Goal: Transaction & Acquisition: Purchase product/service

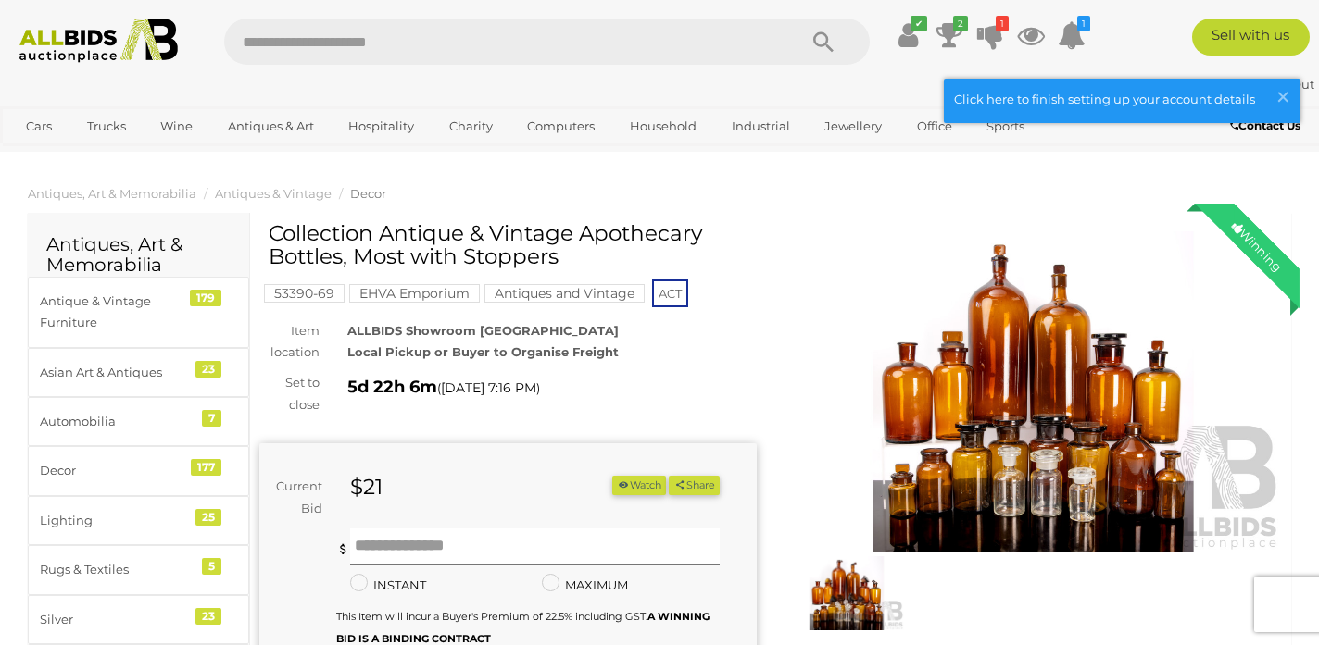
scroll to position [57, 0]
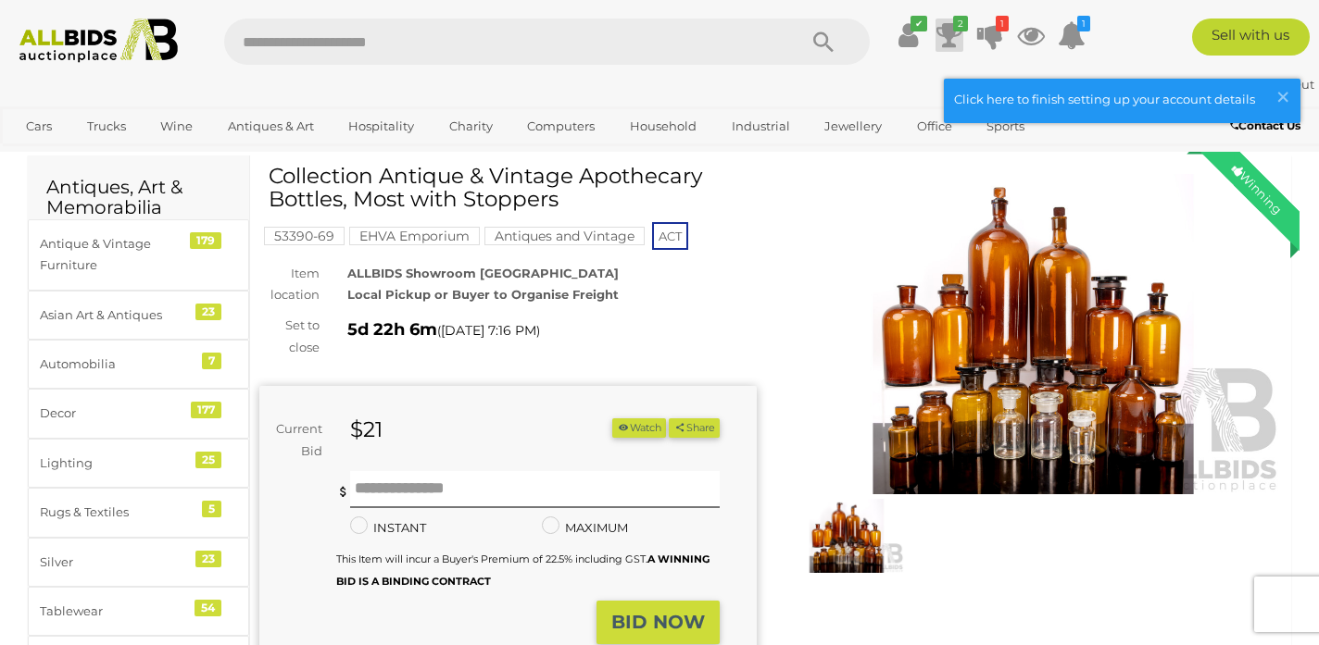
click at [953, 29] on icon "2" at bounding box center [960, 24] width 15 height 16
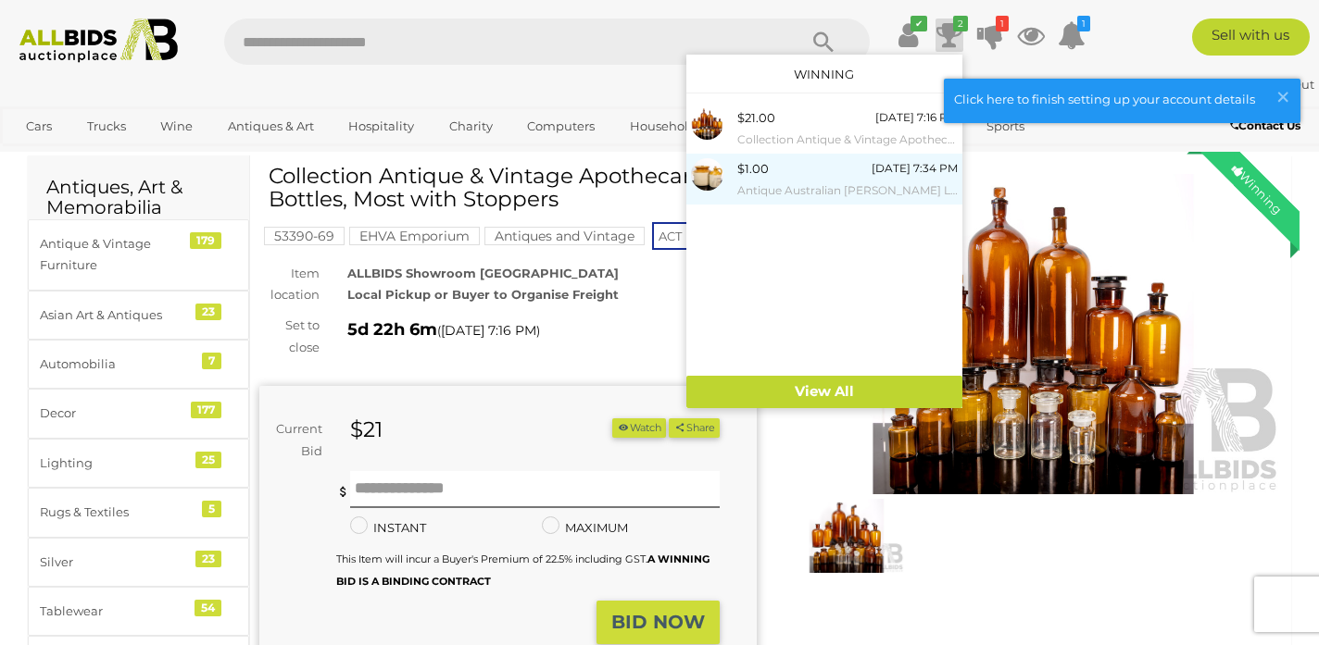
click at [815, 189] on small "Antique Australian [PERSON_NAME] Lidded Crock Along with [PERSON_NAME] [PERSON_…" at bounding box center [847, 191] width 220 height 20
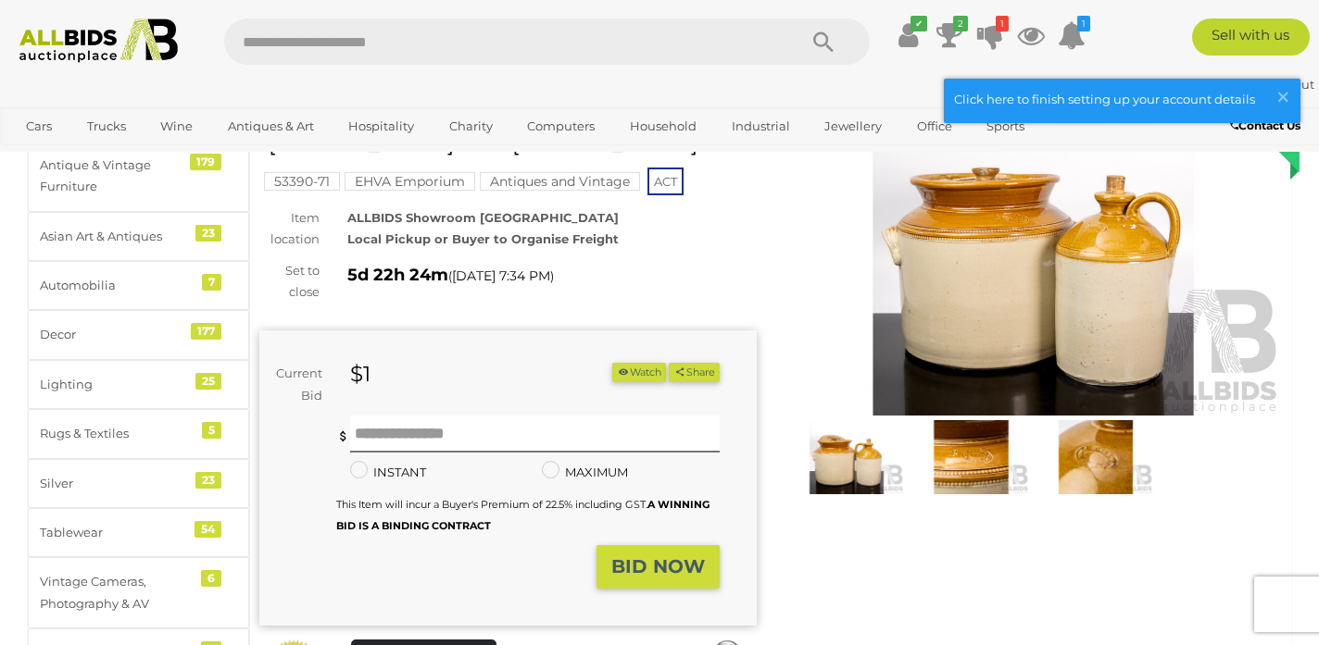
scroll to position [118, 0]
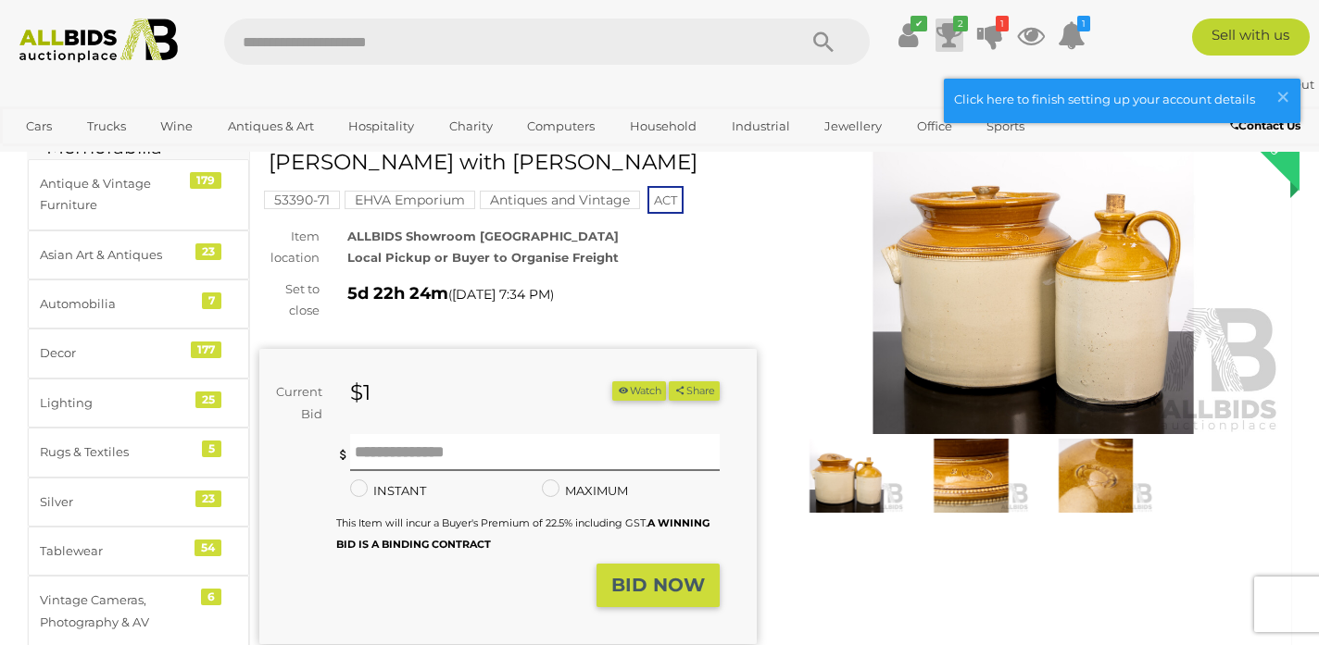
click at [944, 44] on icon at bounding box center [949, 35] width 26 height 33
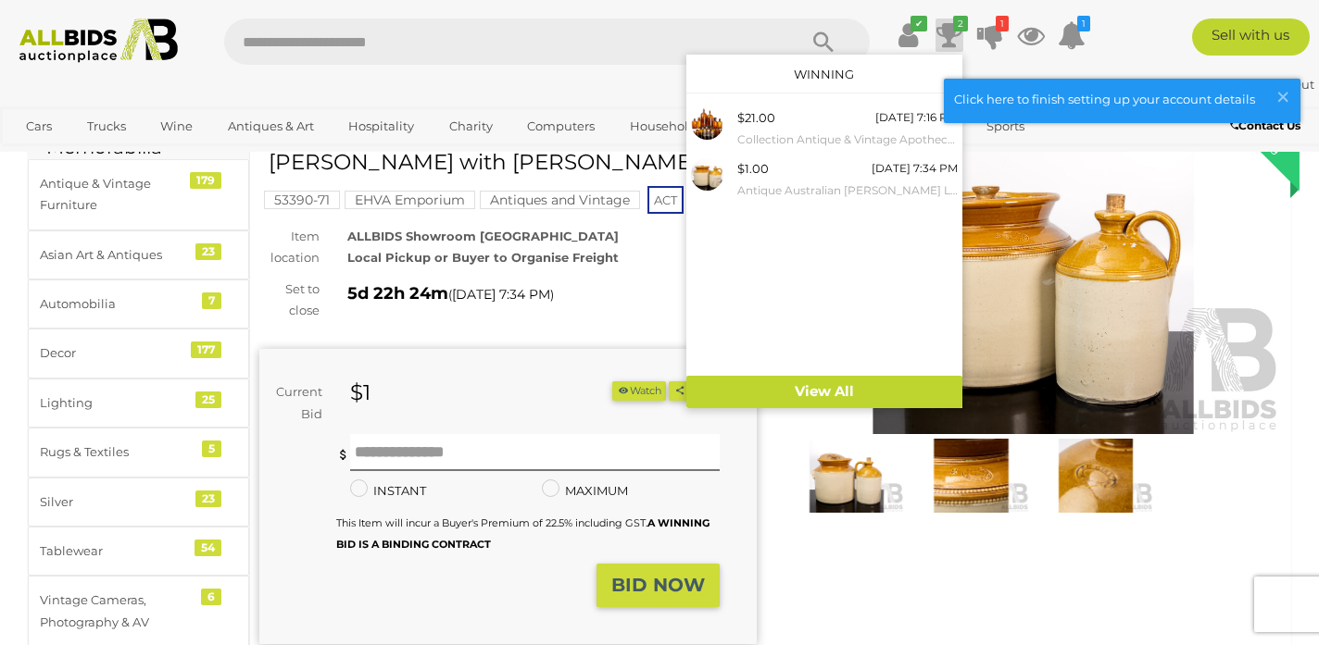
click at [427, 364] on div "Current Bid $1 (Min $2) $1 Share" at bounding box center [507, 496] width 497 height 295
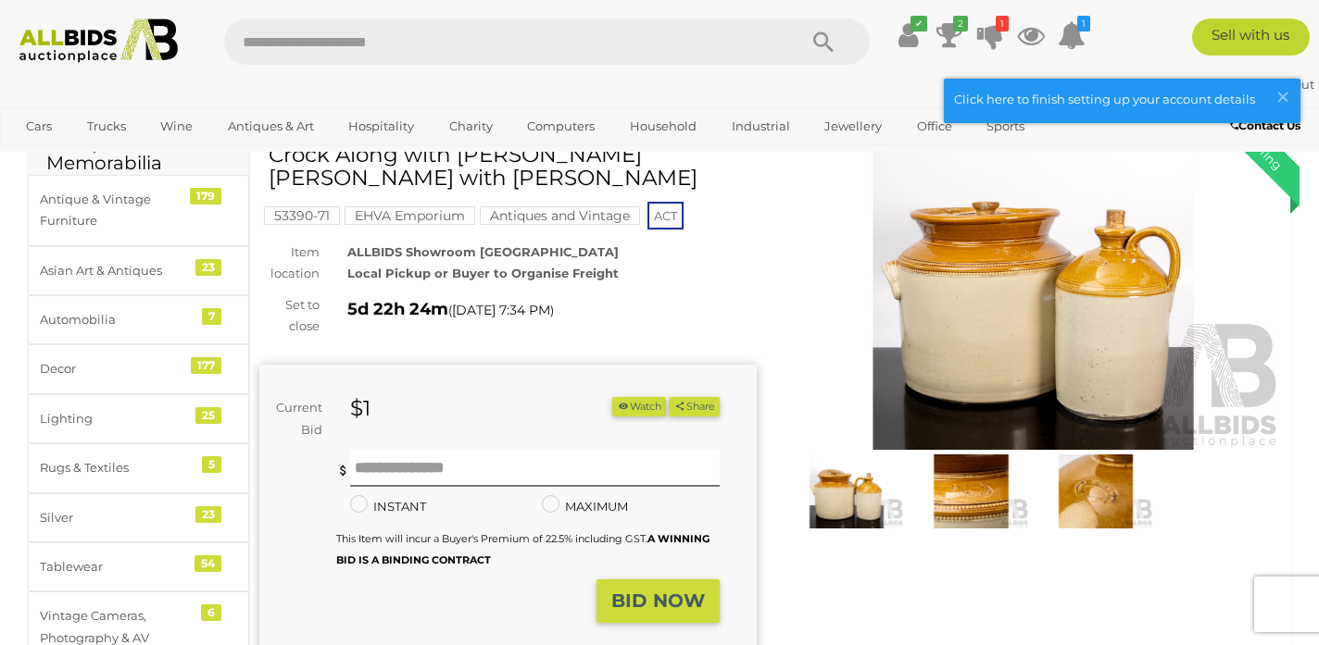
scroll to position [101, 0]
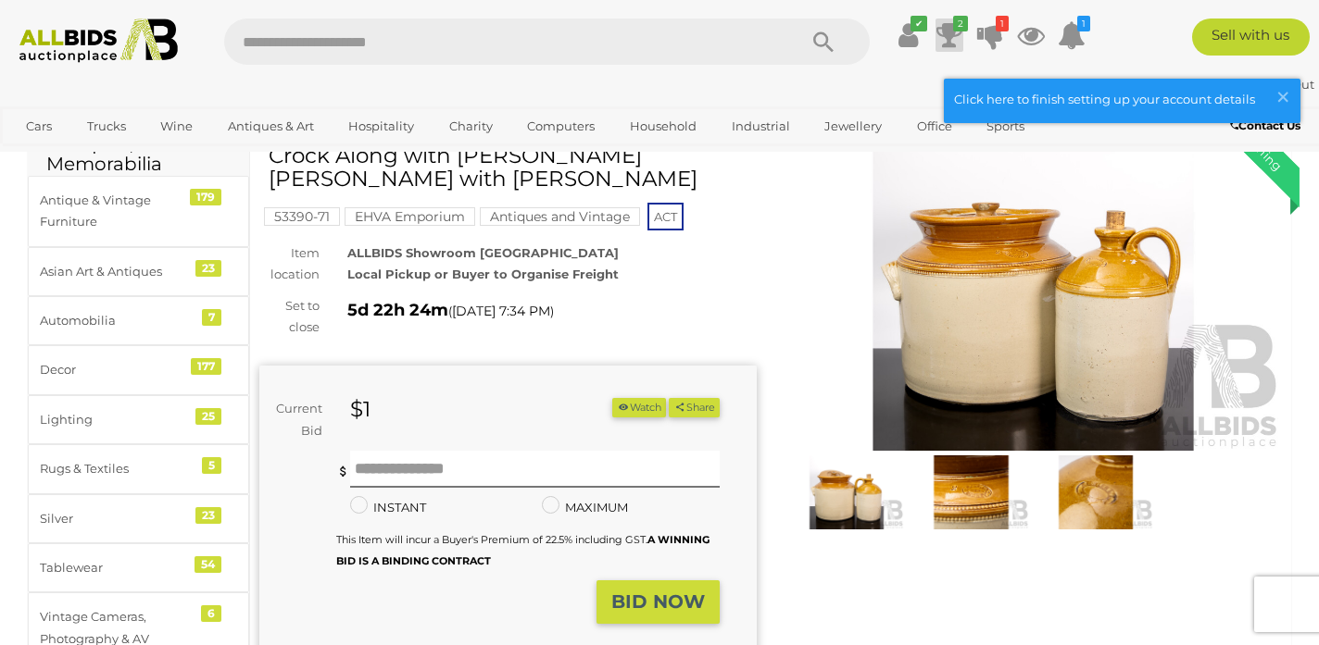
click at [947, 33] on icon at bounding box center [949, 35] width 26 height 33
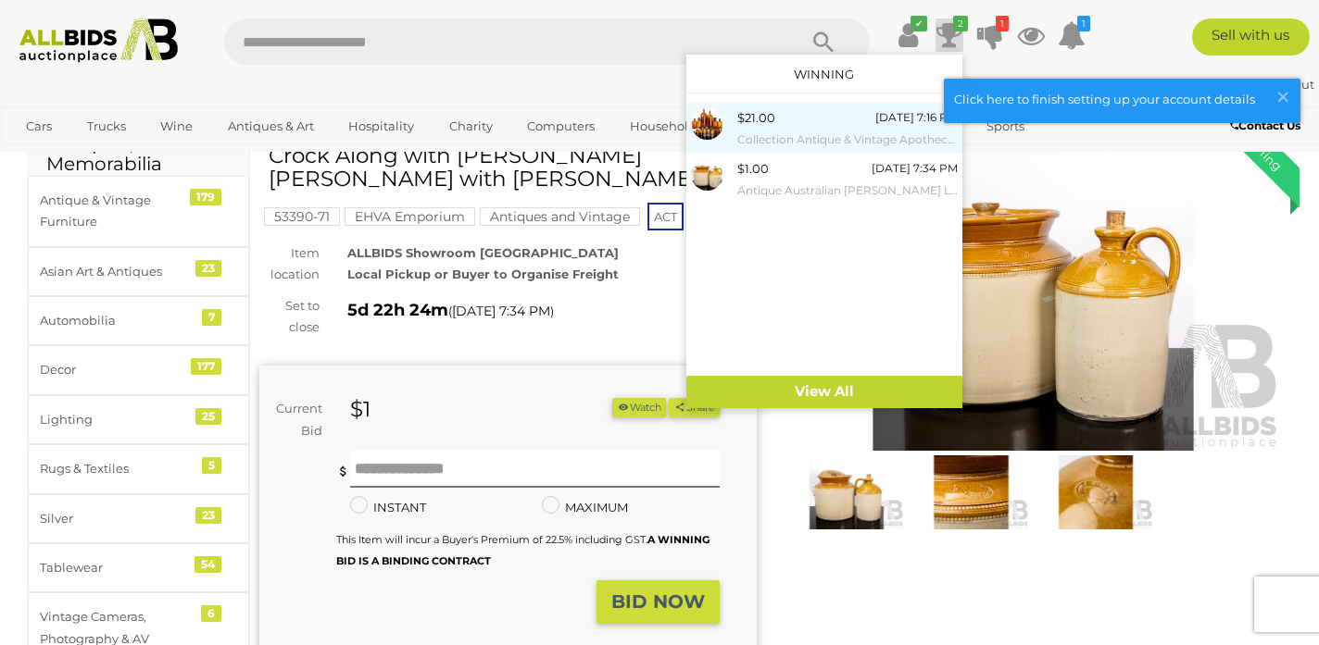
click at [809, 131] on small "Collection Antique & Vintage Apothecary Bottles, Most with Stoppers" at bounding box center [847, 140] width 220 height 20
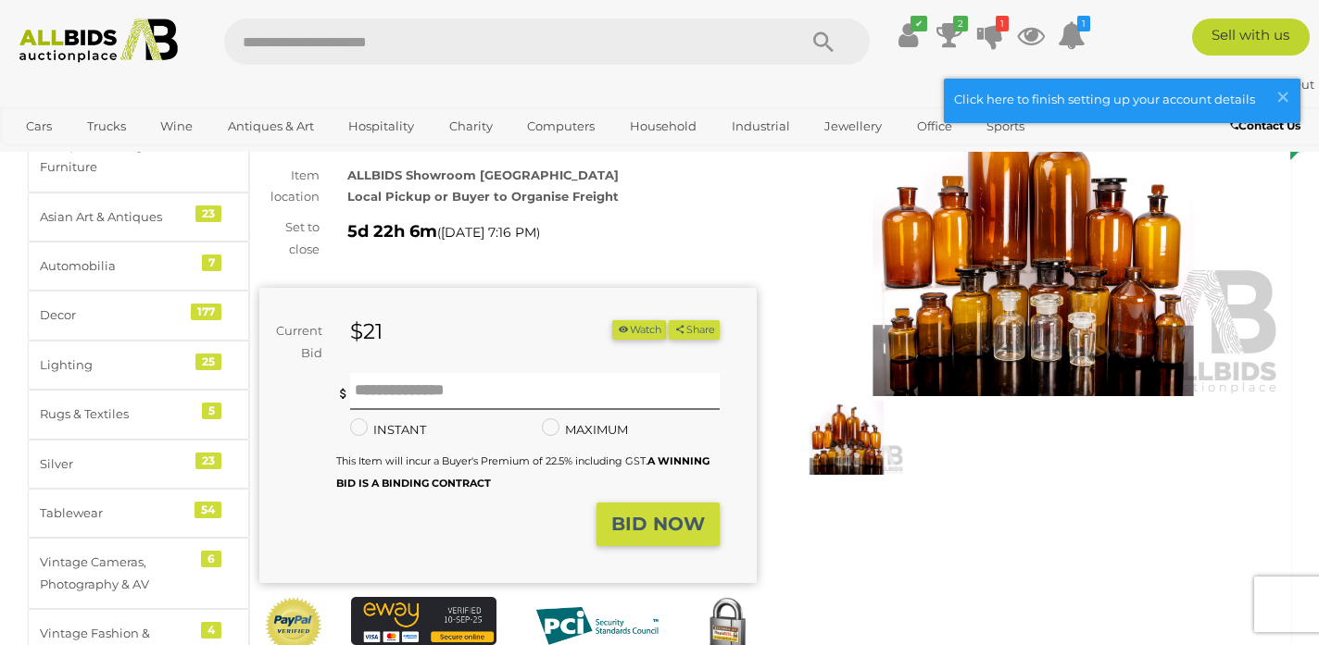
scroll to position [163, 0]
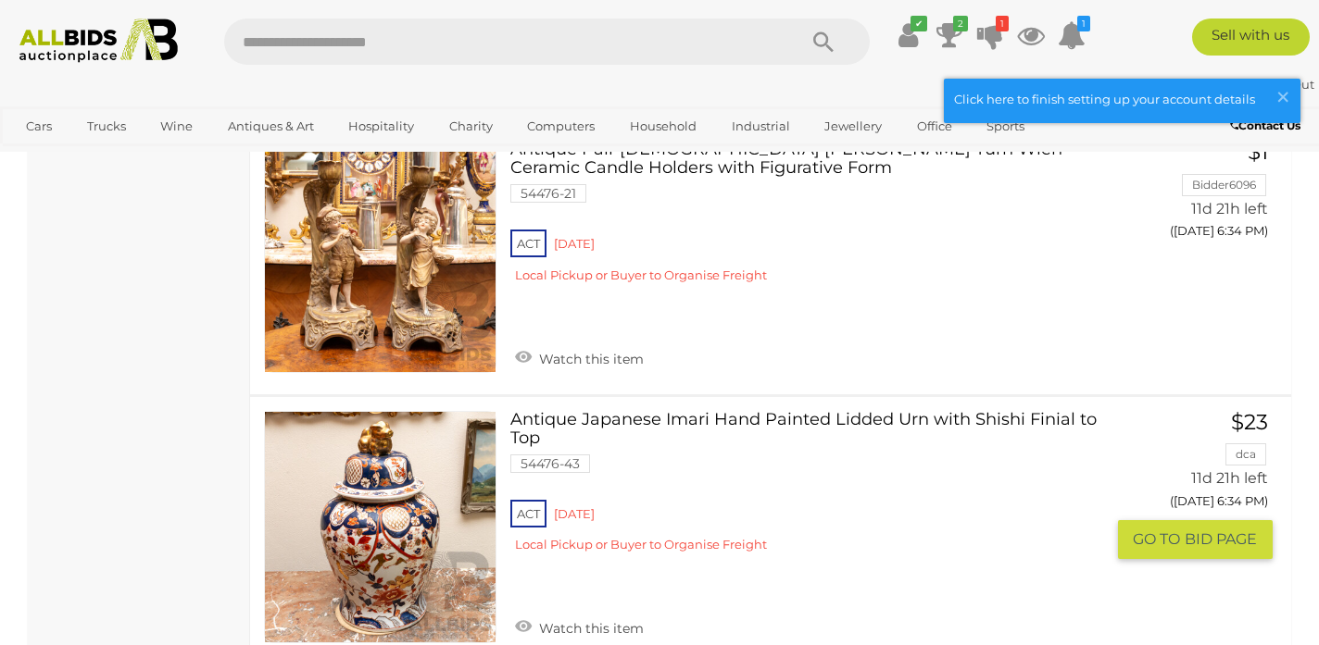
scroll to position [11028, 0]
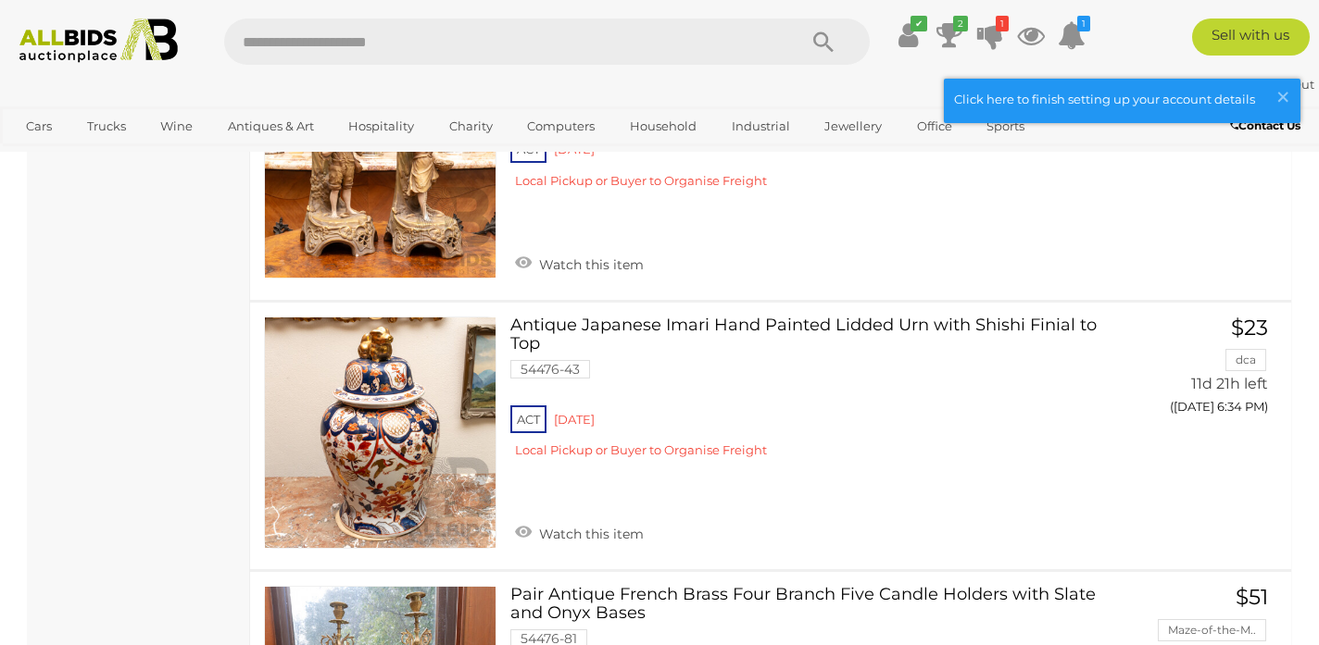
drag, startPoint x: 776, startPoint y: 392, endPoint x: 1074, endPoint y: 1, distance: 491.5
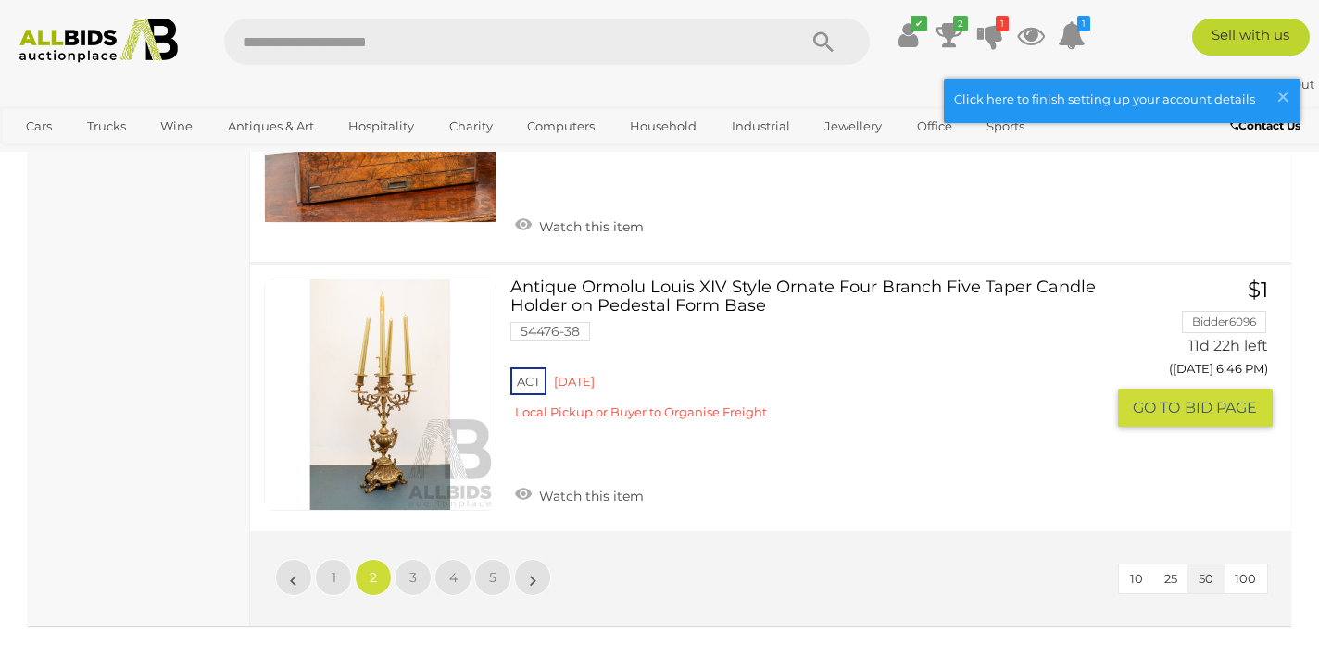
scroll to position [14066, 0]
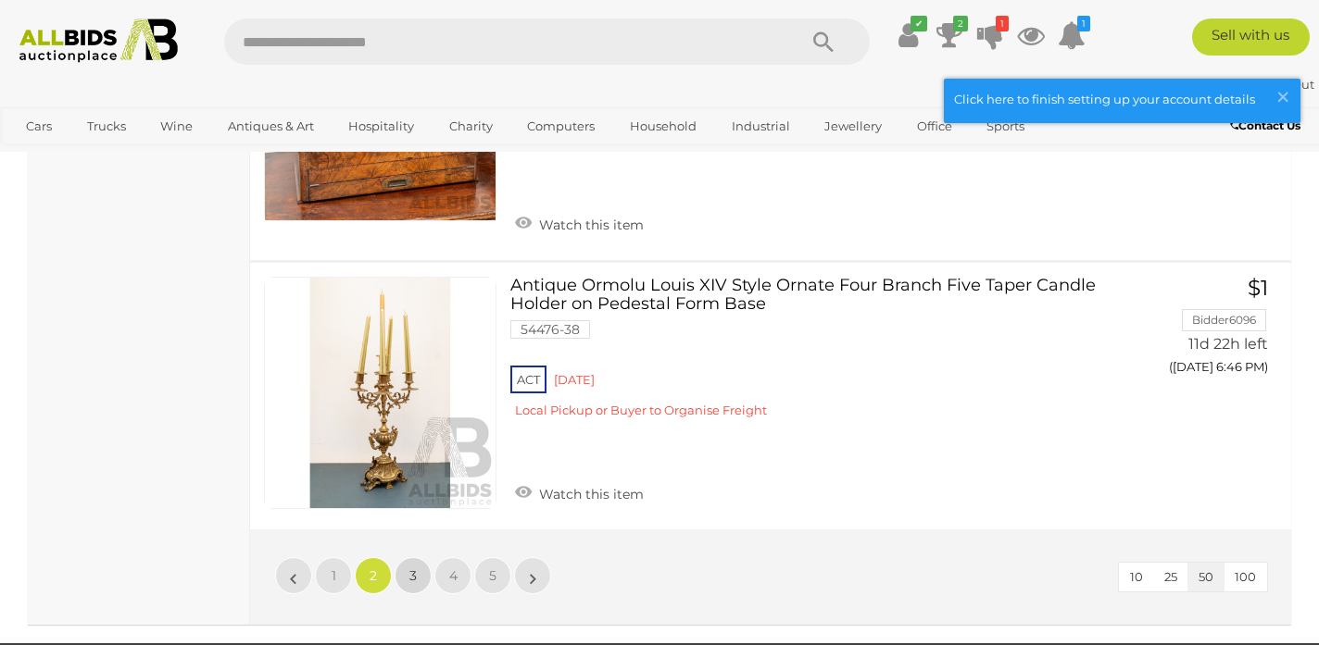
click at [415, 568] on span "3" at bounding box center [412, 576] width 7 height 17
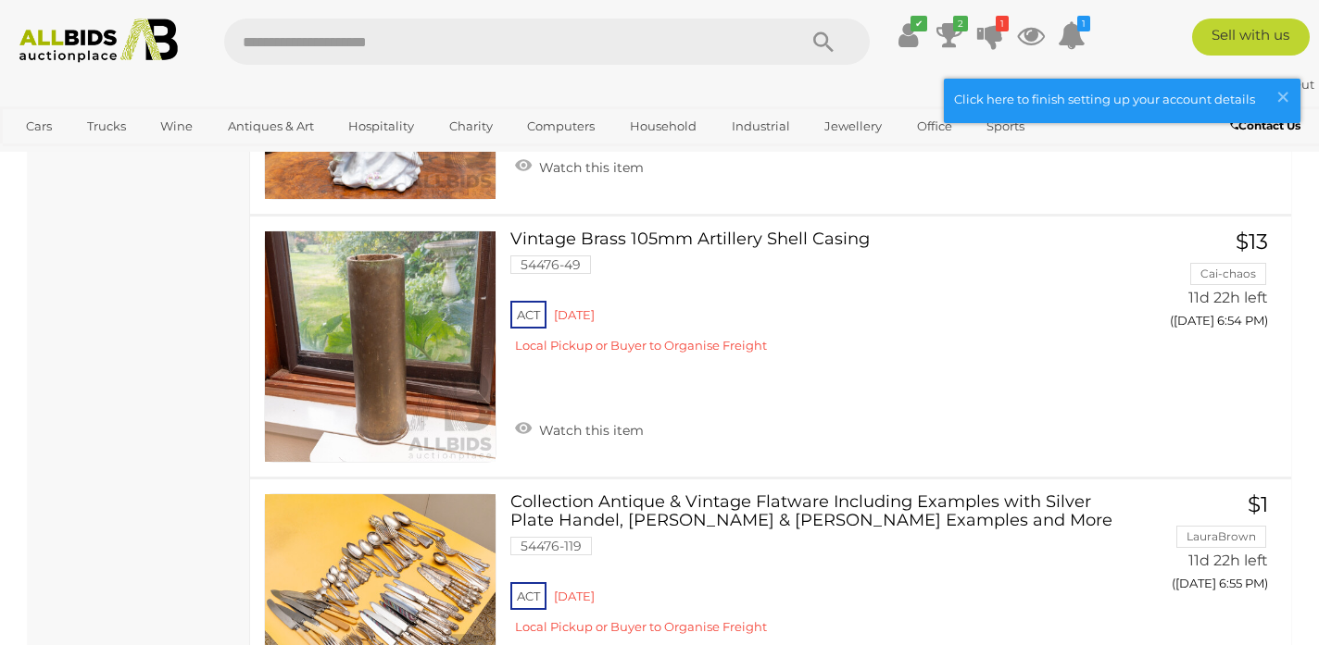
scroll to position [2293, 0]
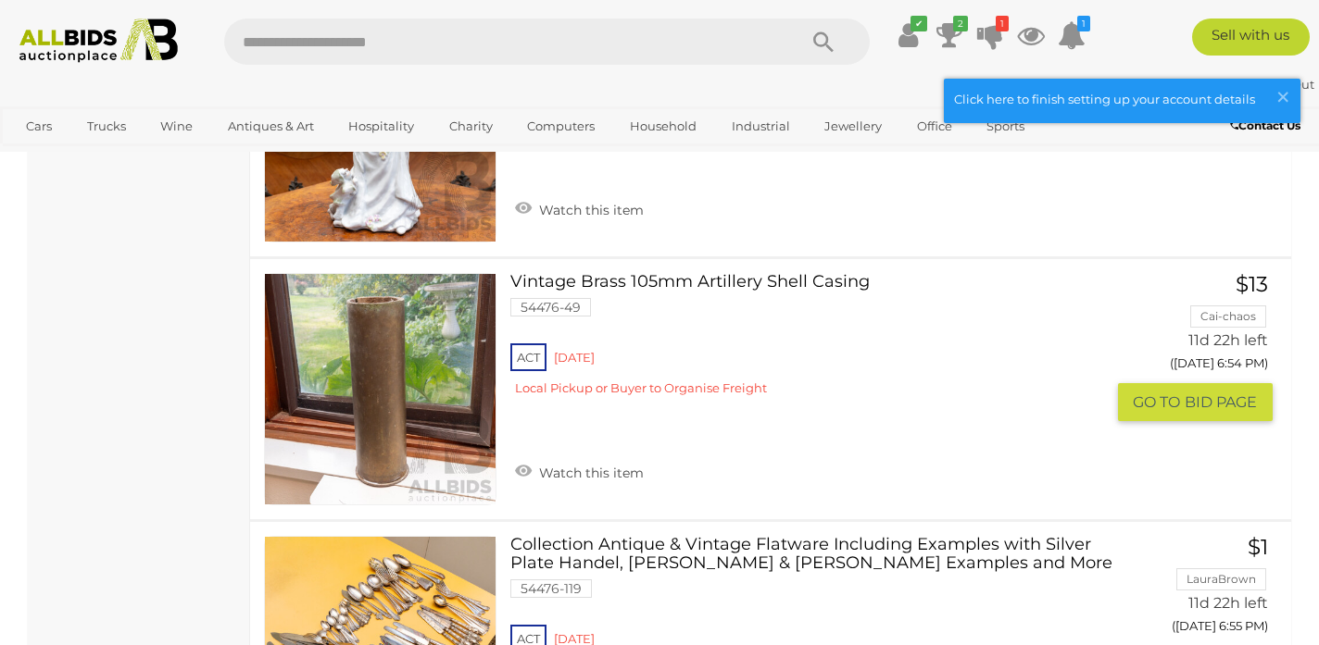
click at [622, 302] on link "Vintage Brass 105mm Artillery Shell Casing 54476-49 ACT Red Hill" at bounding box center [814, 342] width 580 height 138
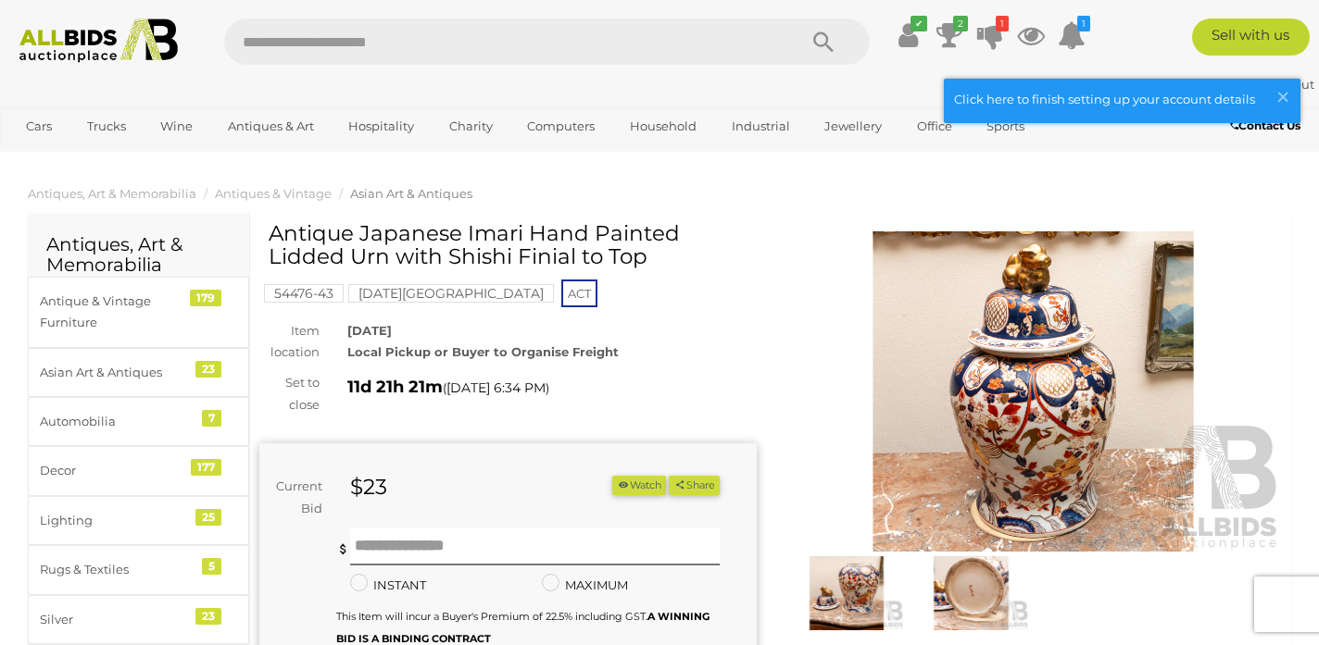
click at [852, 596] on img at bounding box center [846, 593] width 115 height 74
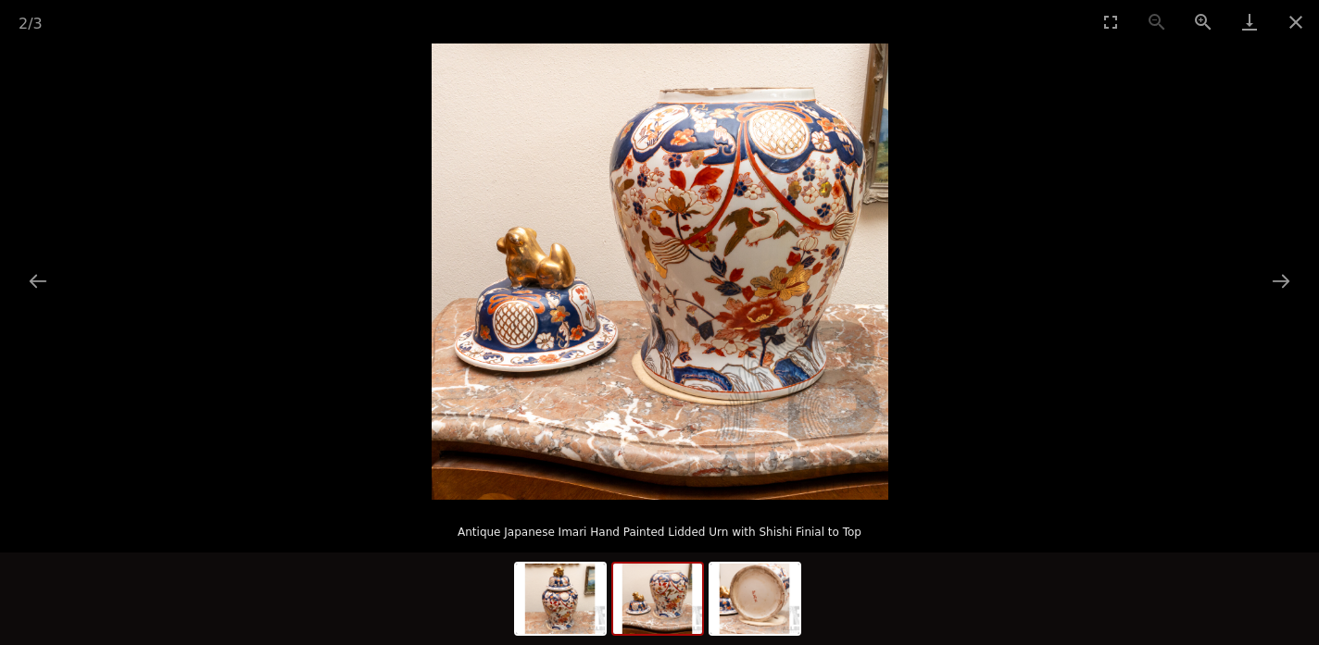
click at [1061, 334] on picture at bounding box center [659, 272] width 1319 height 456
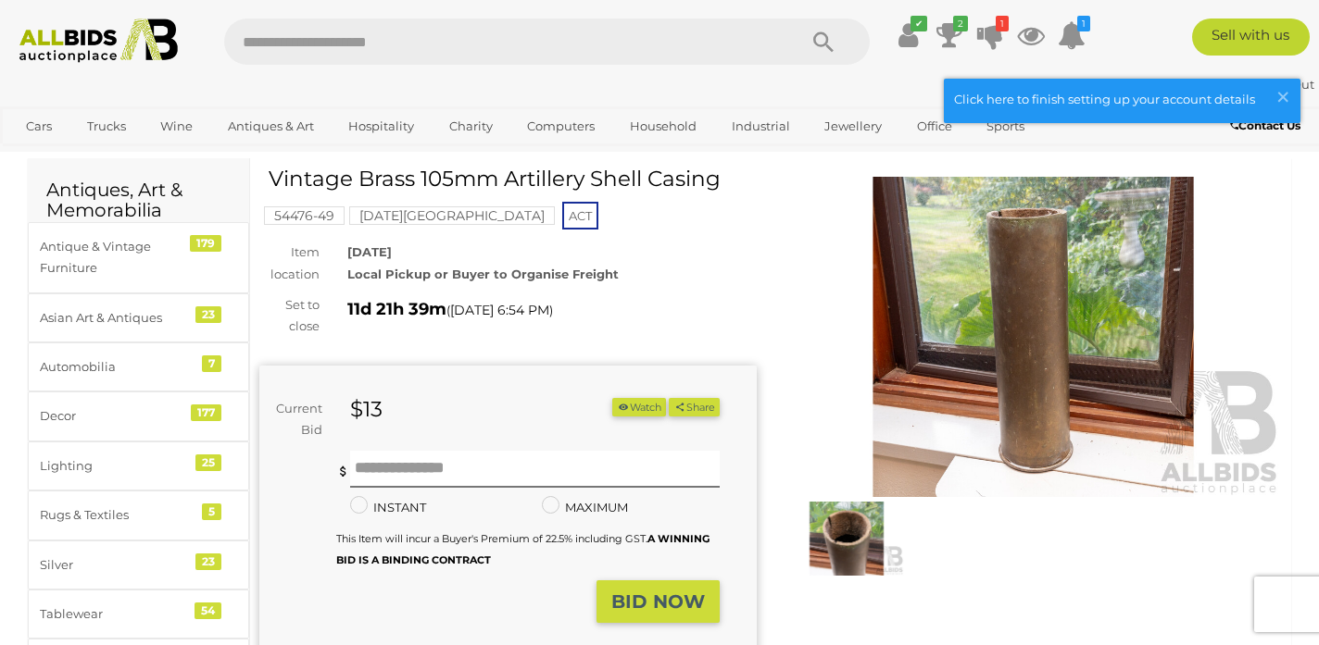
scroll to position [56, 0]
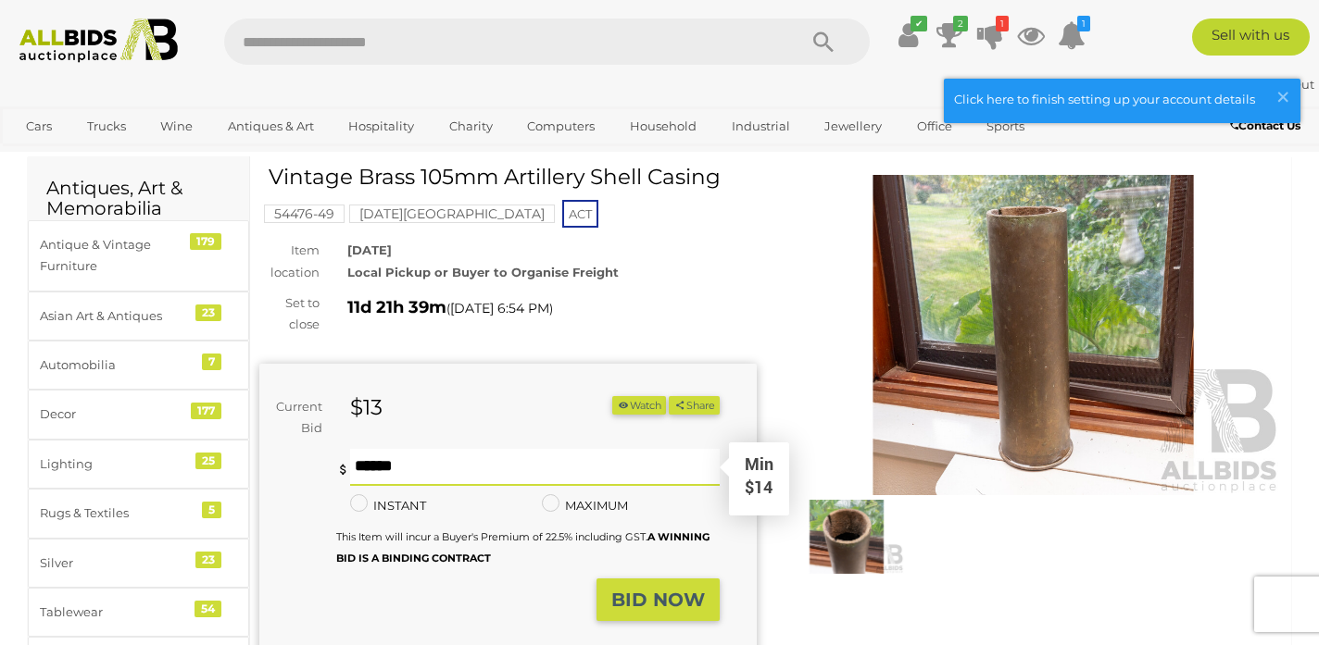
click at [613, 466] on input "text" at bounding box center [534, 467] width 369 height 37
type input "**"
click at [853, 526] on img at bounding box center [846, 537] width 115 height 74
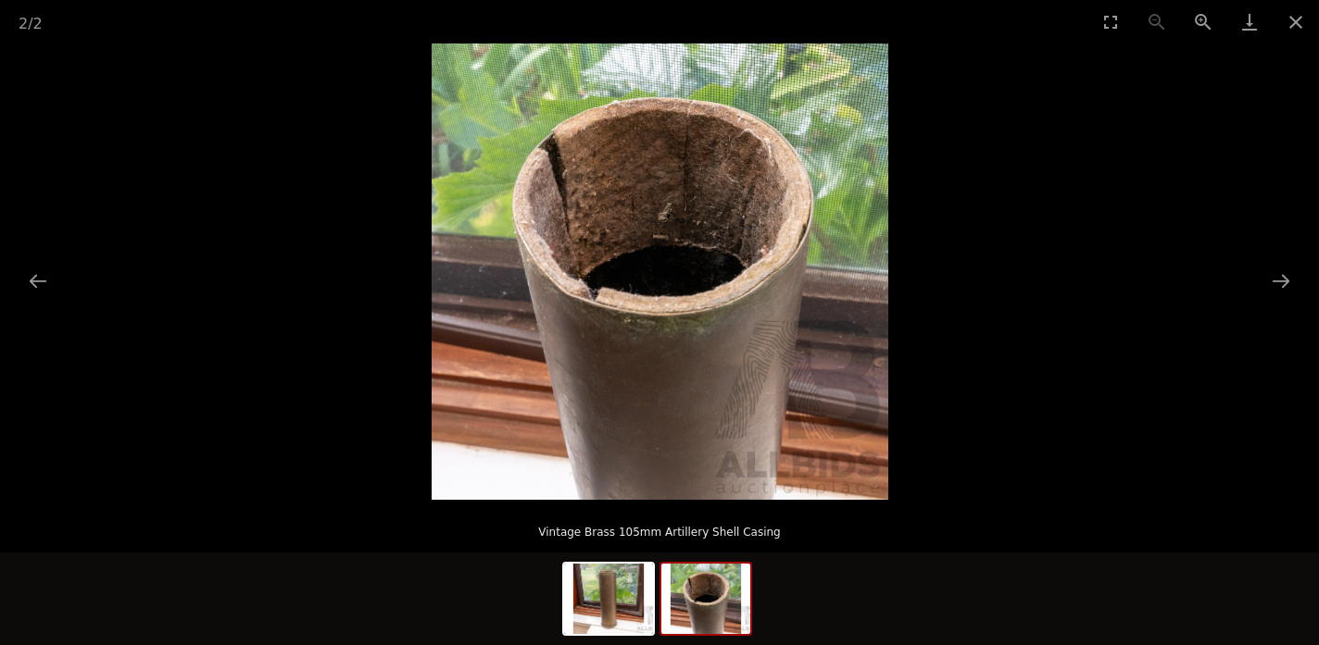
click at [994, 368] on picture at bounding box center [659, 272] width 1319 height 456
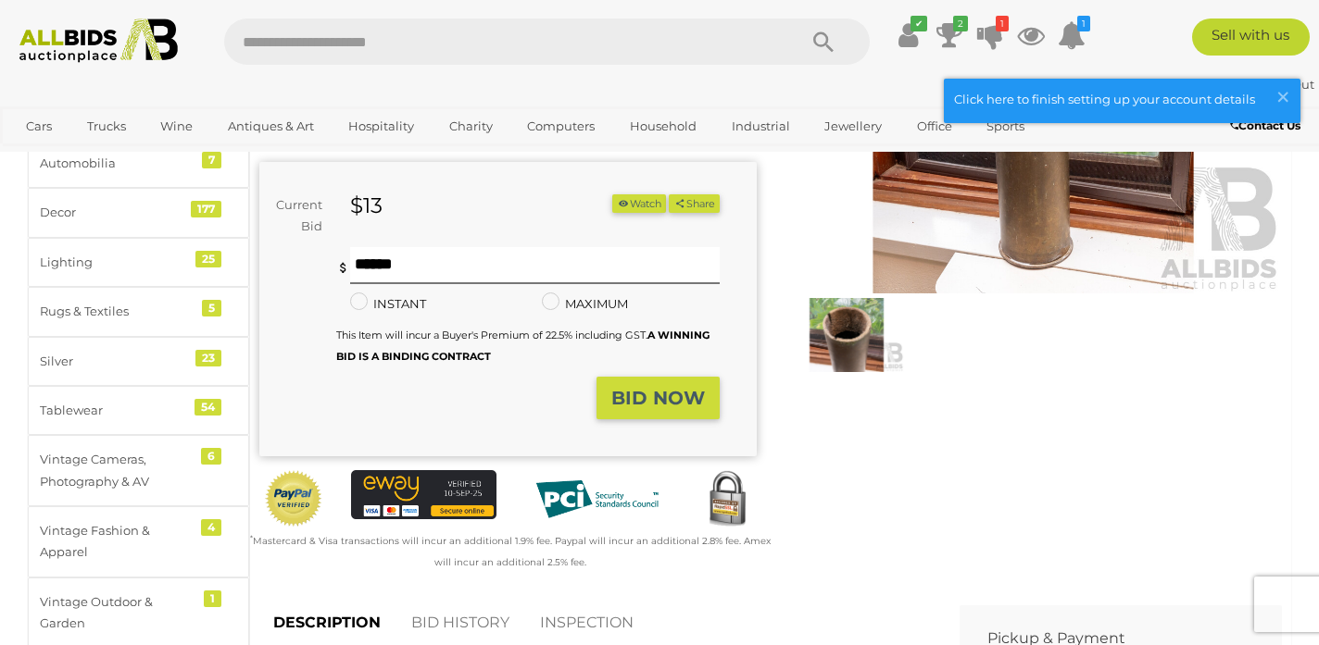
scroll to position [389, 0]
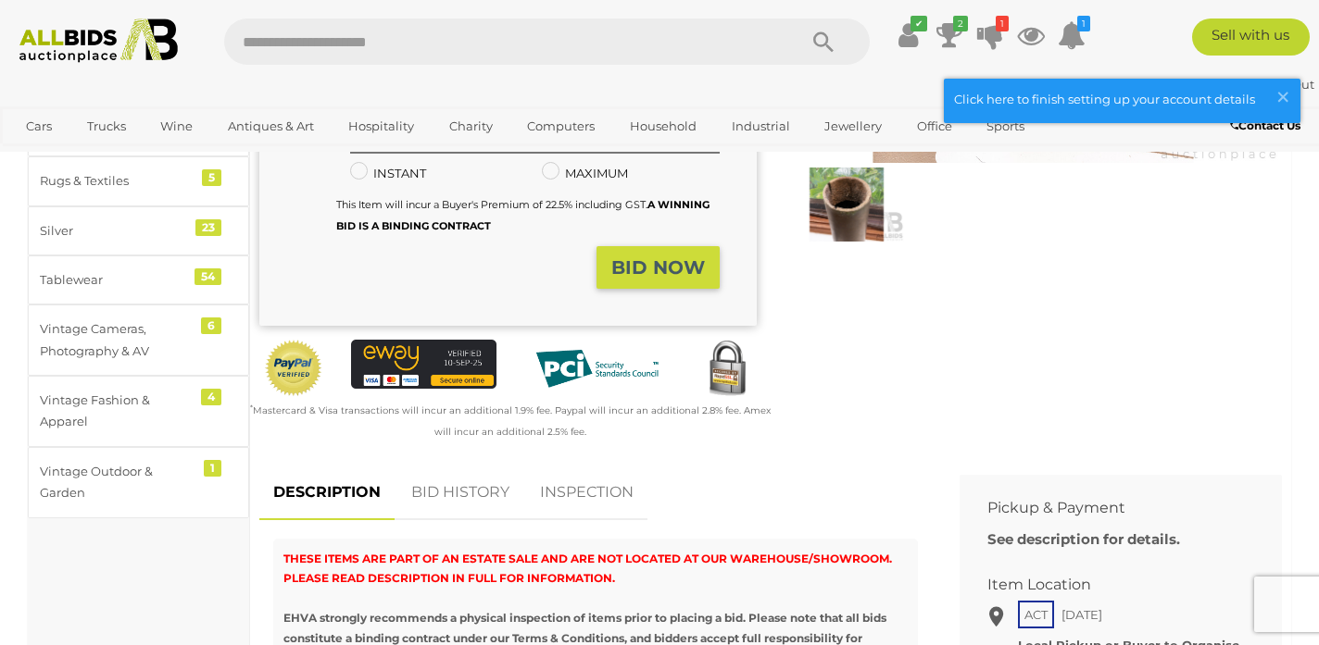
click at [655, 278] on strong "BID NOW" at bounding box center [658, 267] width 94 height 22
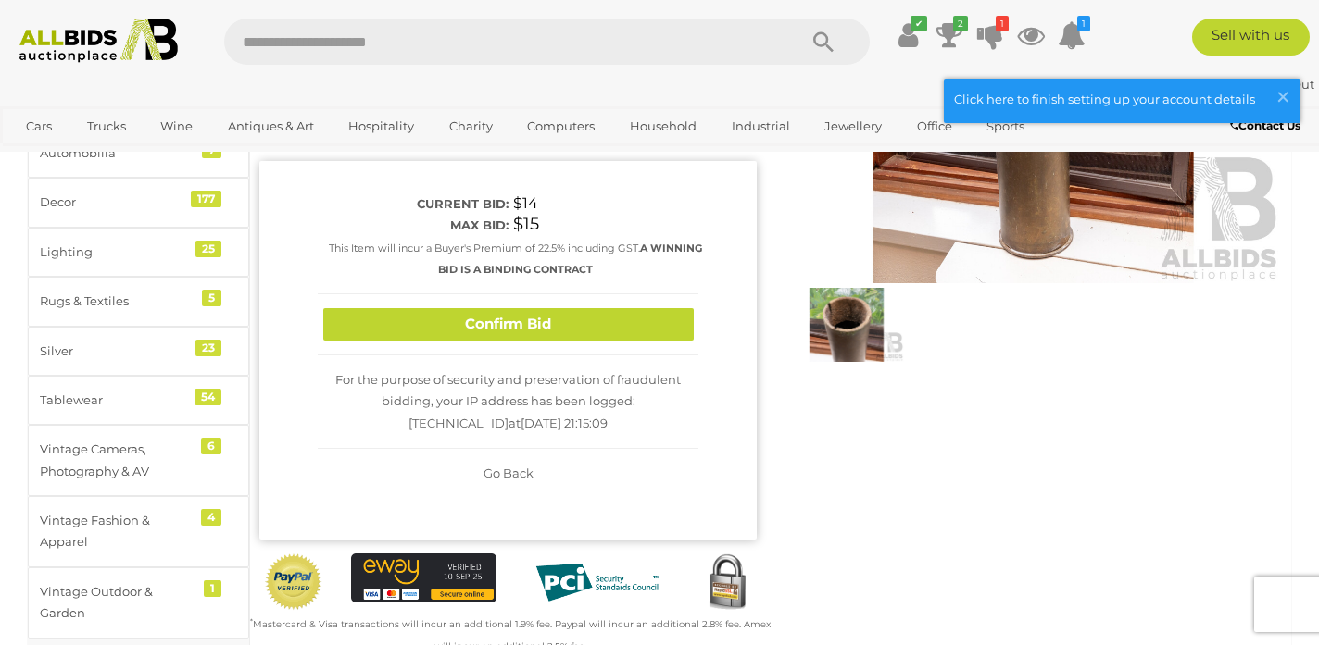
scroll to position [256, 0]
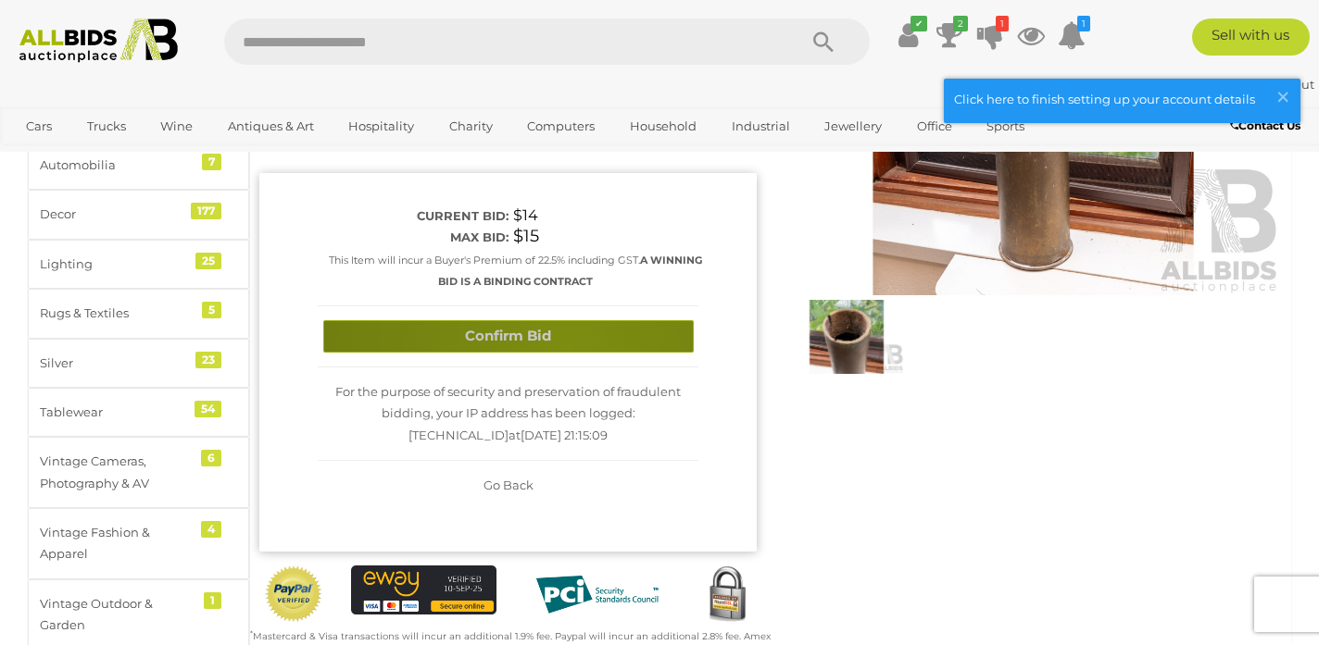
click at [567, 347] on button "Confirm Bid" at bounding box center [508, 336] width 370 height 32
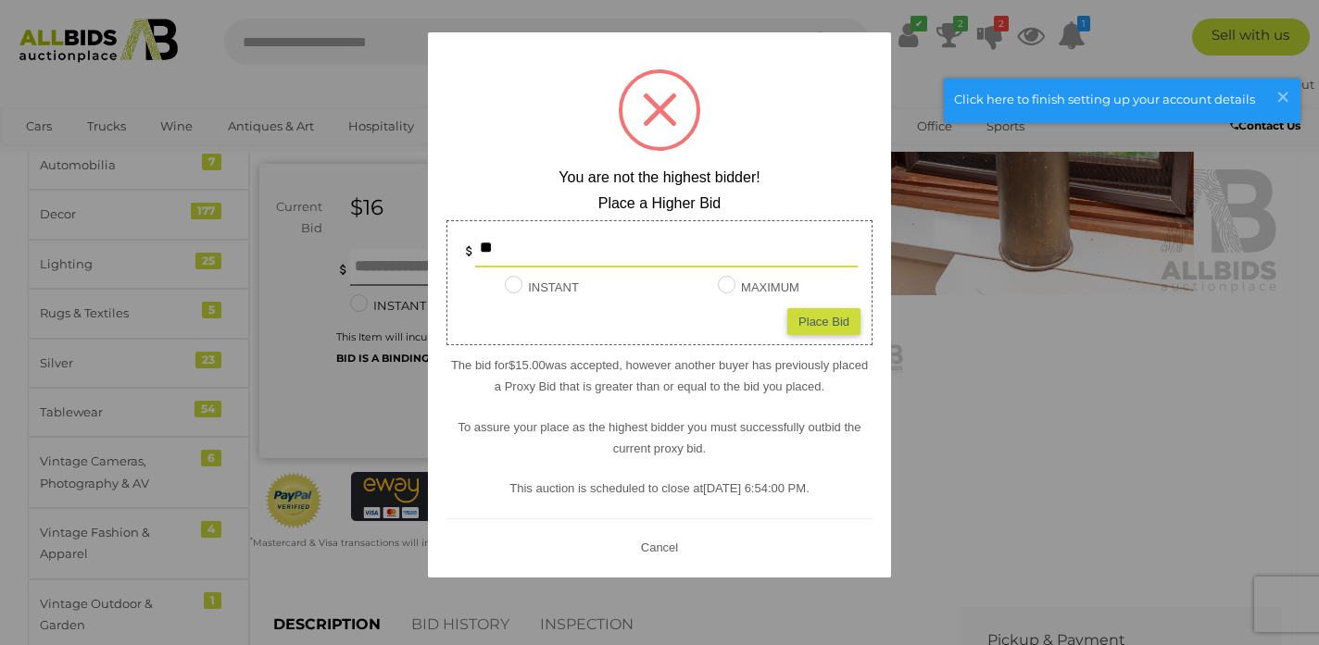
click at [666, 535] on button "Cancel" at bounding box center [659, 546] width 48 height 23
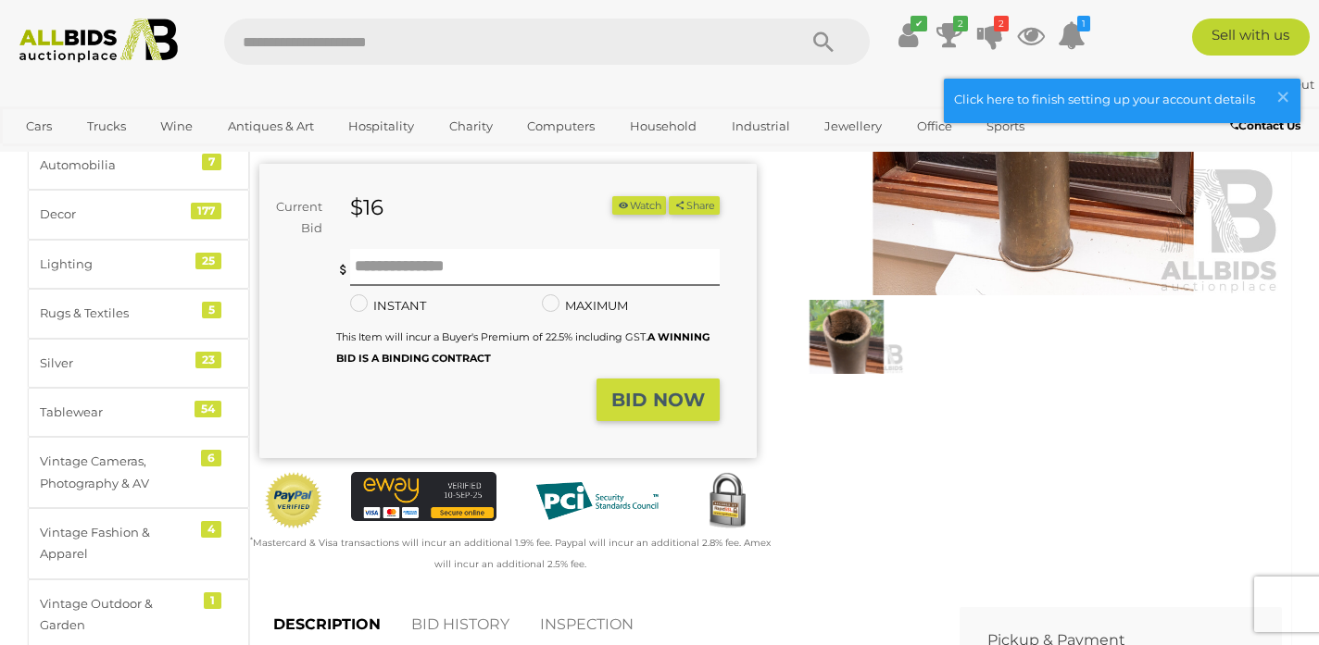
click at [901, 499] on div "Winning Outbid Warranty Charity" at bounding box center [770, 282] width 1050 height 632
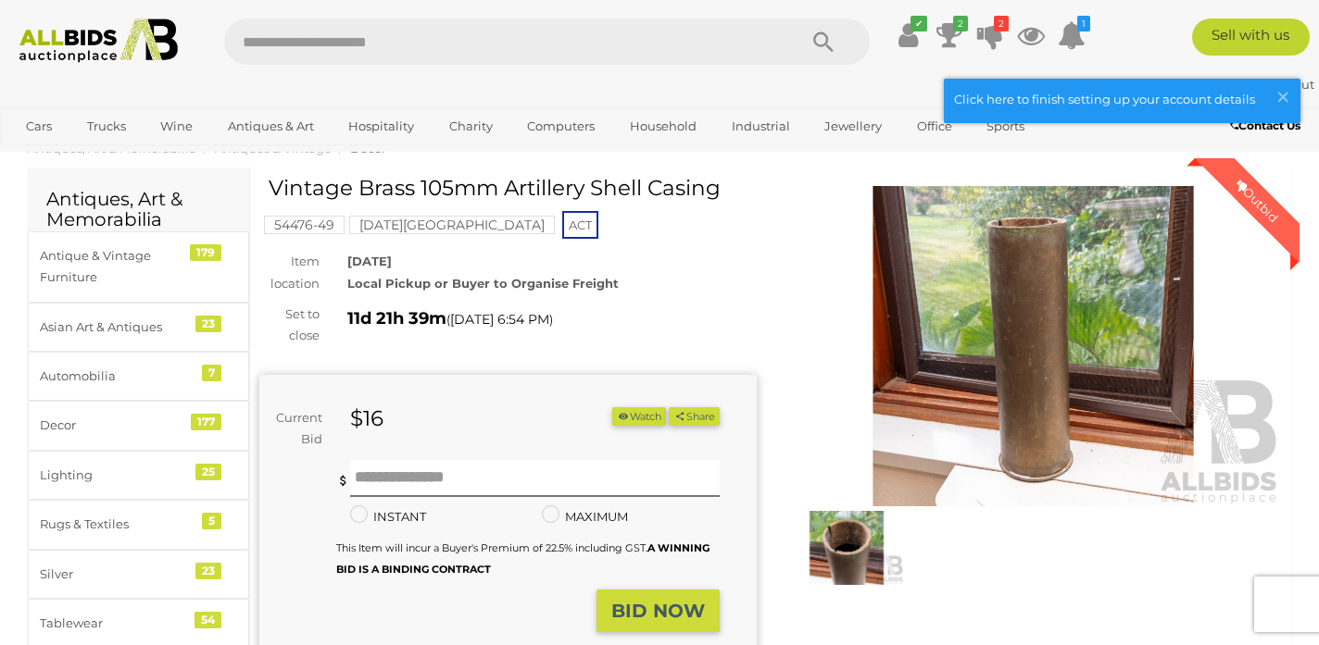
scroll to position [51, 0]
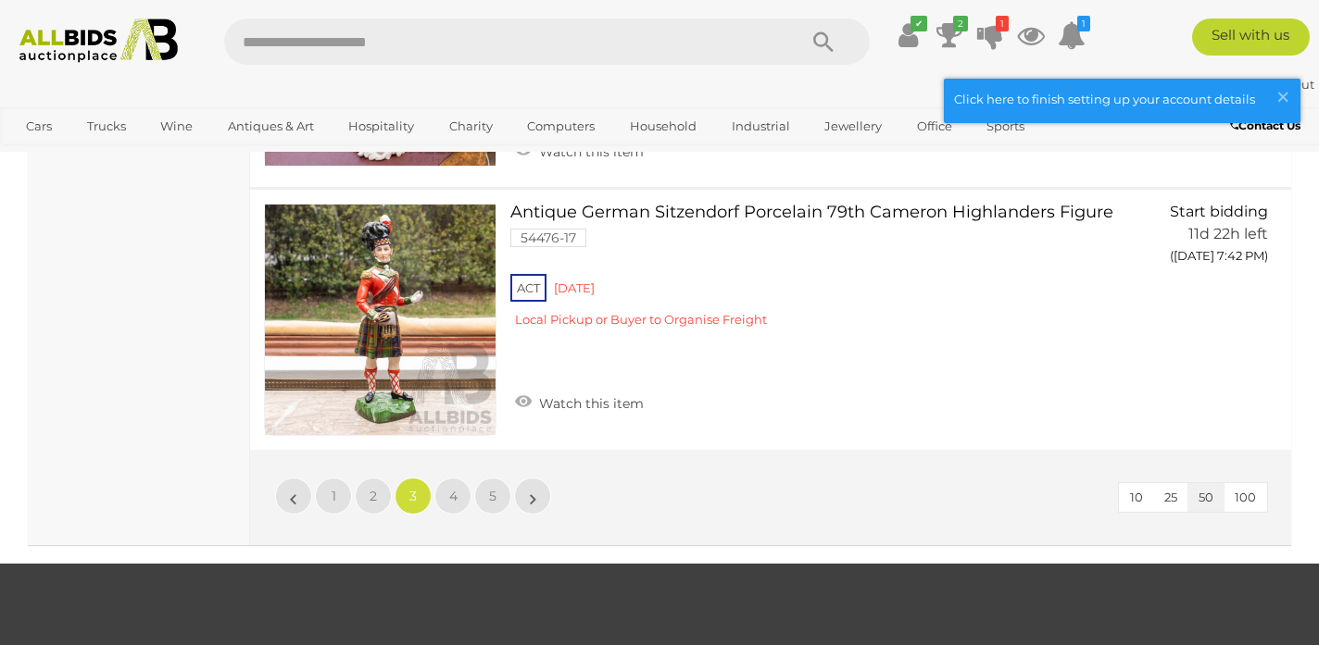
scroll to position [13583, 0]
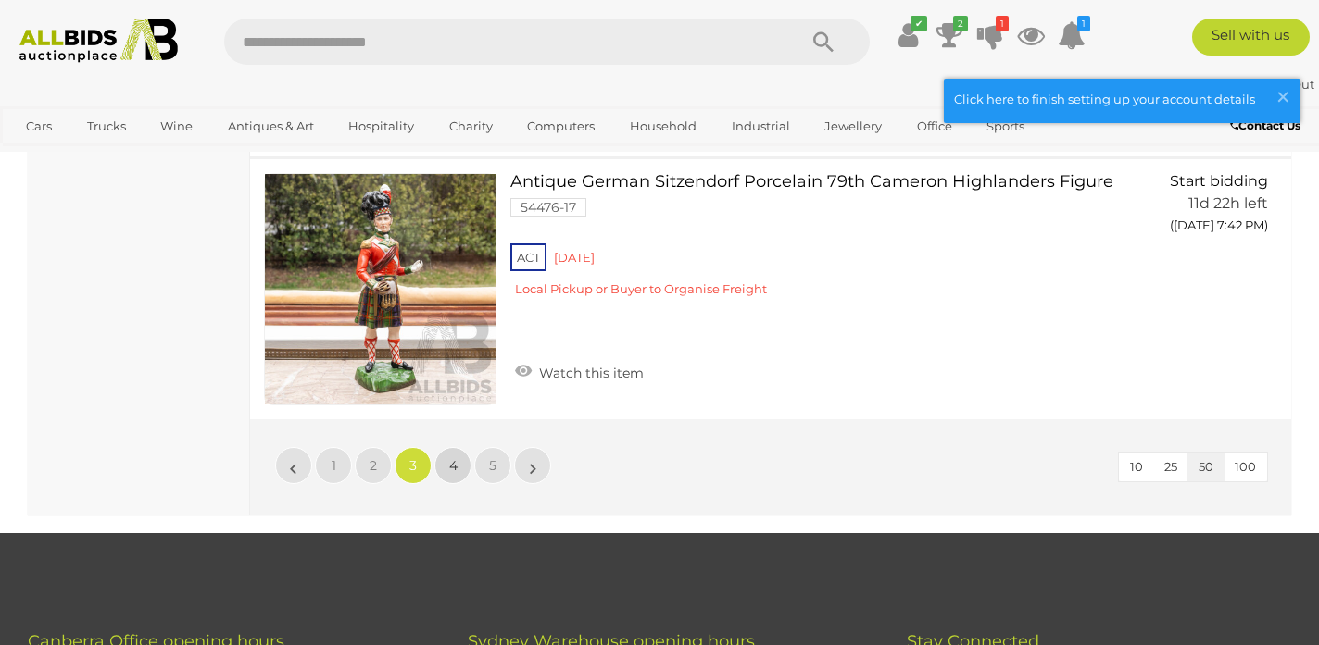
click at [457, 467] on link "4" at bounding box center [452, 465] width 37 height 37
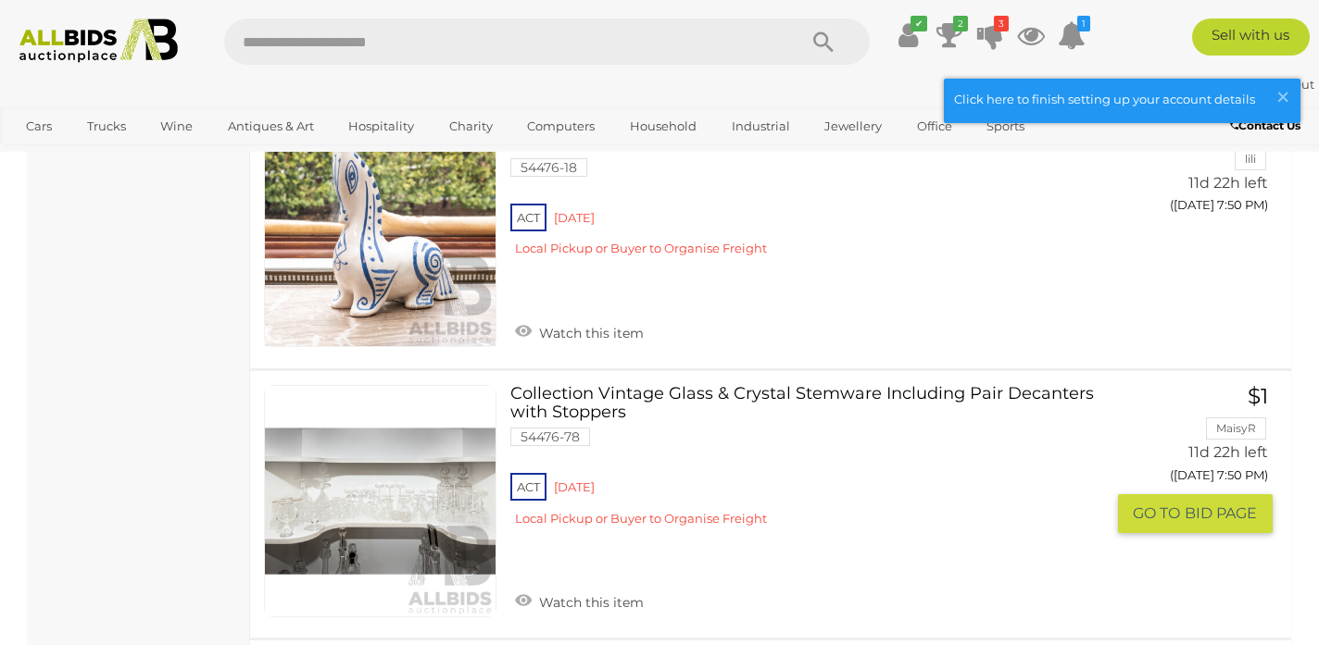
scroll to position [3482, 0]
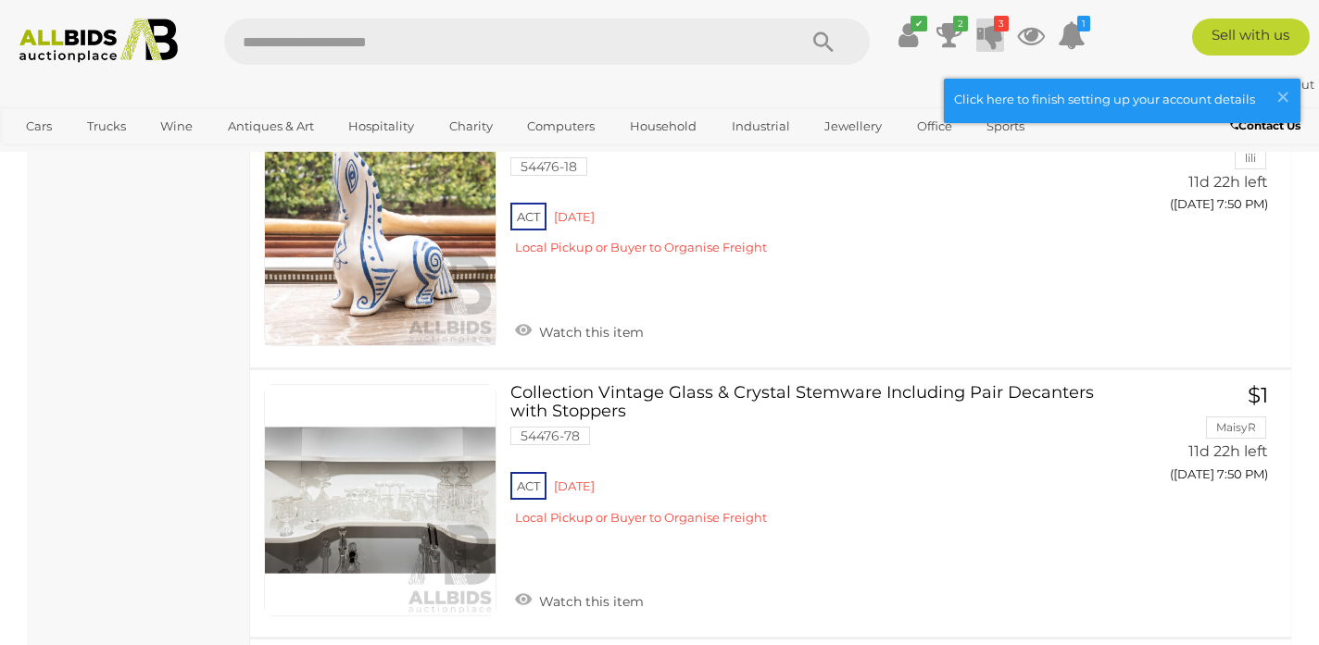
click at [994, 44] on icon at bounding box center [990, 35] width 26 height 33
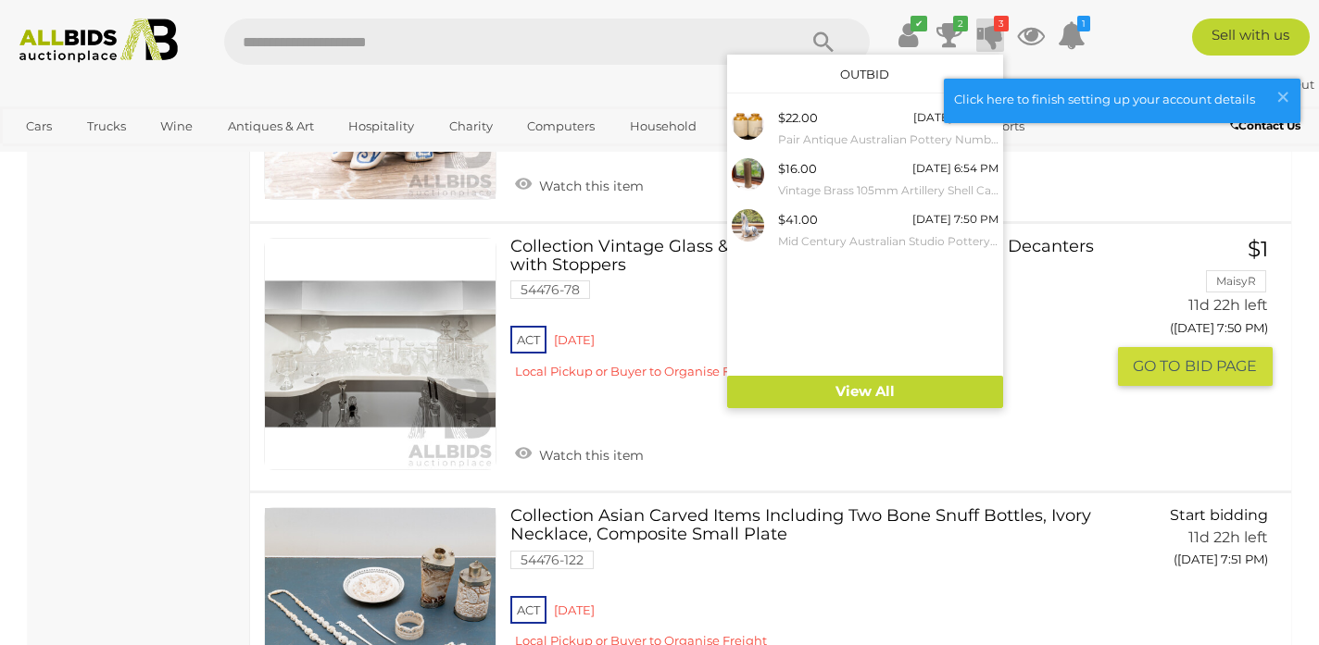
scroll to position [3629, 0]
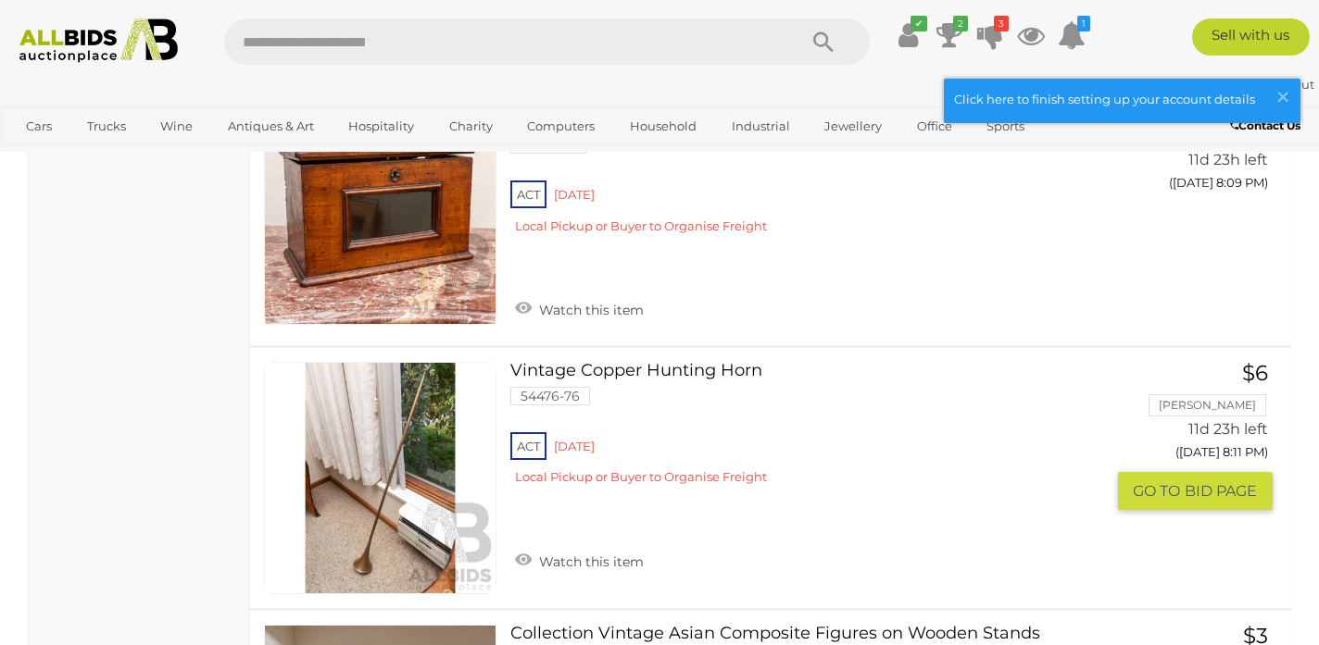
scroll to position [10553, 0]
click at [587, 361] on link "Vintage Copper Hunting Horn 54476-76 ACT Red Hill Local Pickup or Buyer to Orga…" at bounding box center [814, 430] width 580 height 138
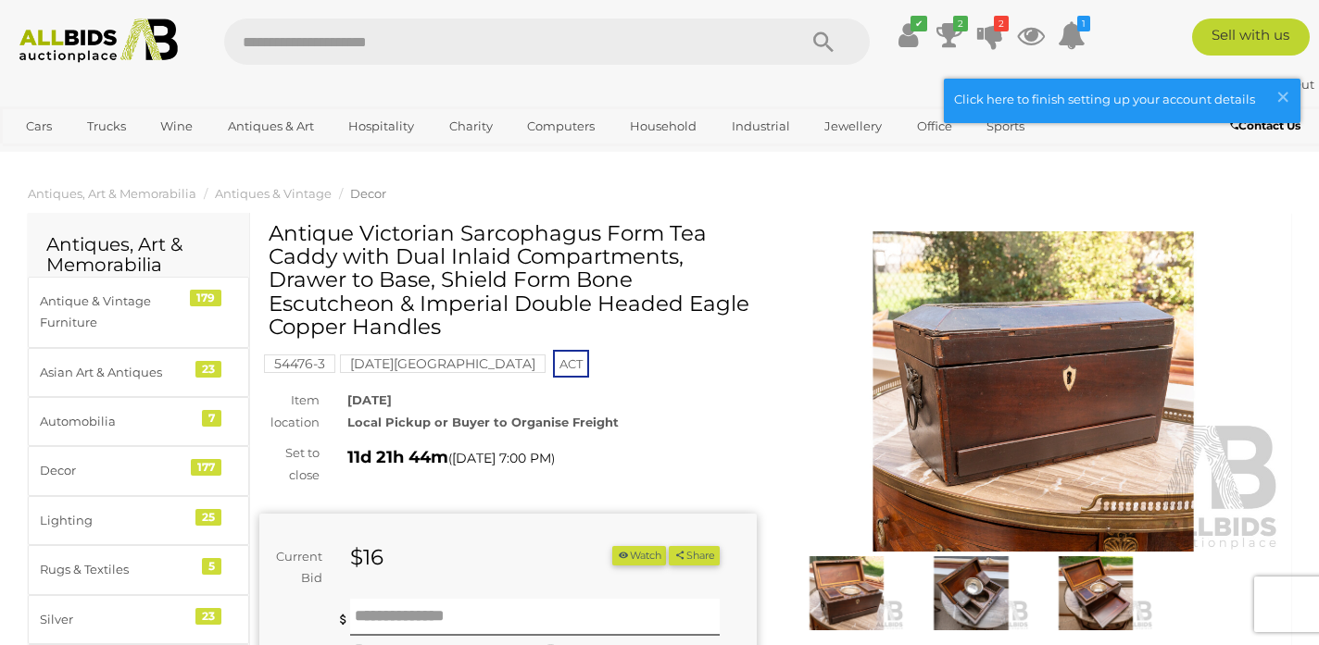
click at [926, 334] on img at bounding box center [1032, 391] width 497 height 320
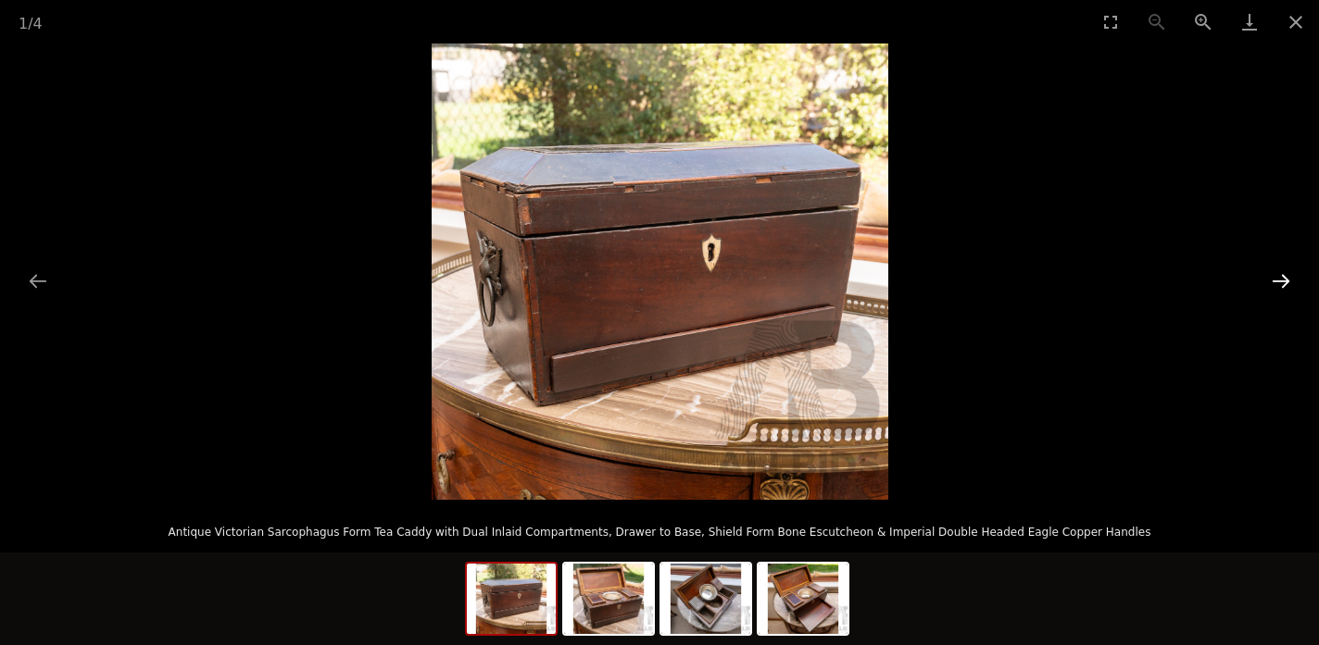
click at [1279, 281] on button "Next slide" at bounding box center [1280, 281] width 39 height 36
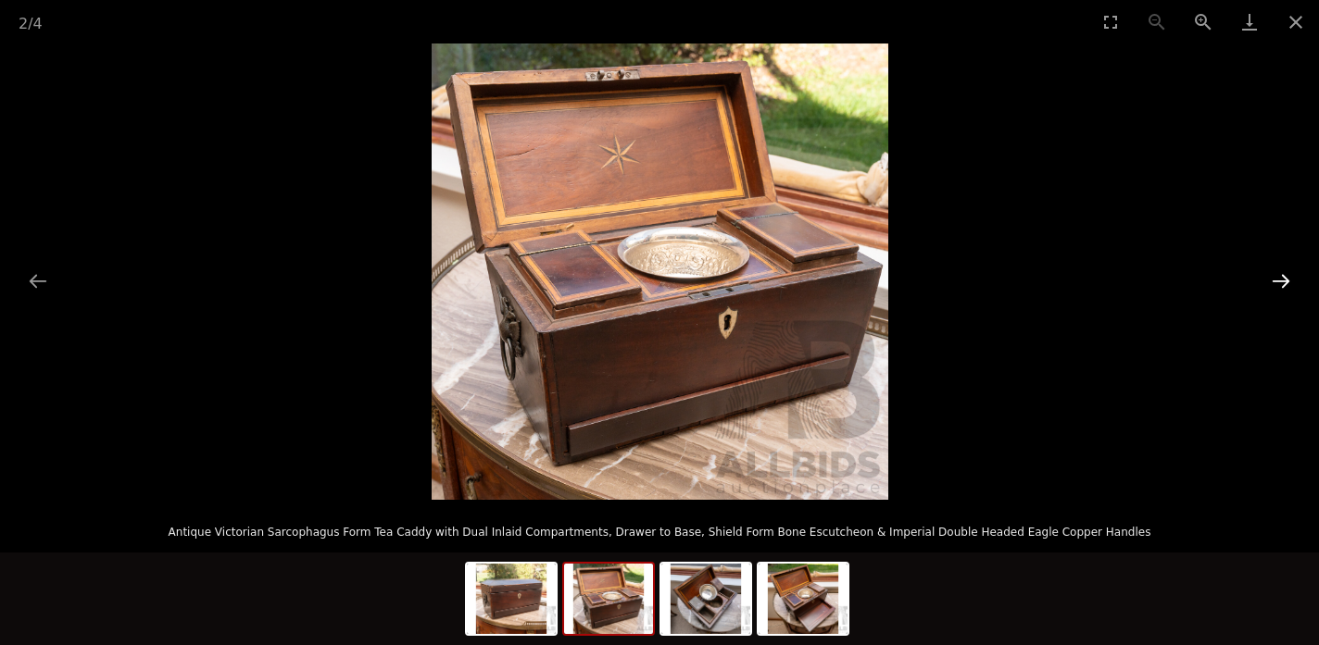
click at [1279, 281] on button "Next slide" at bounding box center [1280, 281] width 39 height 36
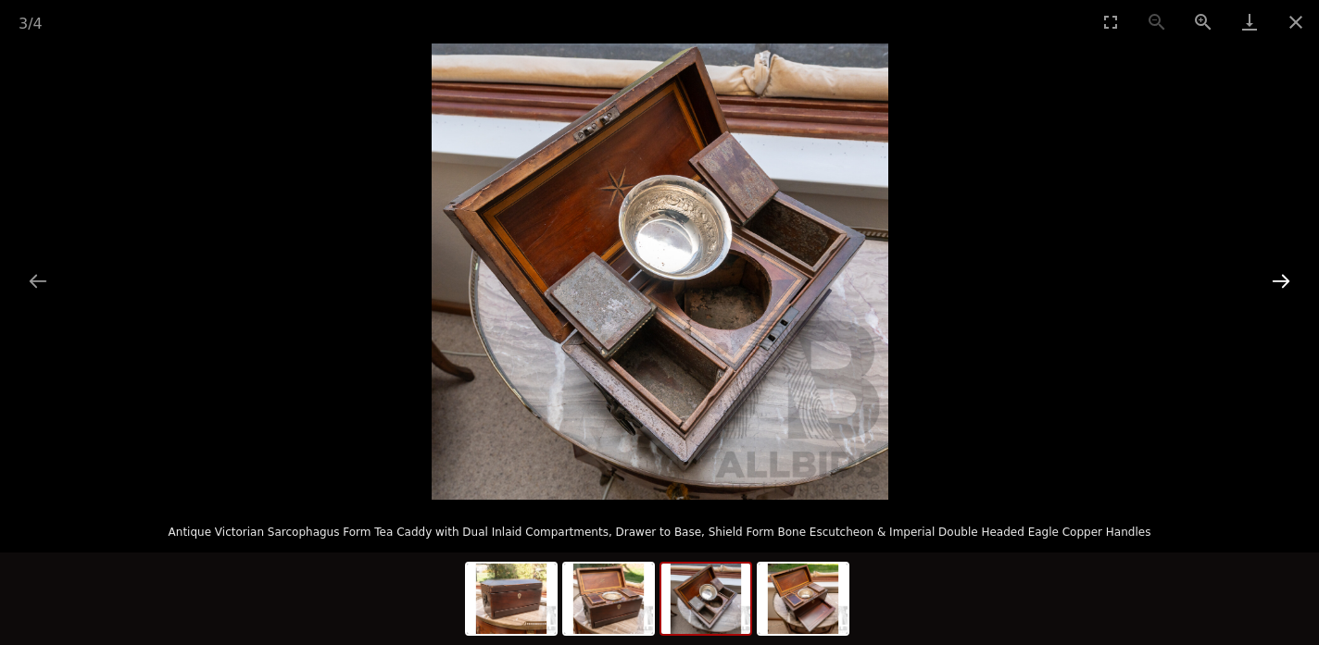
click at [1276, 277] on button "Next slide" at bounding box center [1280, 281] width 39 height 36
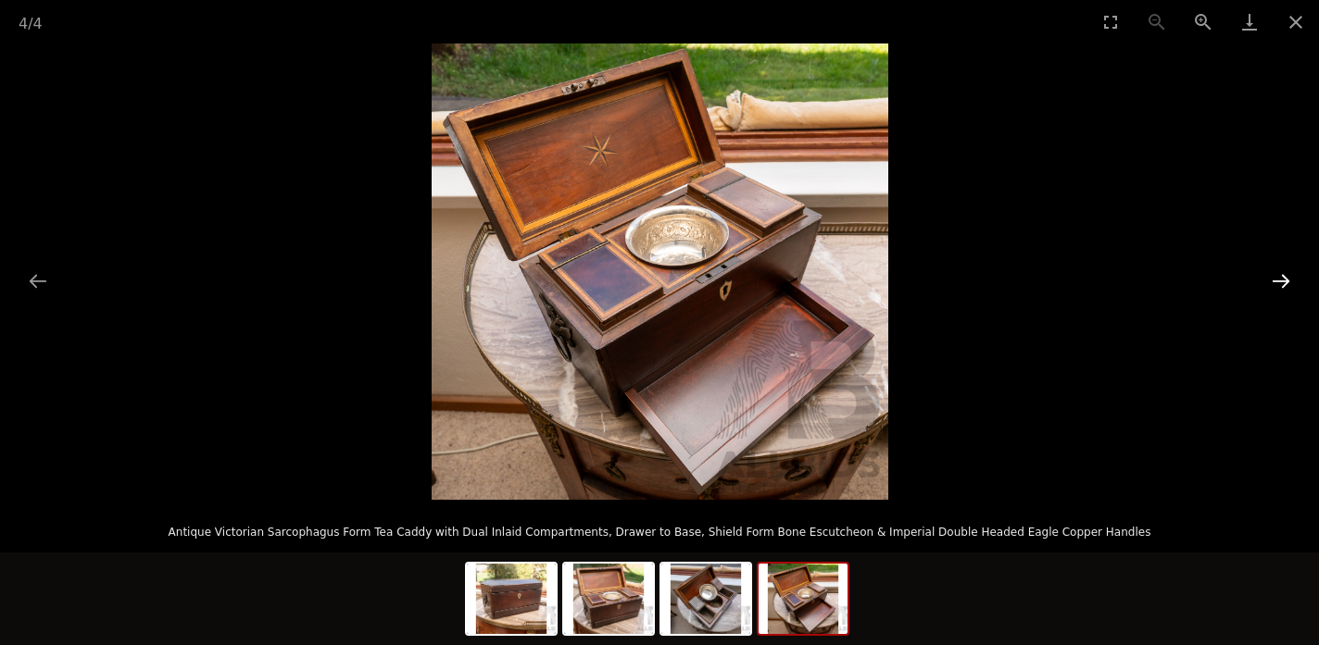
click at [1276, 278] on button "Next slide" at bounding box center [1280, 281] width 39 height 36
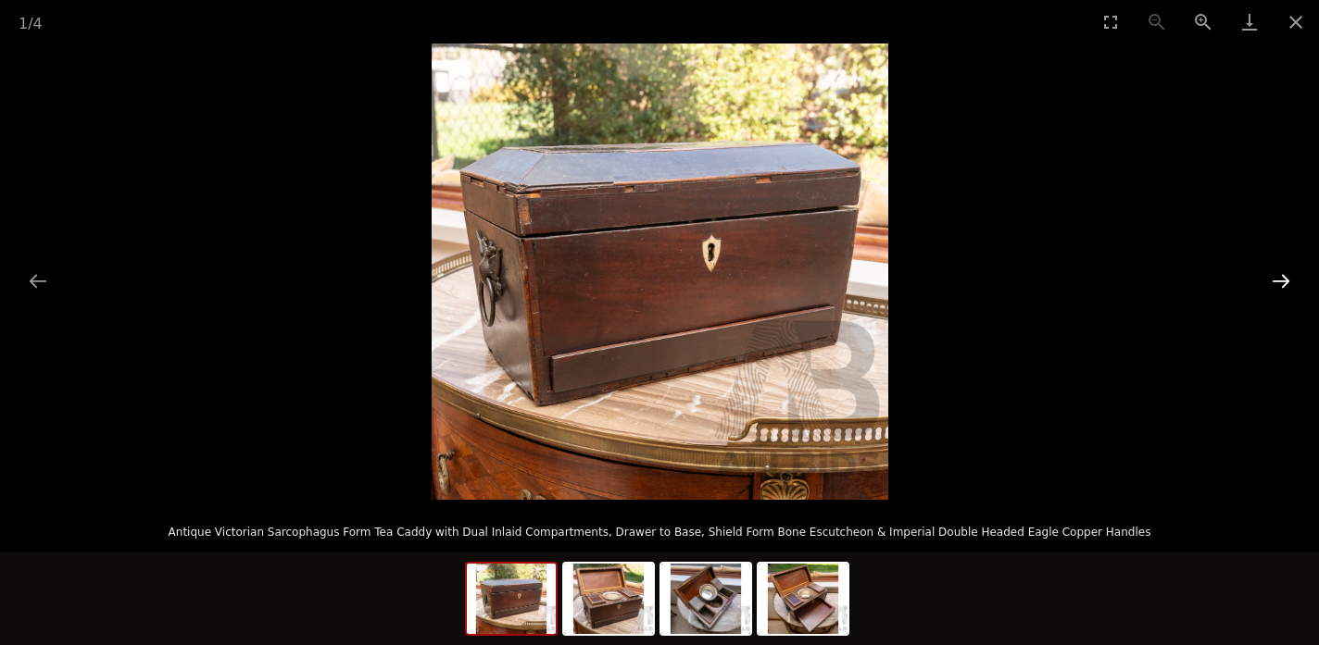
click at [1276, 278] on button "Next slide" at bounding box center [1280, 281] width 39 height 36
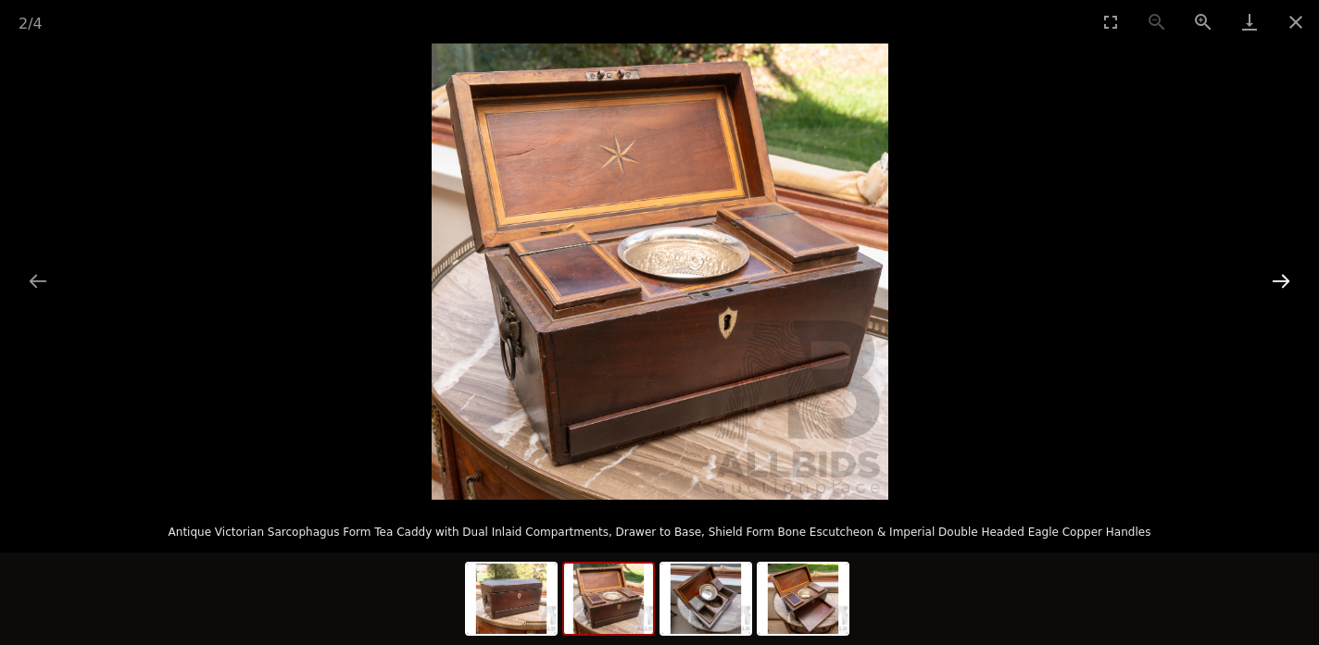
click at [1276, 278] on button "Next slide" at bounding box center [1280, 281] width 39 height 36
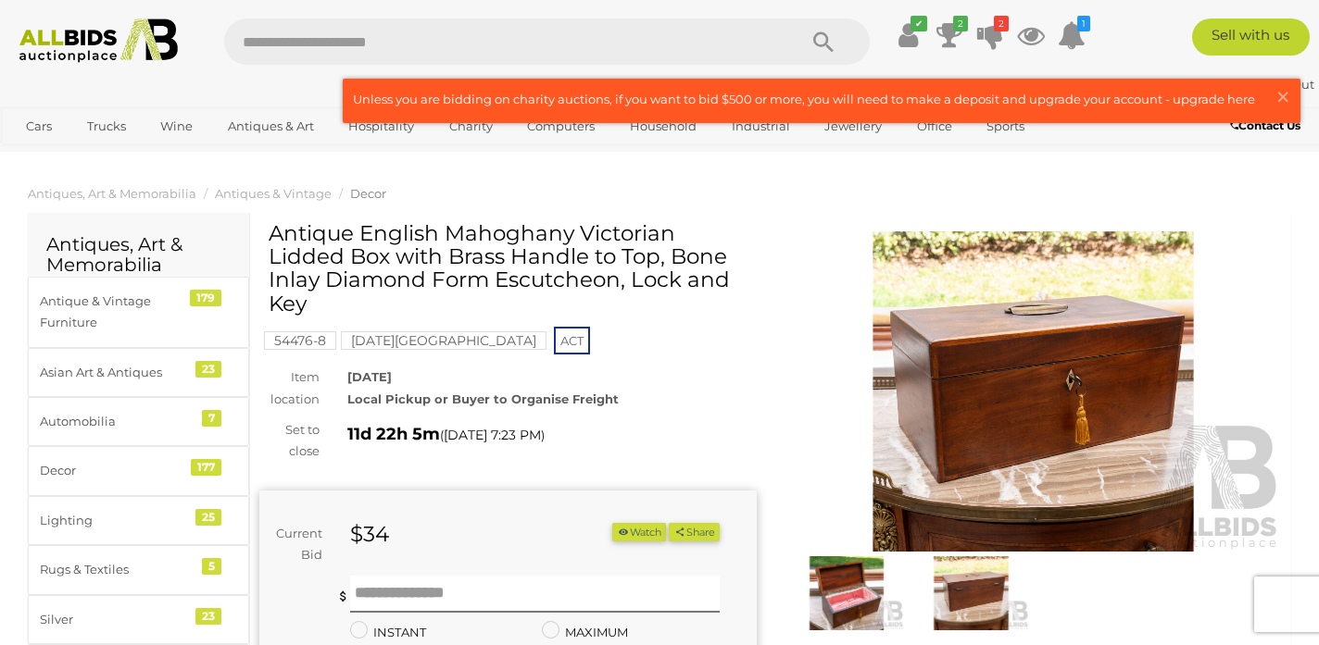
click at [958, 475] on img at bounding box center [1032, 391] width 497 height 320
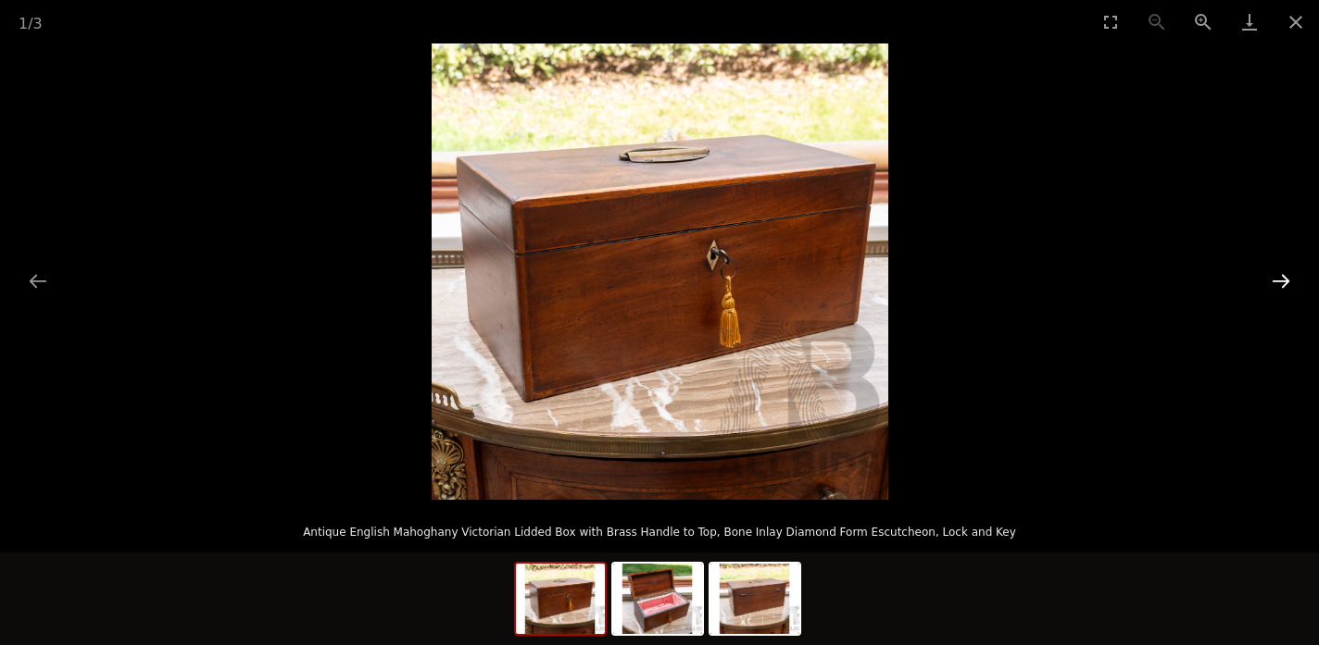
click at [1285, 287] on button "Next slide" at bounding box center [1280, 281] width 39 height 36
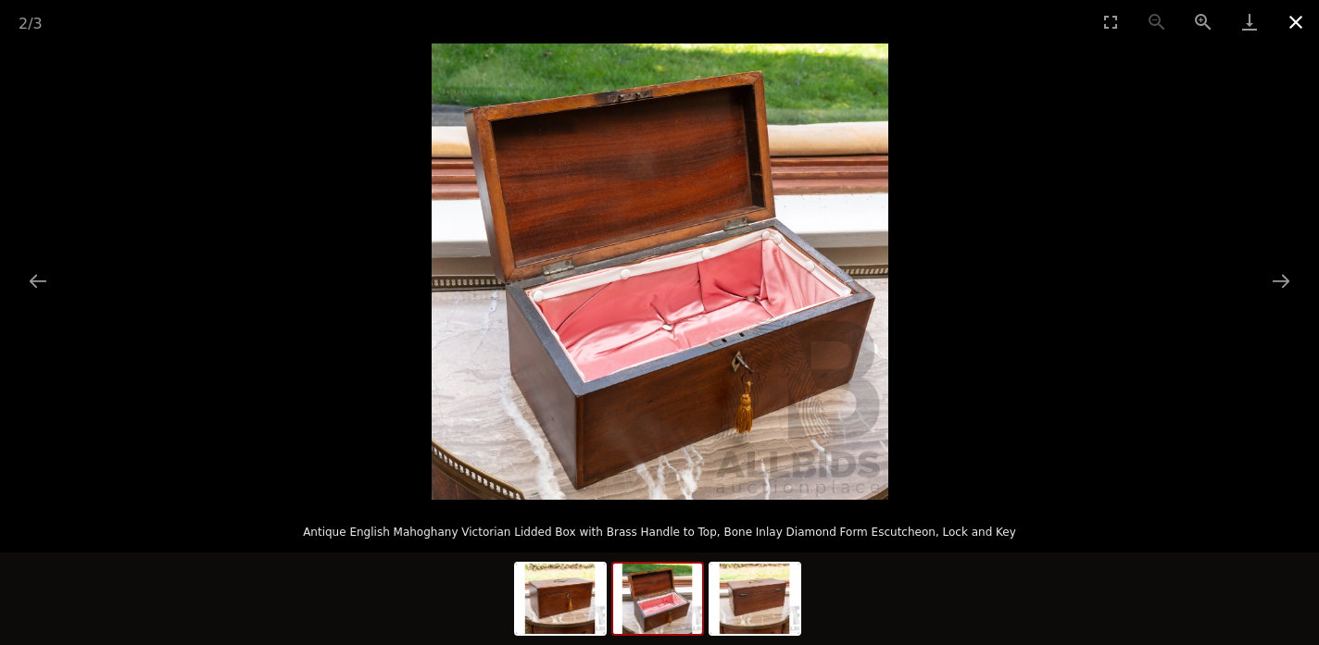
click at [1293, 20] on button "Close gallery" at bounding box center [1295, 22] width 46 height 44
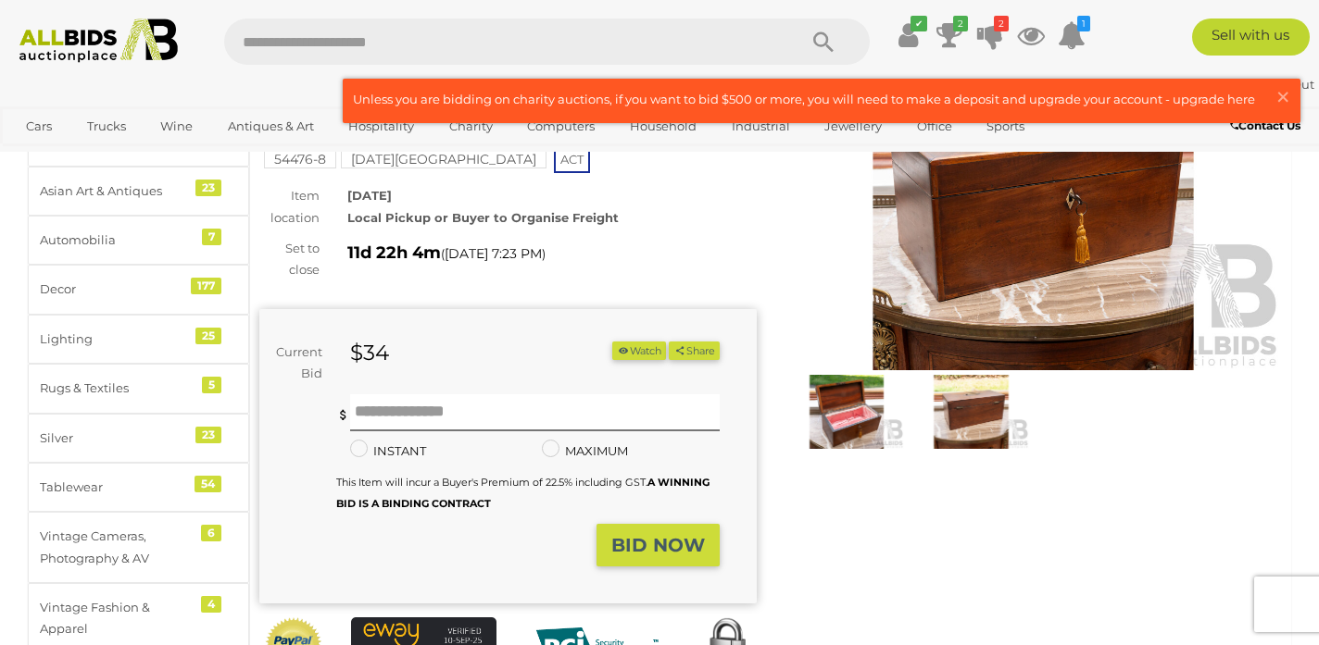
scroll to position [196, 0]
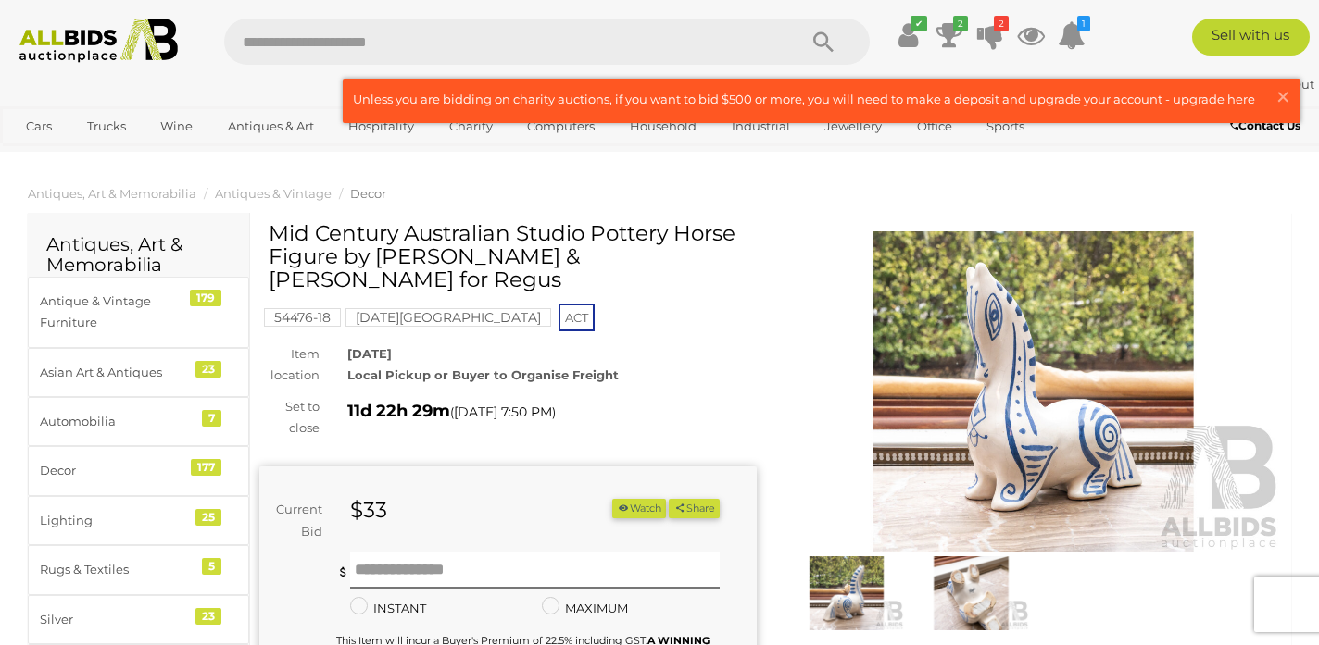
click at [1063, 452] on img at bounding box center [1032, 391] width 497 height 320
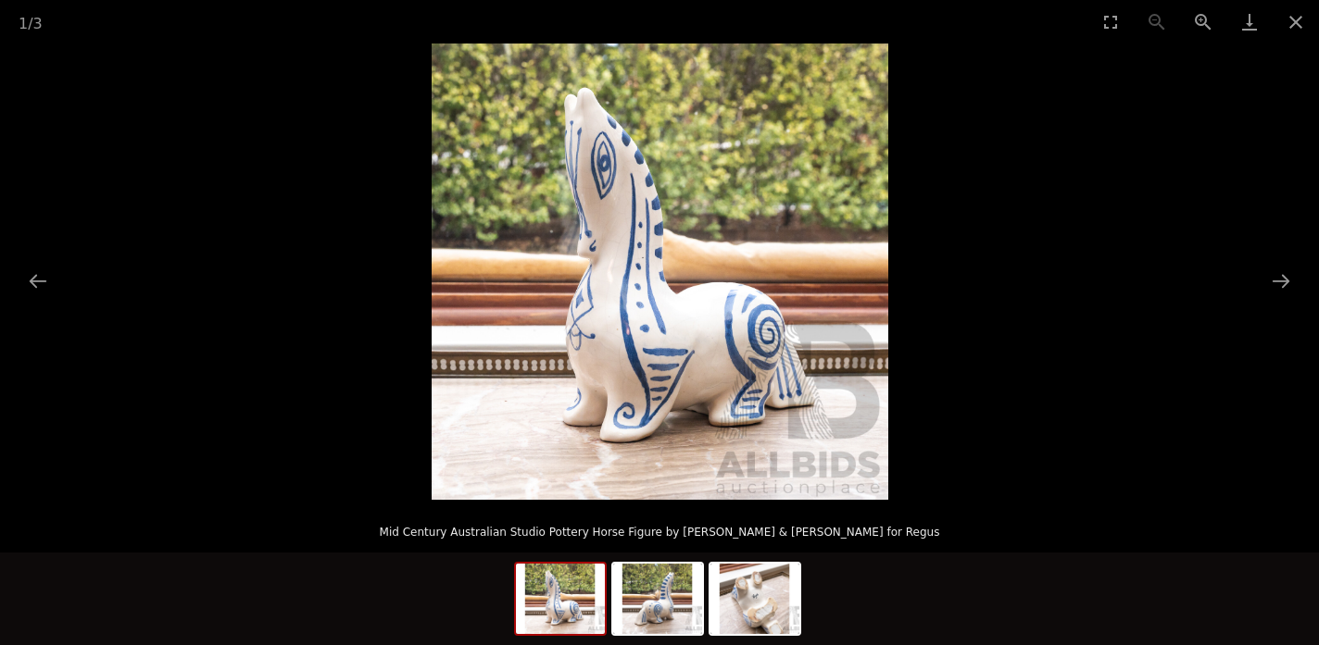
click at [1042, 456] on picture at bounding box center [659, 272] width 1319 height 456
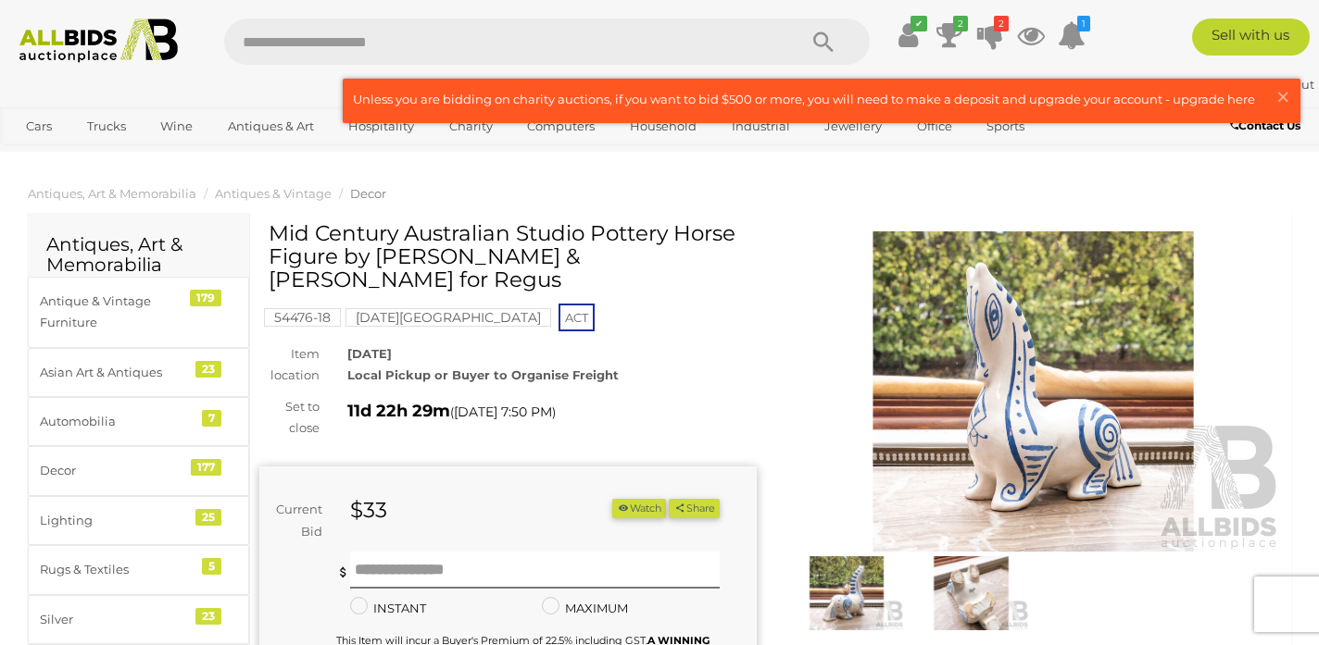
click at [956, 592] on img at bounding box center [970, 593] width 115 height 74
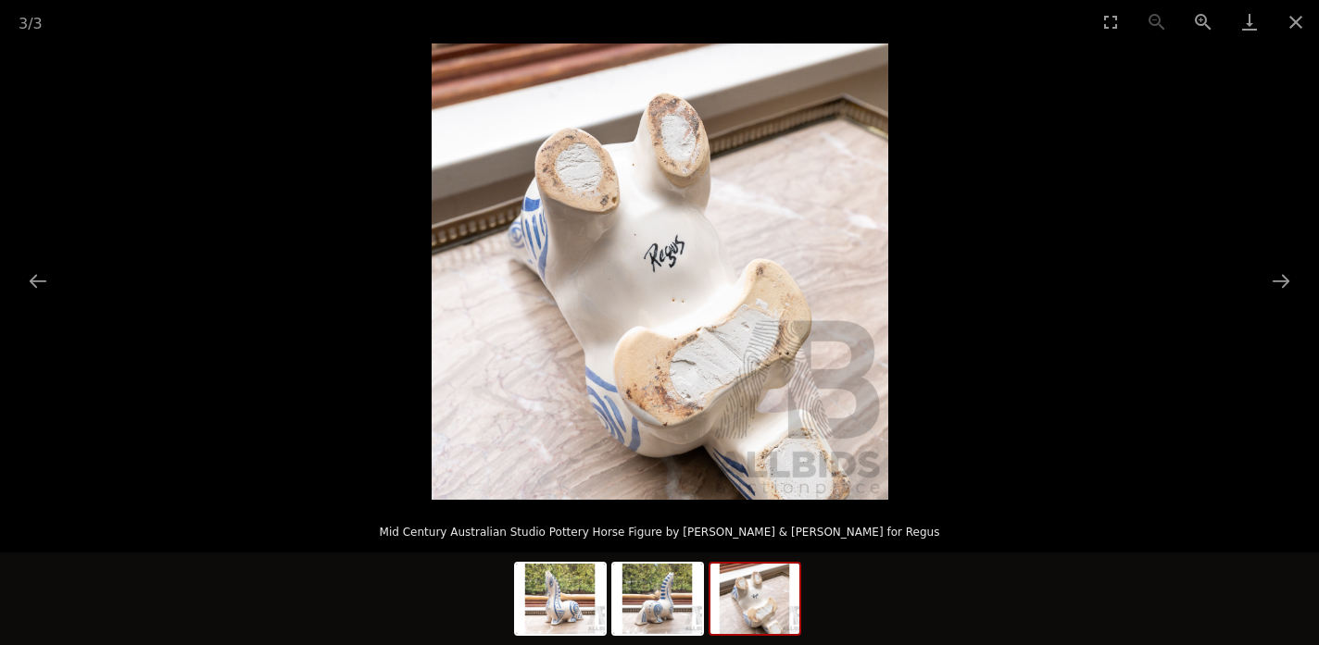
click at [901, 458] on picture at bounding box center [659, 272] width 1319 height 456
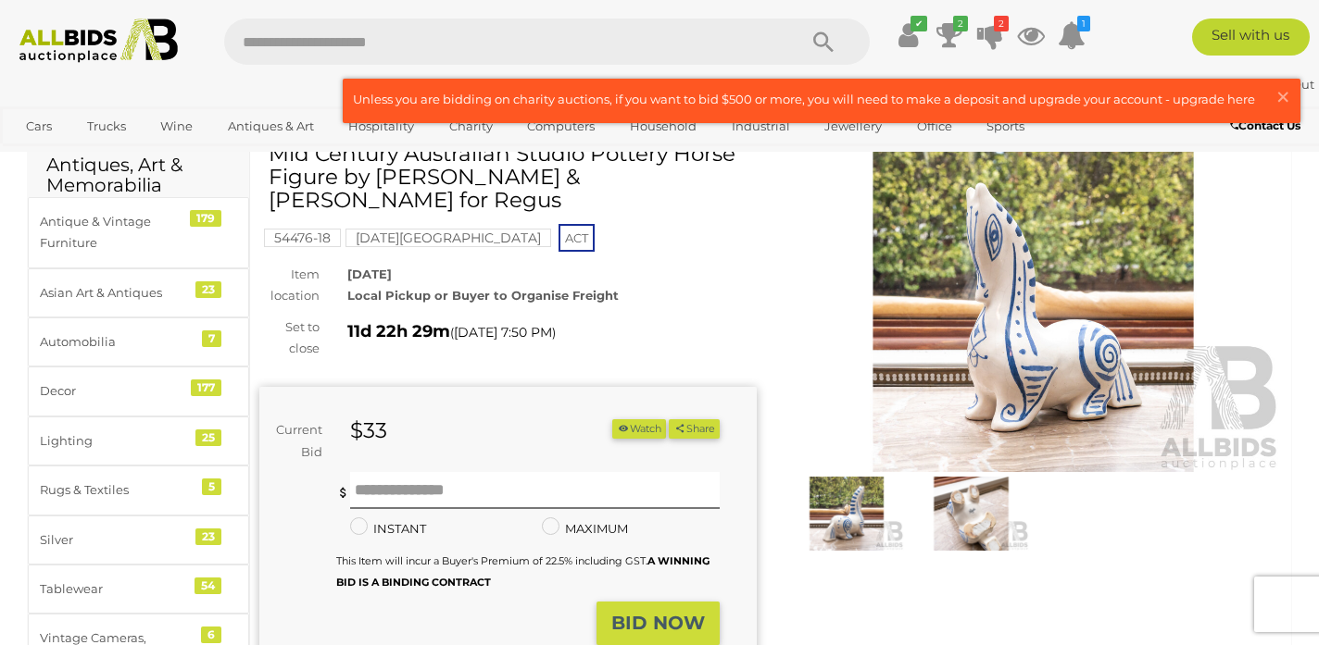
scroll to position [81, 0]
click at [463, 469] on form "Current Bid $33 (Min $34) $33 Share Facebook Twitter" at bounding box center [489, 532] width 432 height 226
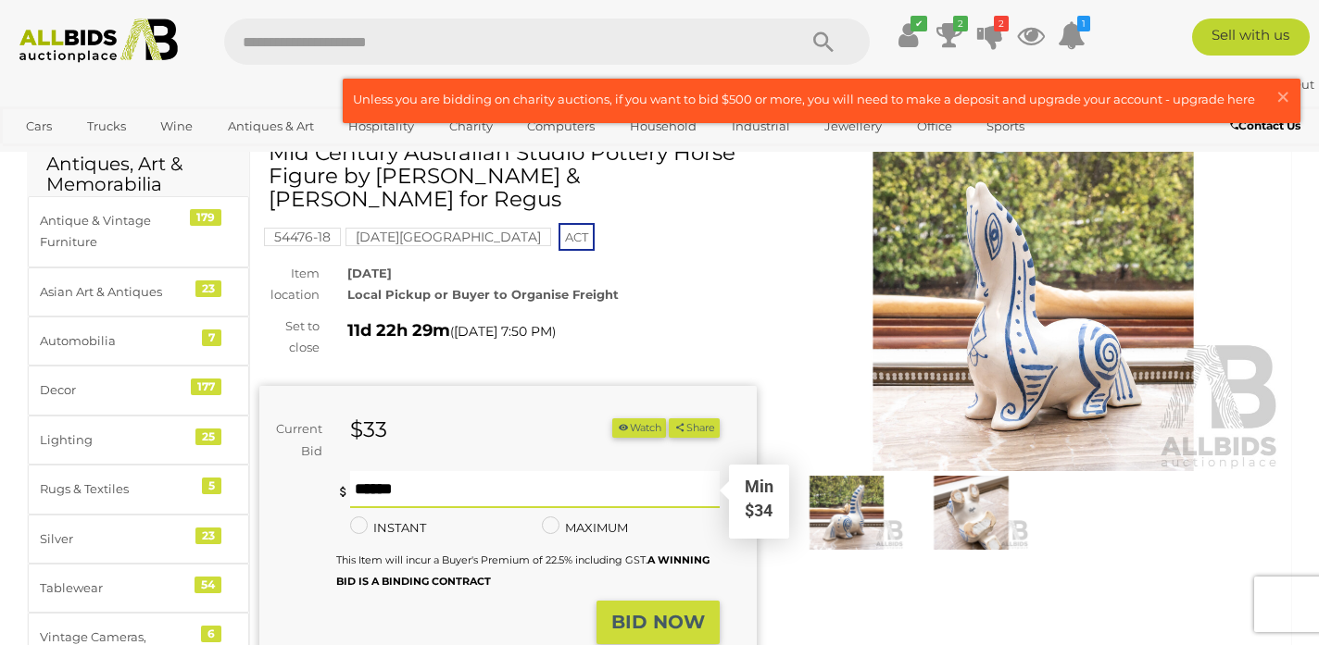
click at [463, 483] on input "text" at bounding box center [534, 489] width 369 height 37
type input "**"
click at [625, 613] on strong "BID NOW" at bounding box center [658, 622] width 94 height 22
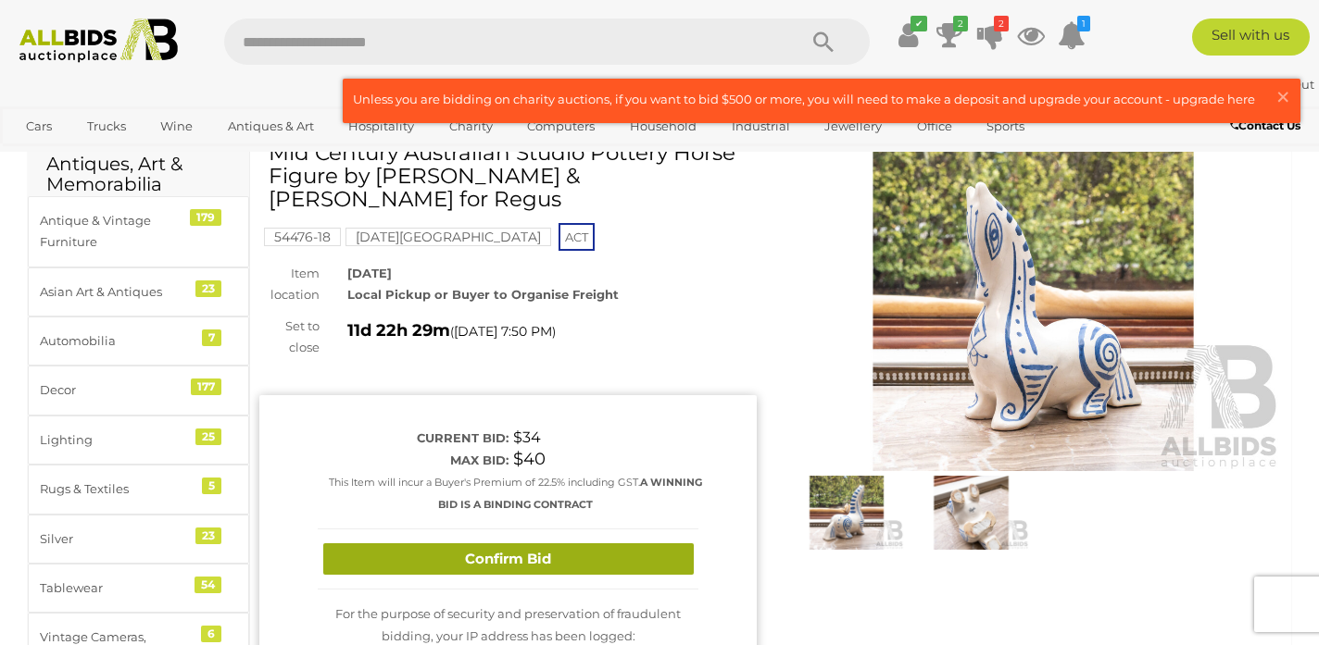
click at [557, 558] on button "Confirm Bid" at bounding box center [508, 560] width 370 height 32
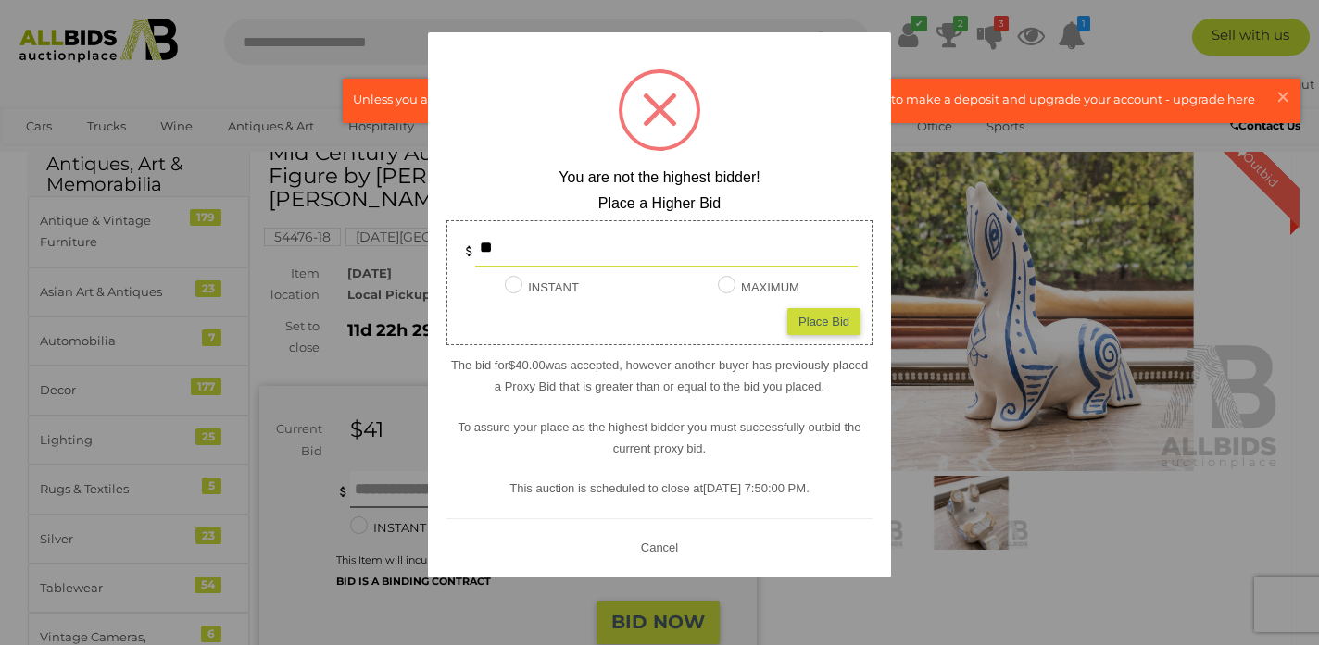
scroll to position [90, 0]
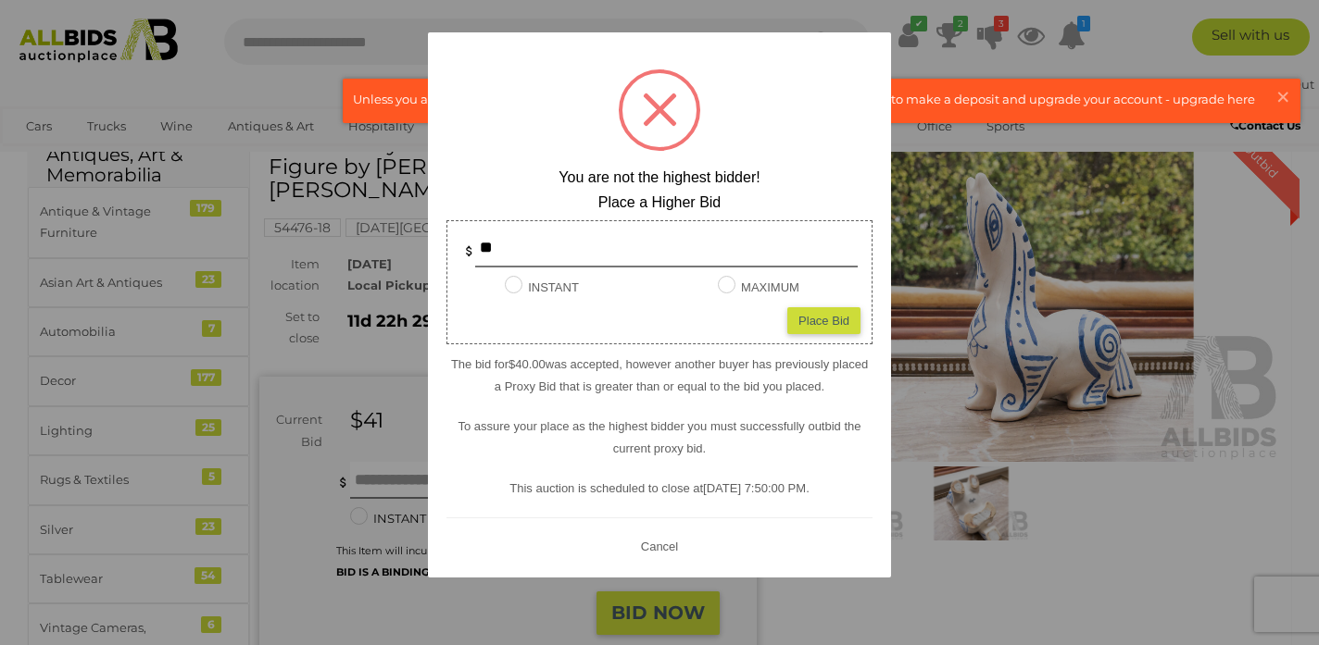
click at [656, 531] on div "? ! i You are not the highest bidder! Place a Higher Bid ** INSTANT Instant Bid…" at bounding box center [659, 304] width 463 height 545
click at [658, 543] on button "Cancel" at bounding box center [659, 546] width 48 height 23
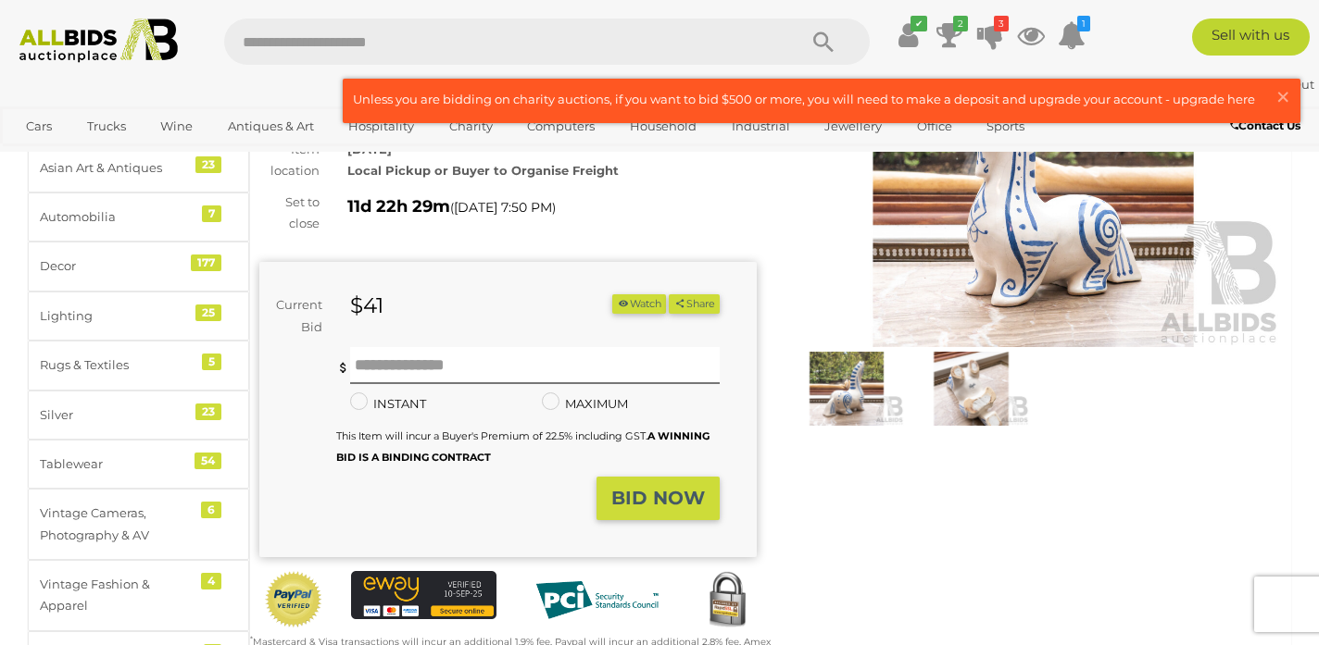
scroll to position [207, 0]
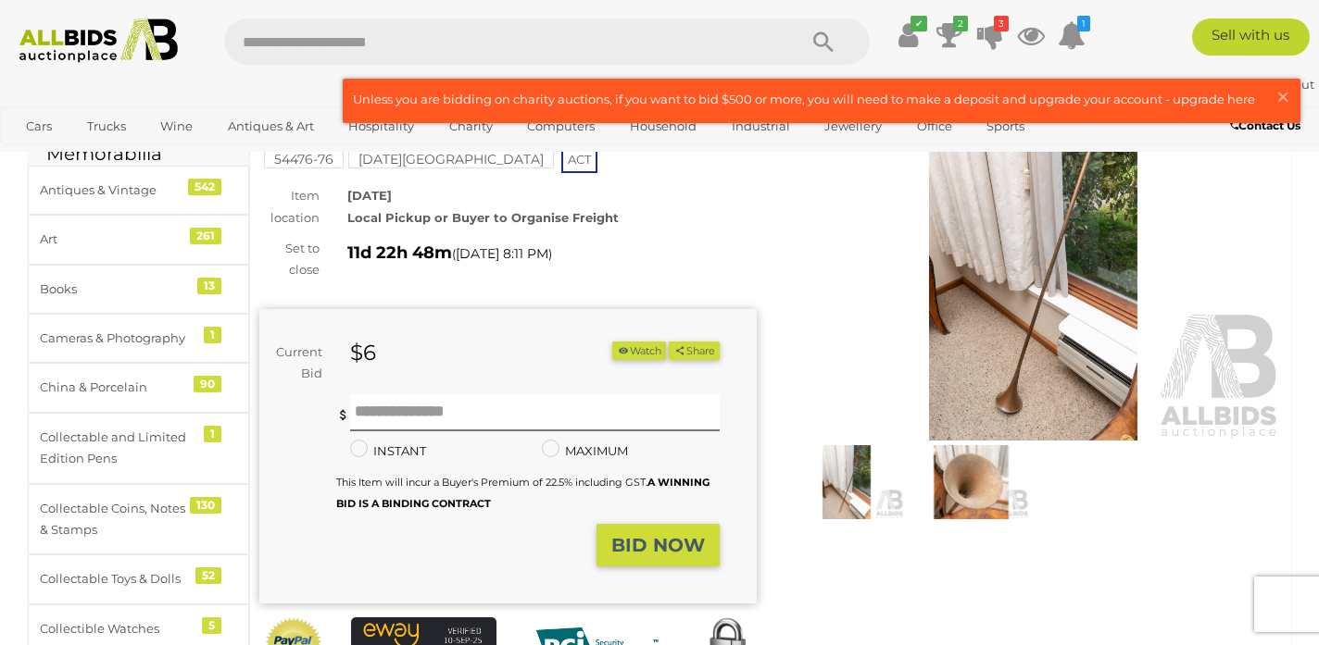
scroll to position [113, 0]
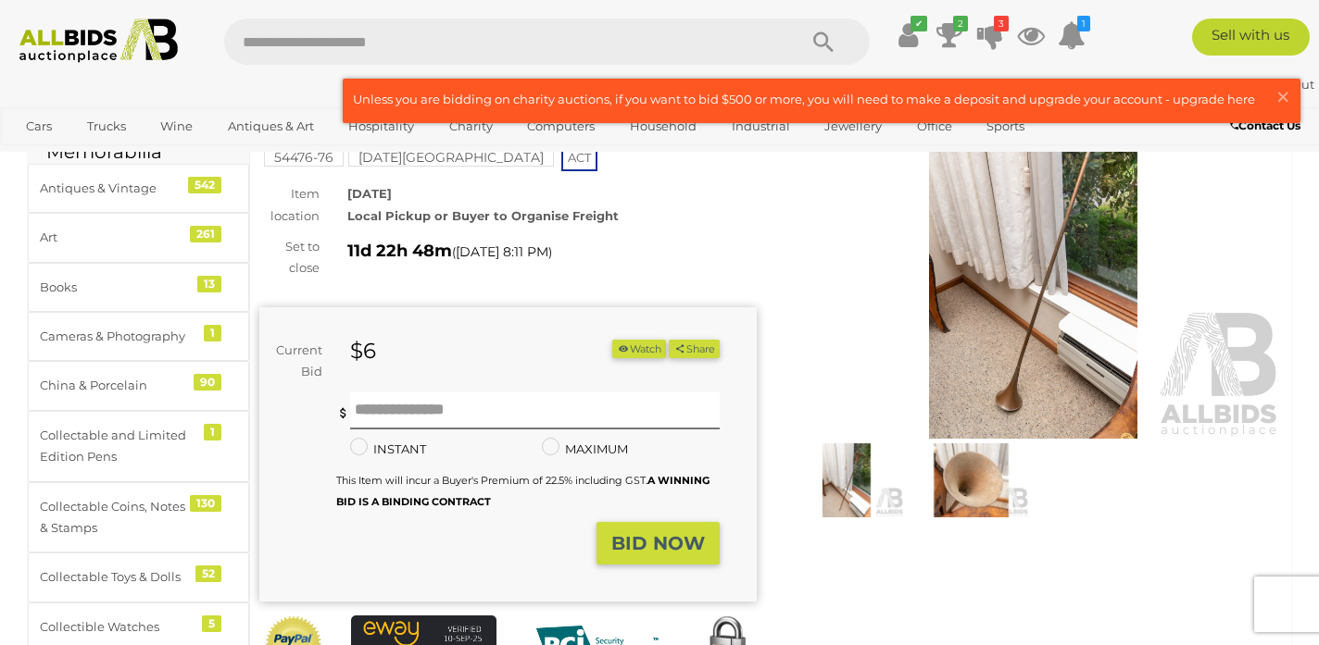
click at [960, 284] on img at bounding box center [1032, 279] width 497 height 320
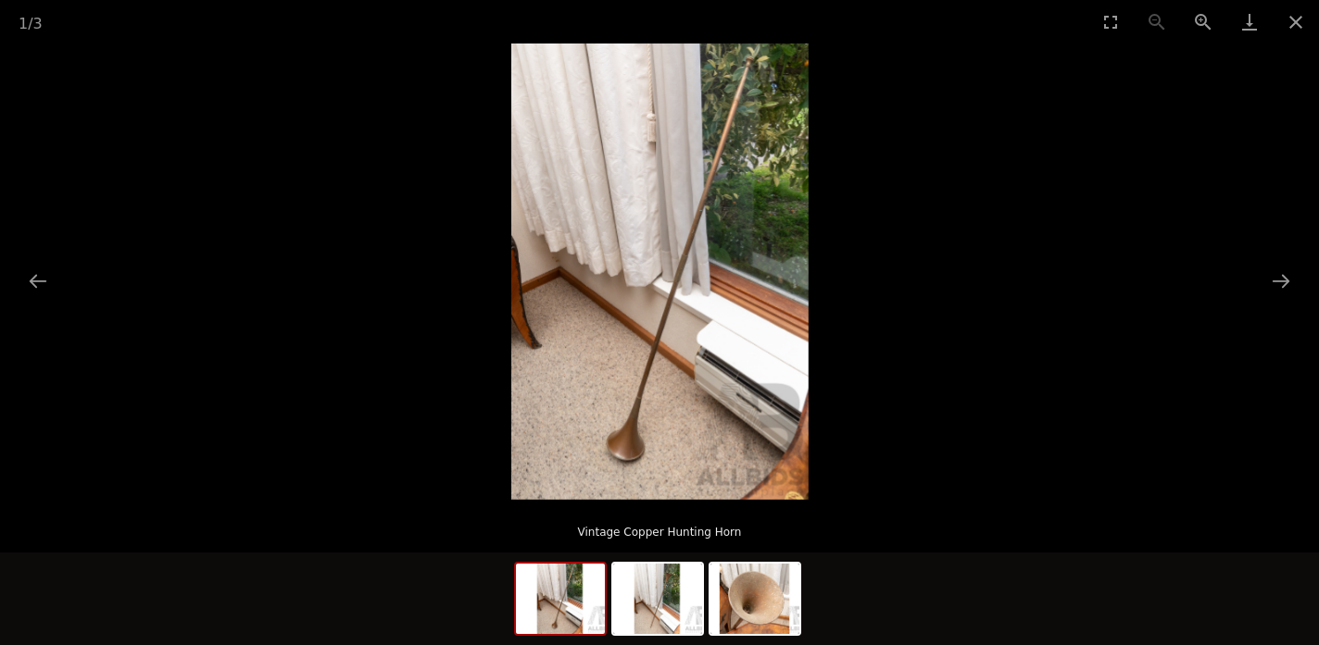
click at [879, 461] on picture at bounding box center [659, 272] width 1319 height 456
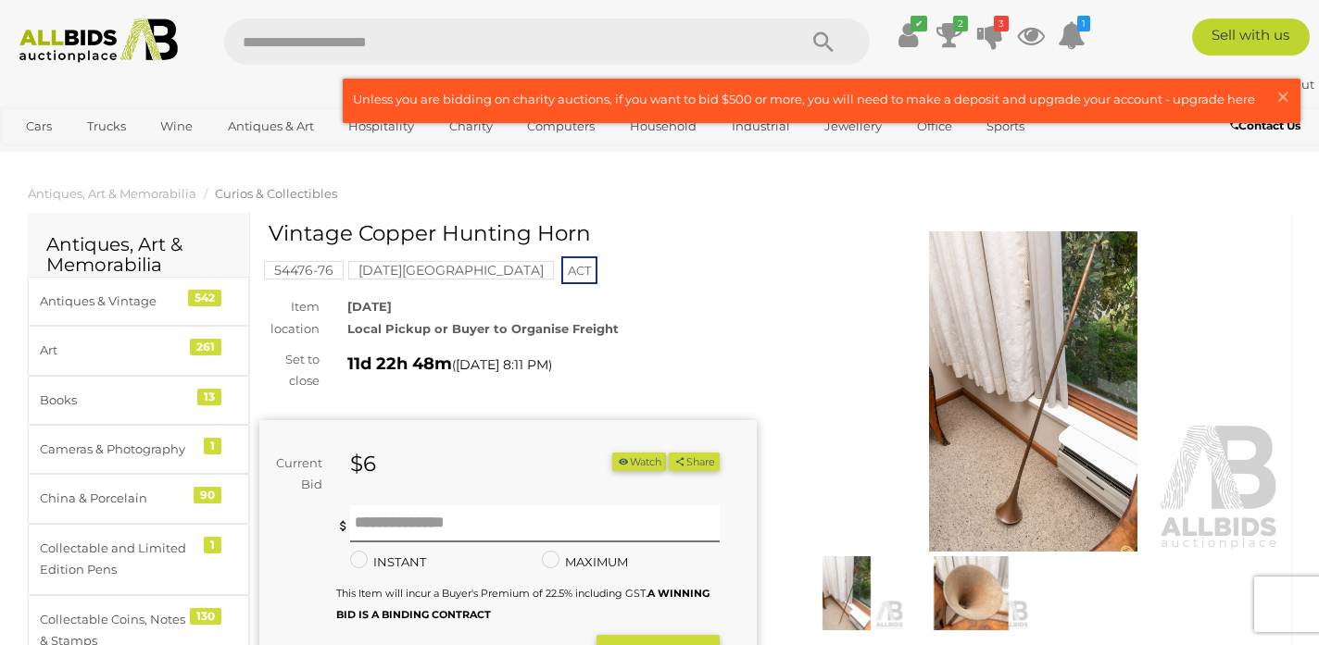
click at [989, 590] on img at bounding box center [970, 593] width 115 height 74
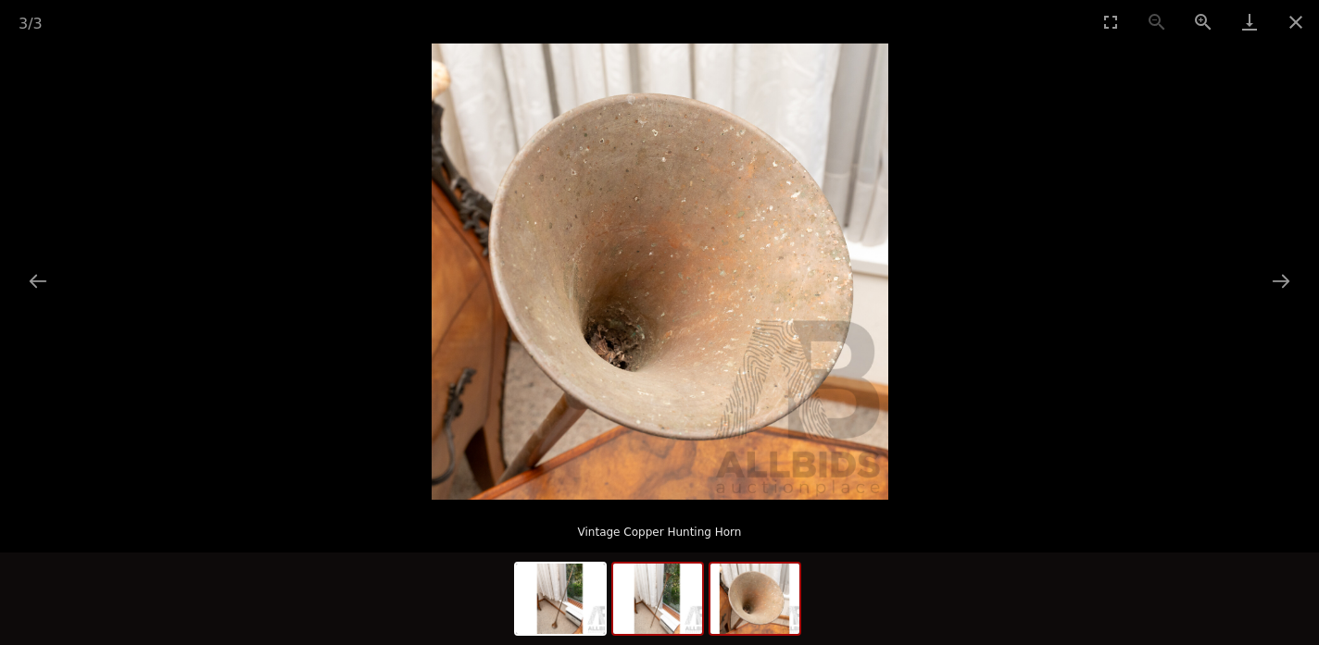
click at [668, 616] on img at bounding box center [657, 599] width 89 height 70
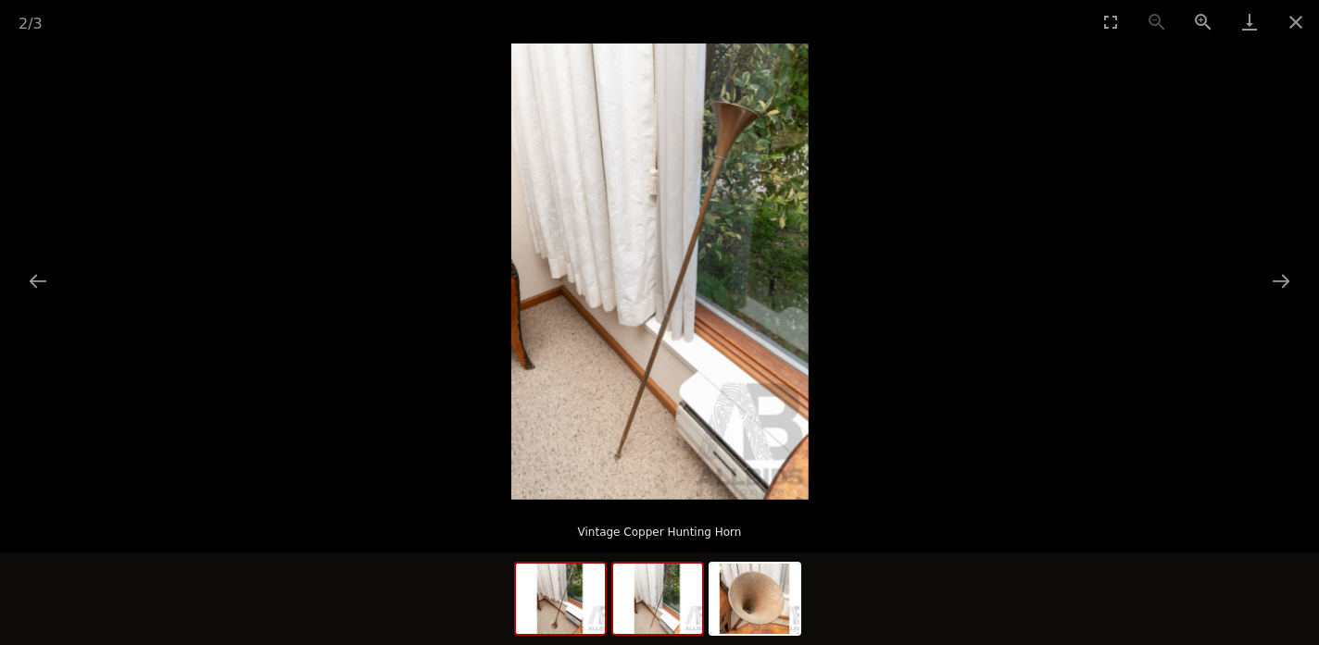
click at [586, 605] on img at bounding box center [560, 599] width 89 height 70
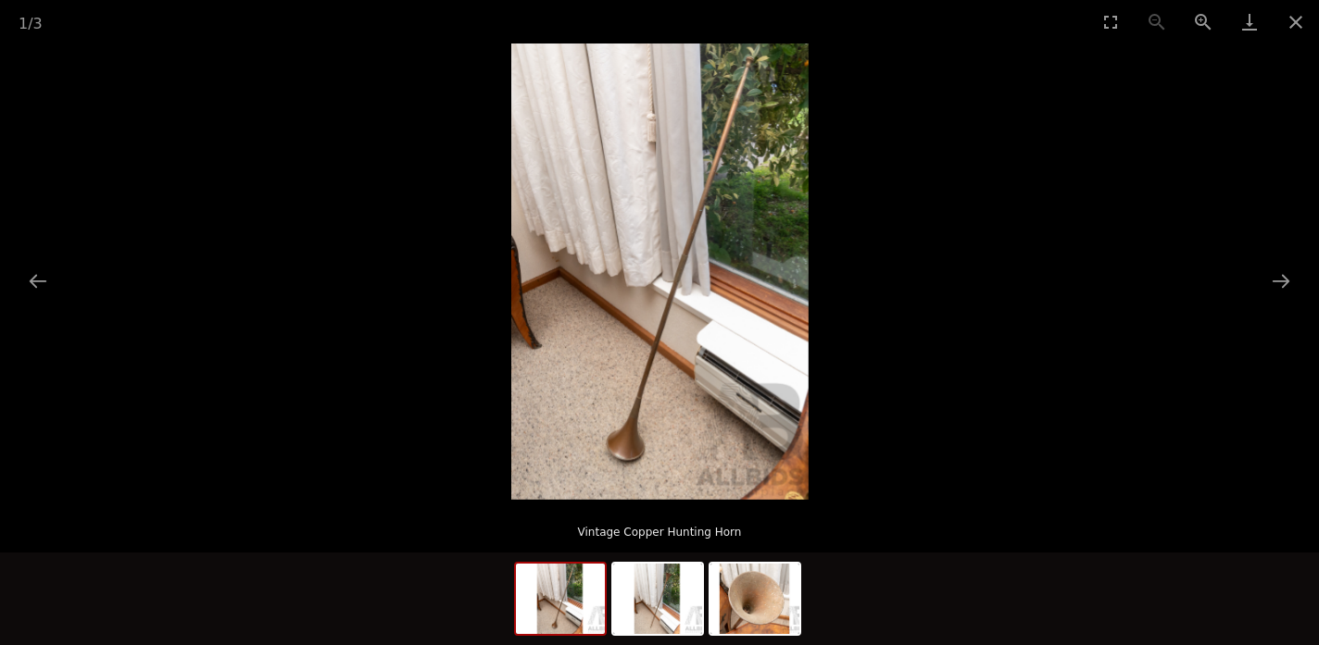
click at [985, 420] on picture at bounding box center [659, 272] width 1319 height 456
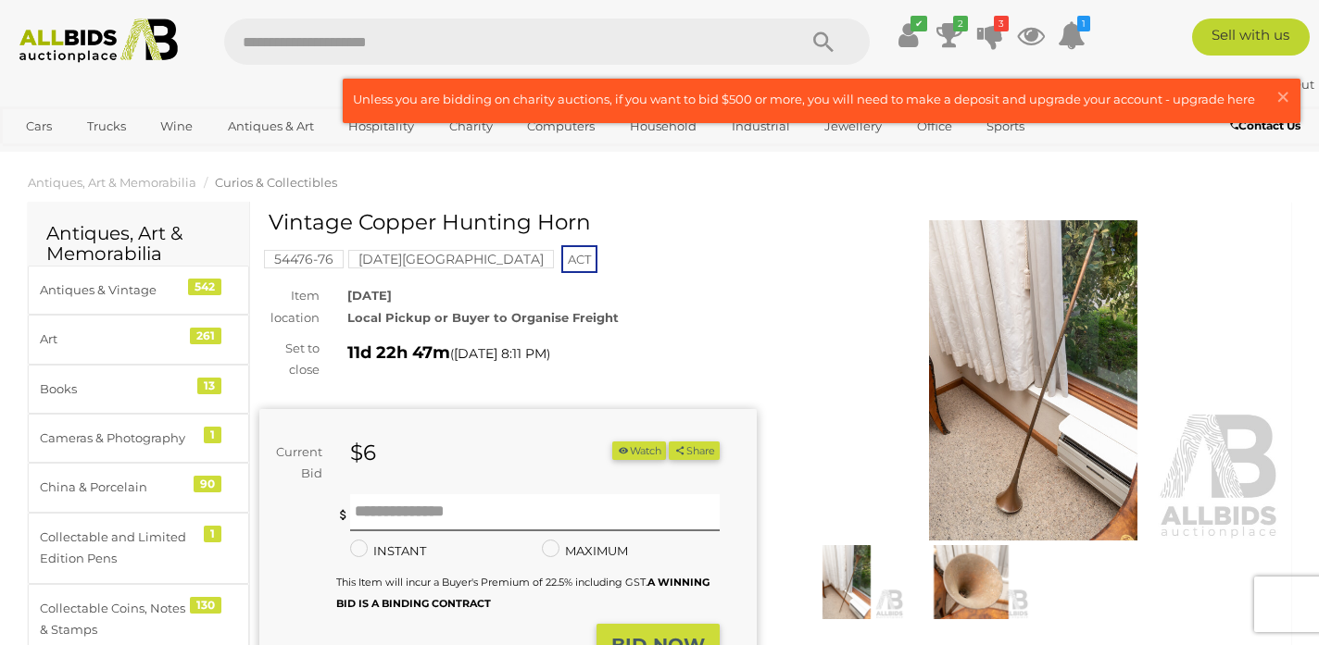
scroll to position [13, 0]
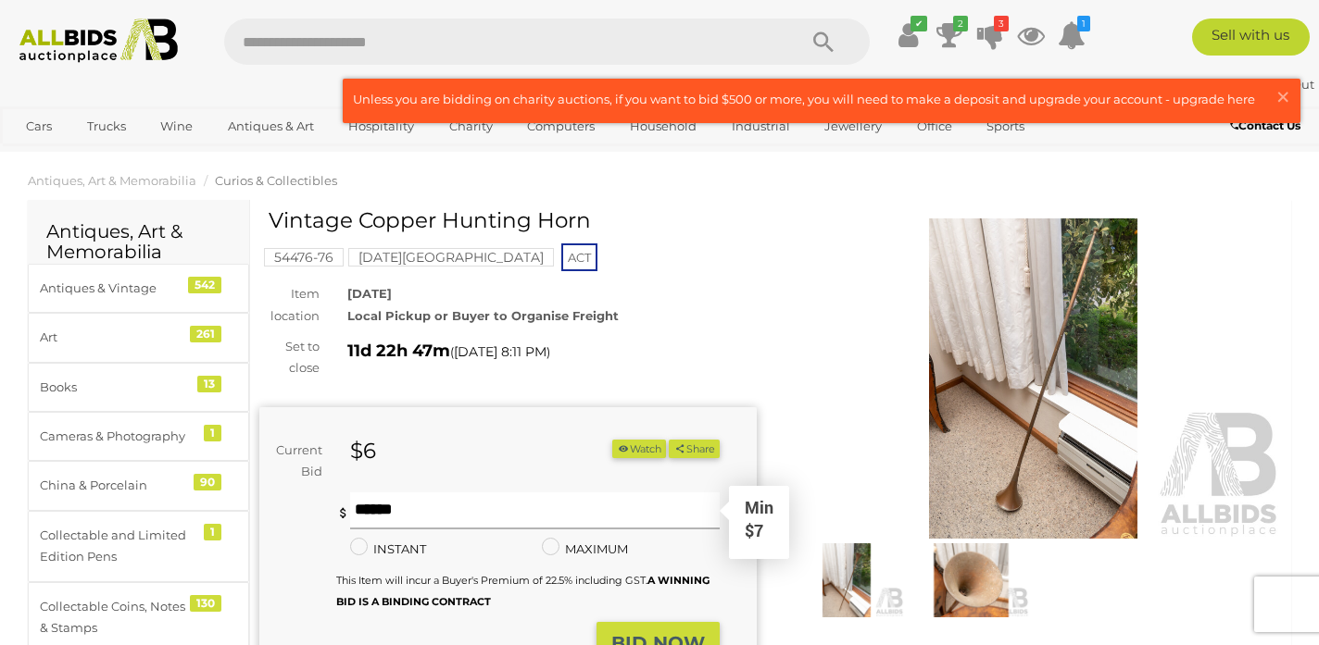
click at [536, 500] on input "text" at bounding box center [534, 511] width 369 height 37
type input "**"
click at [629, 629] on button "BID NOW" at bounding box center [657, 644] width 123 height 44
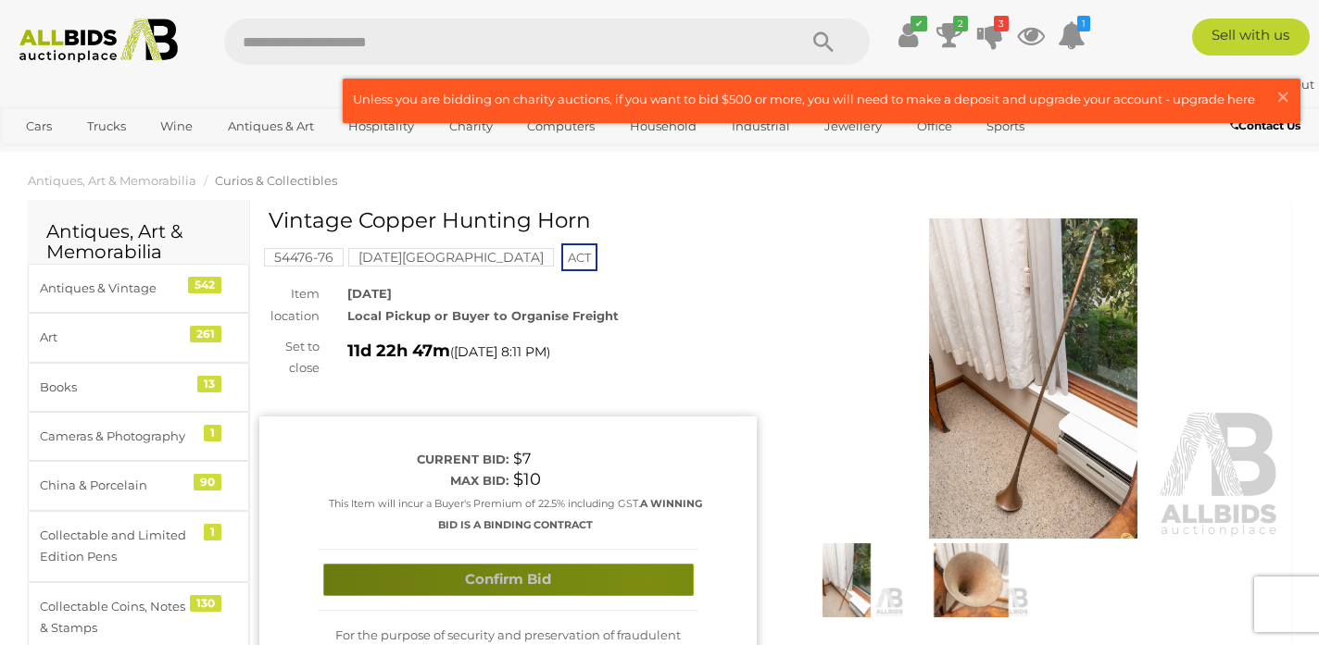
click at [645, 582] on button "Confirm Bid" at bounding box center [508, 580] width 370 height 32
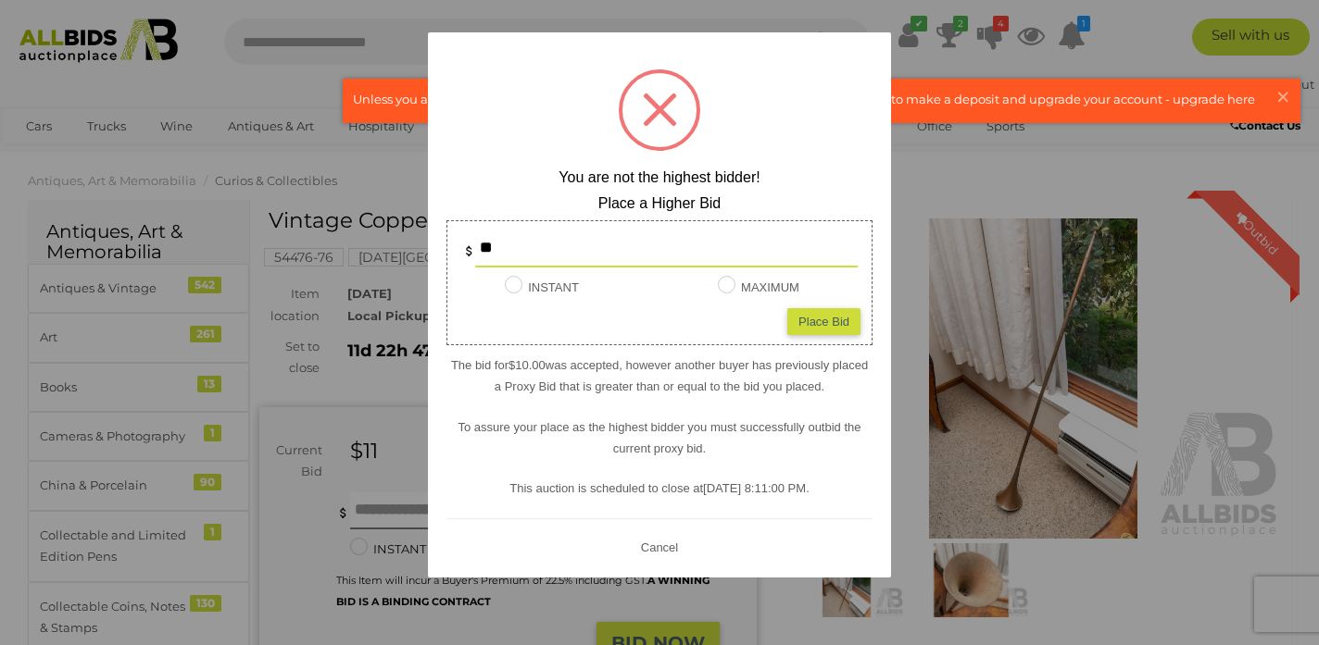
click at [651, 562] on div "? ! i You are not the highest bidder! Place a Higher Bid ** INSTANT Instant Bid…" at bounding box center [659, 304] width 463 height 545
click at [663, 541] on button "Cancel" at bounding box center [659, 546] width 48 height 23
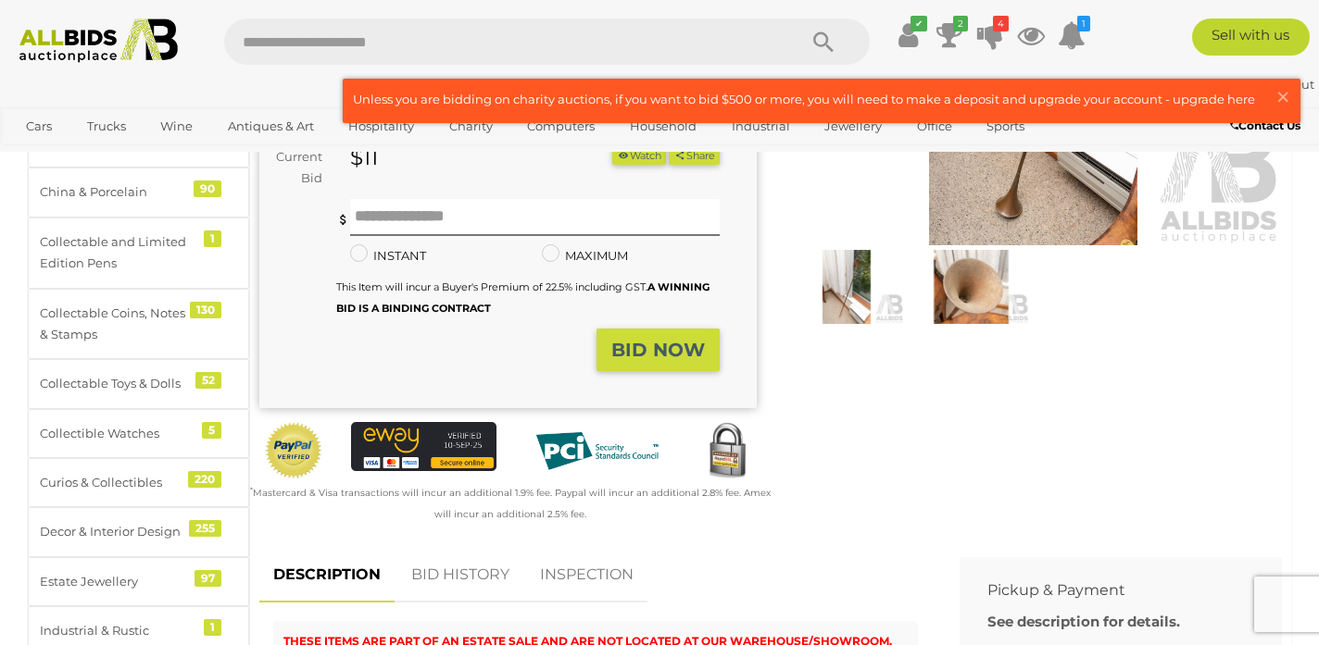
scroll to position [306, 0]
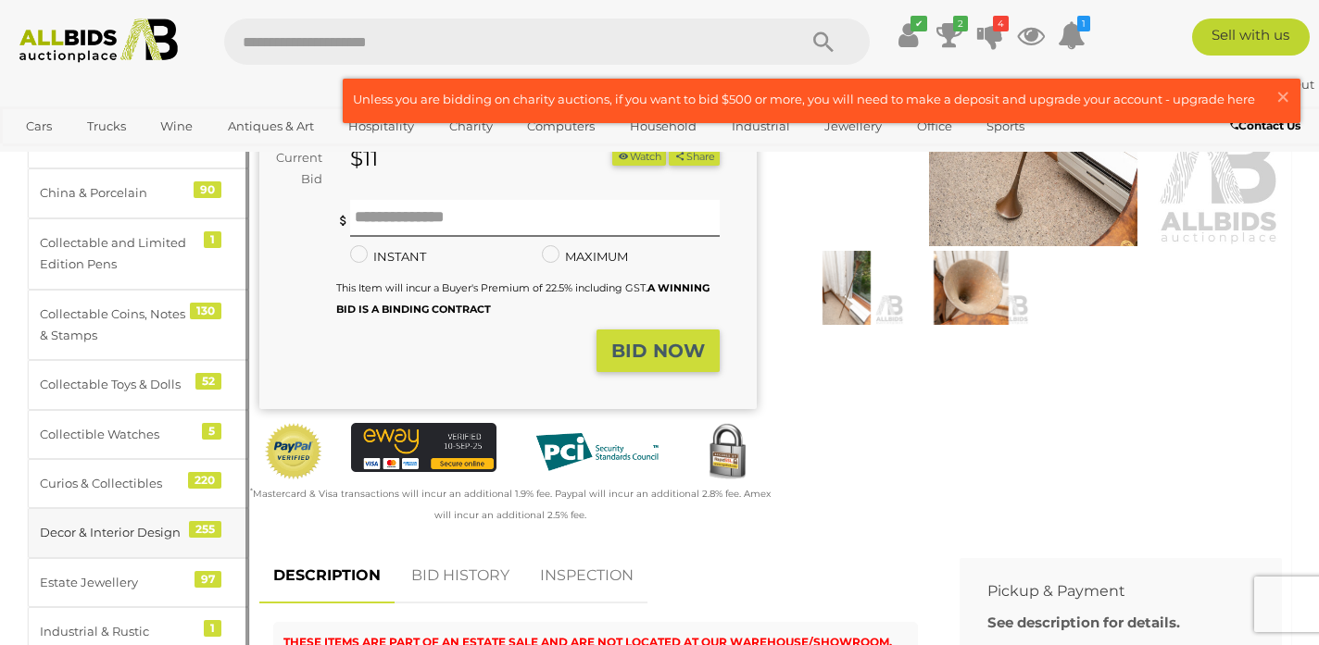
click at [144, 526] on div "Decor & Interior Design" at bounding box center [116, 532] width 153 height 21
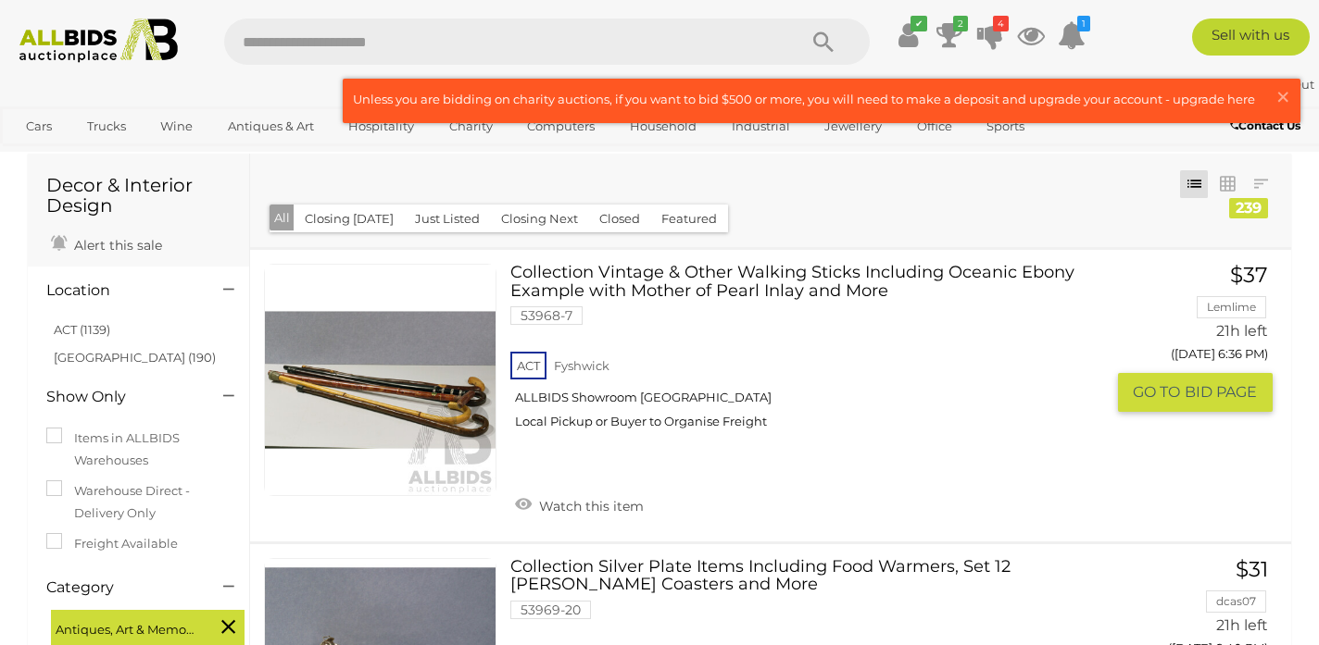
scroll to position [79, 0]
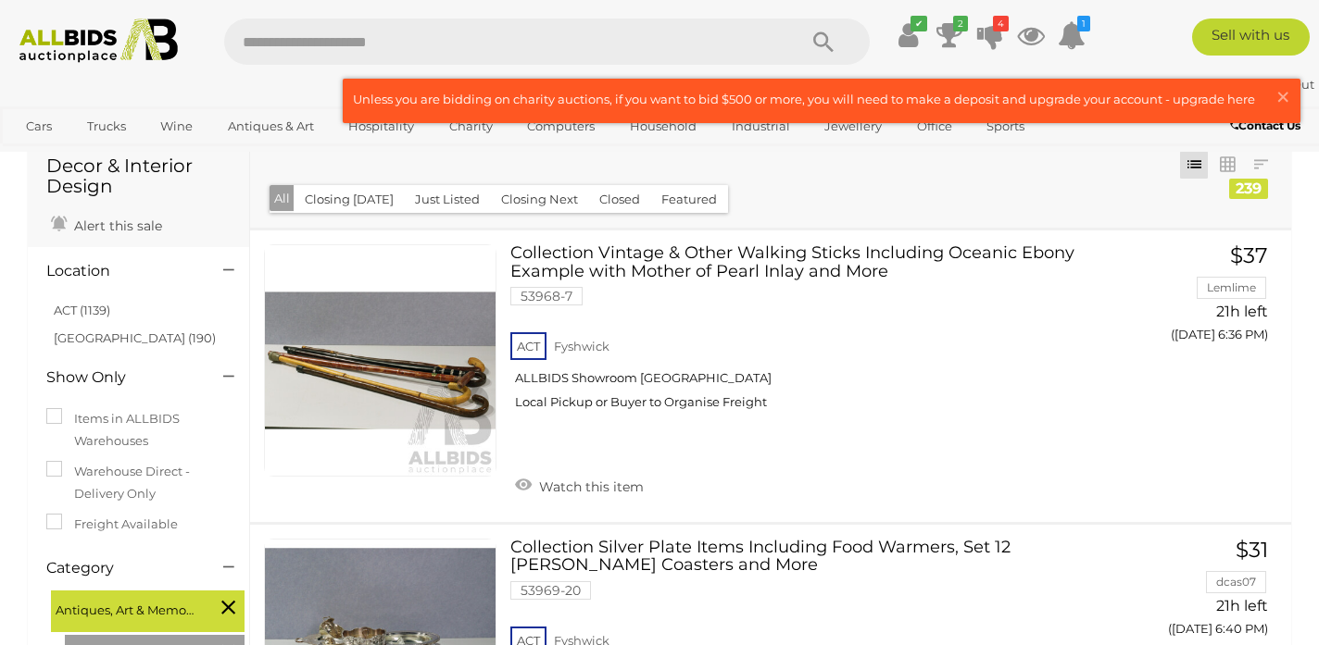
click at [359, 198] on button "Closing [DATE]" at bounding box center [349, 199] width 111 height 29
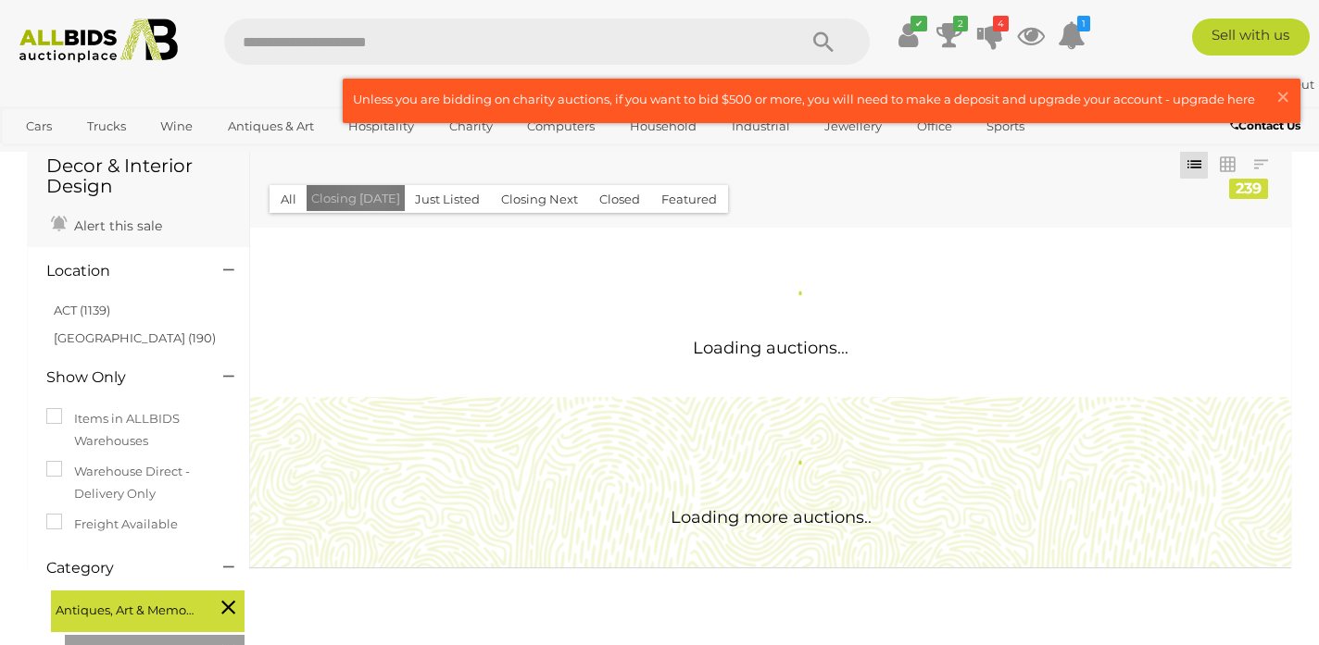
scroll to position [0, 0]
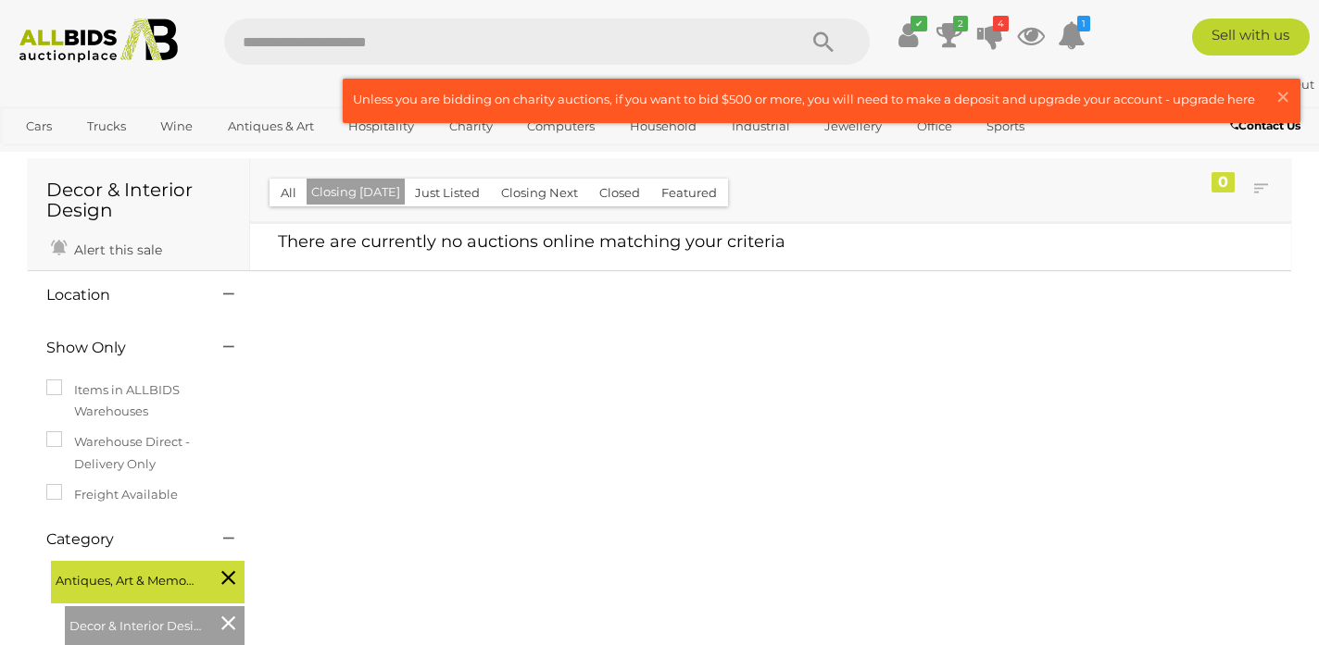
scroll to position [52, 0]
click at [548, 198] on button "Closing Next" at bounding box center [539, 195] width 99 height 29
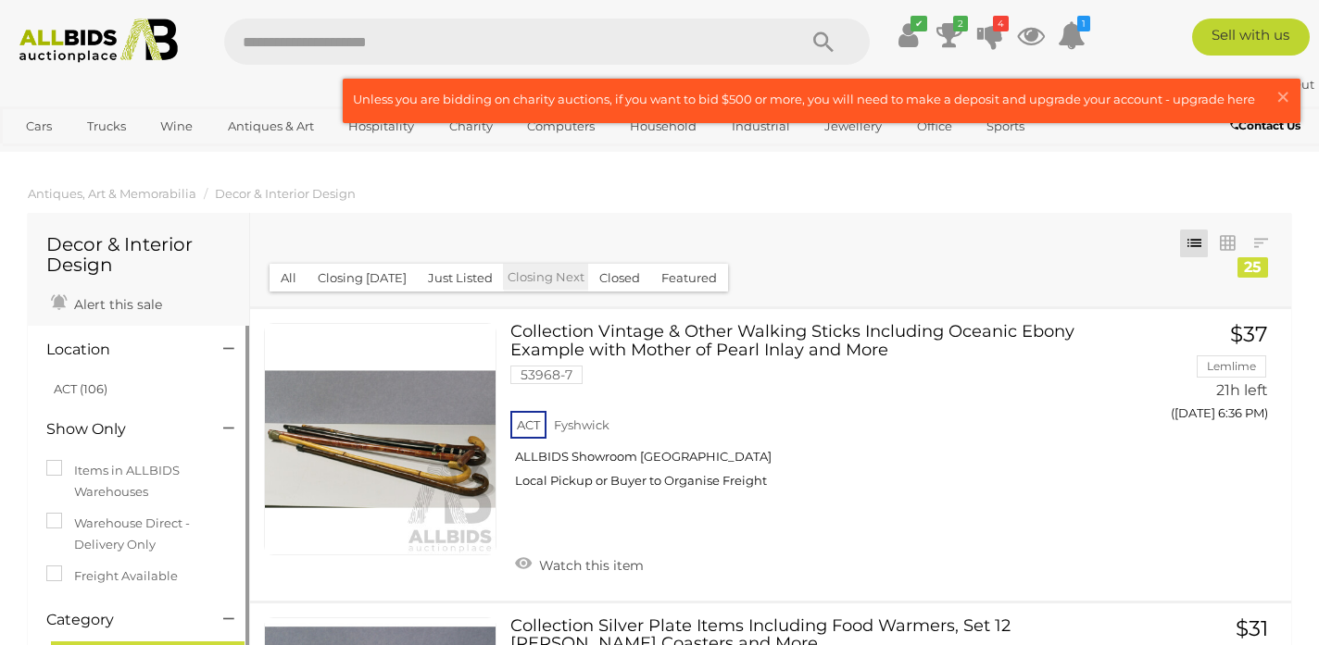
click at [222, 616] on div at bounding box center [226, 621] width 35 height 22
click at [230, 619] on icon at bounding box center [228, 619] width 11 height 19
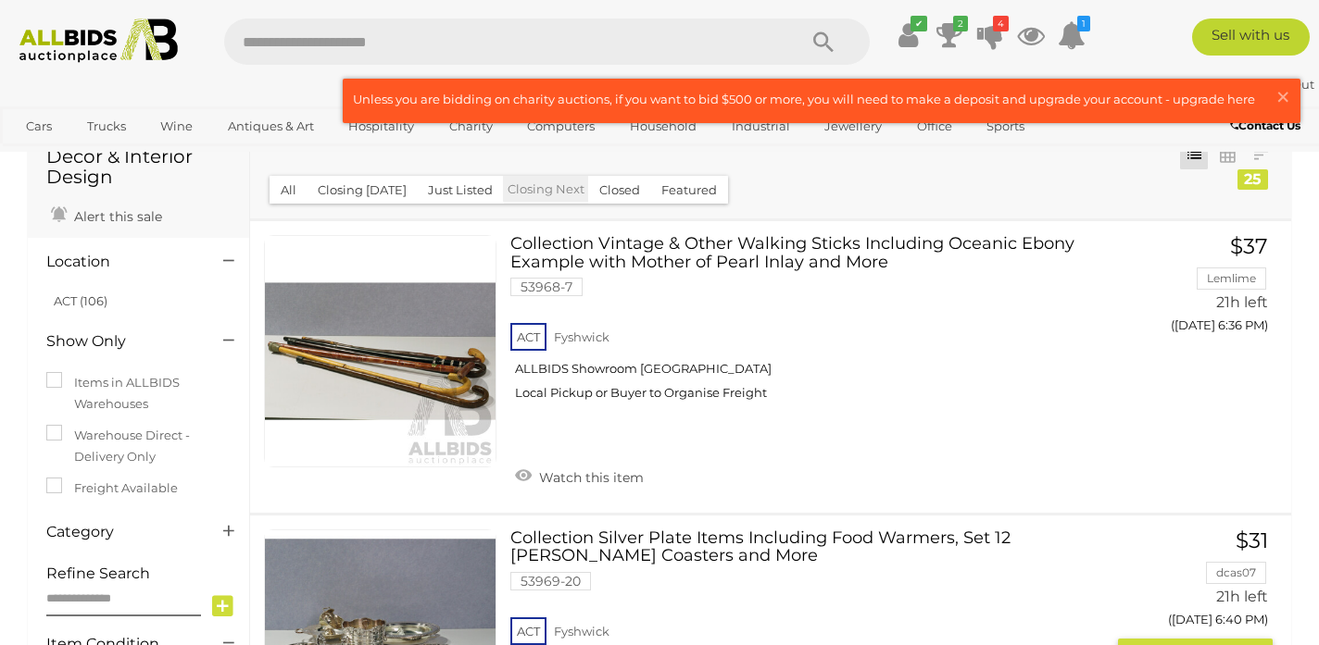
scroll to position [95, 0]
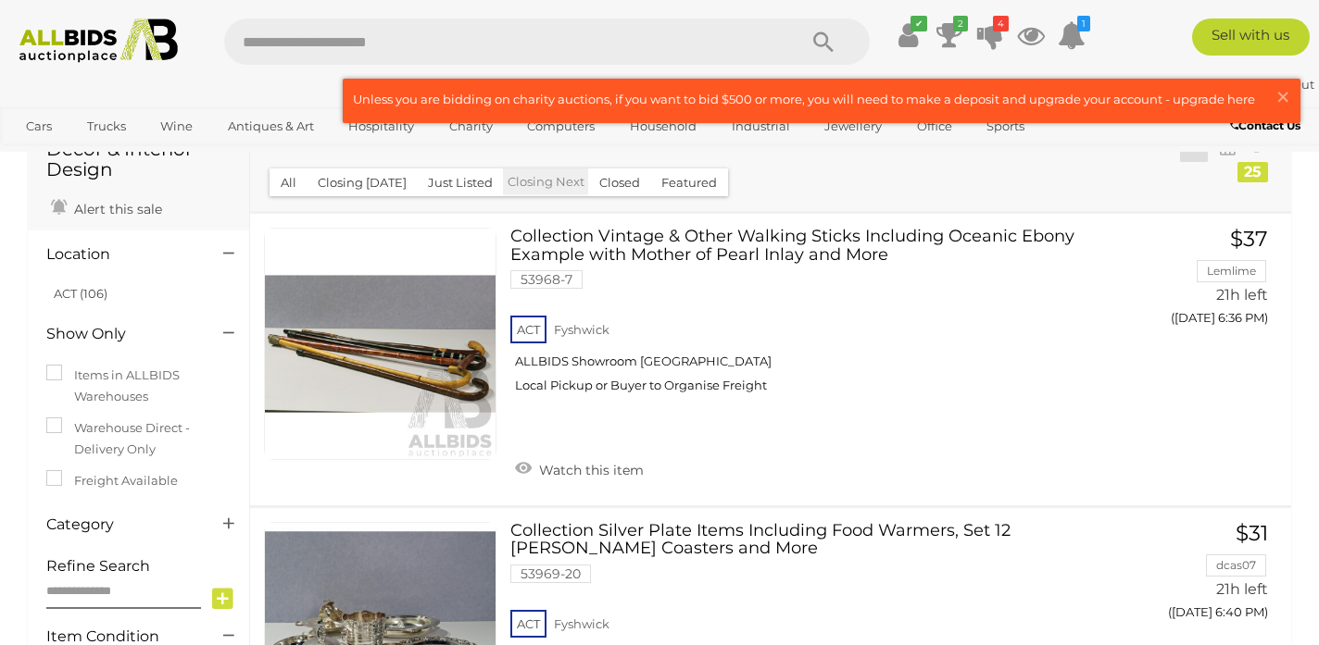
click at [220, 517] on div at bounding box center [226, 526] width 35 height 22
click at [223, 521] on icon at bounding box center [228, 524] width 11 height 19
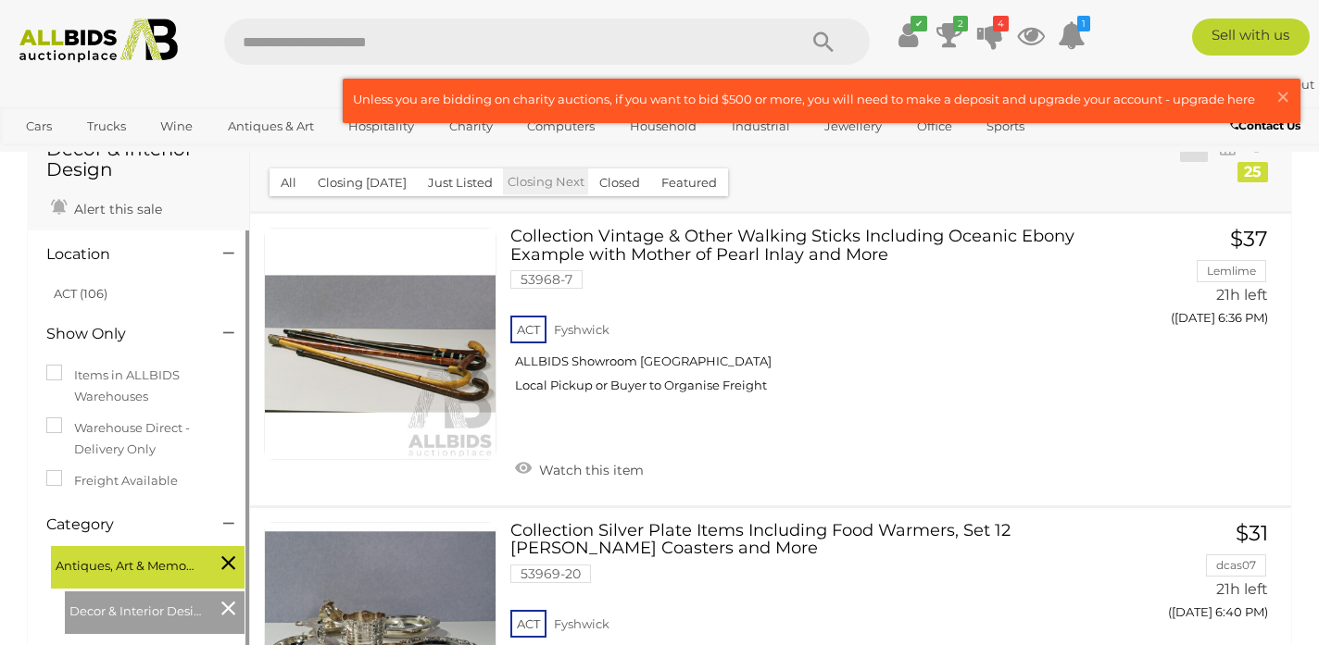
click at [226, 567] on icon at bounding box center [228, 563] width 14 height 24
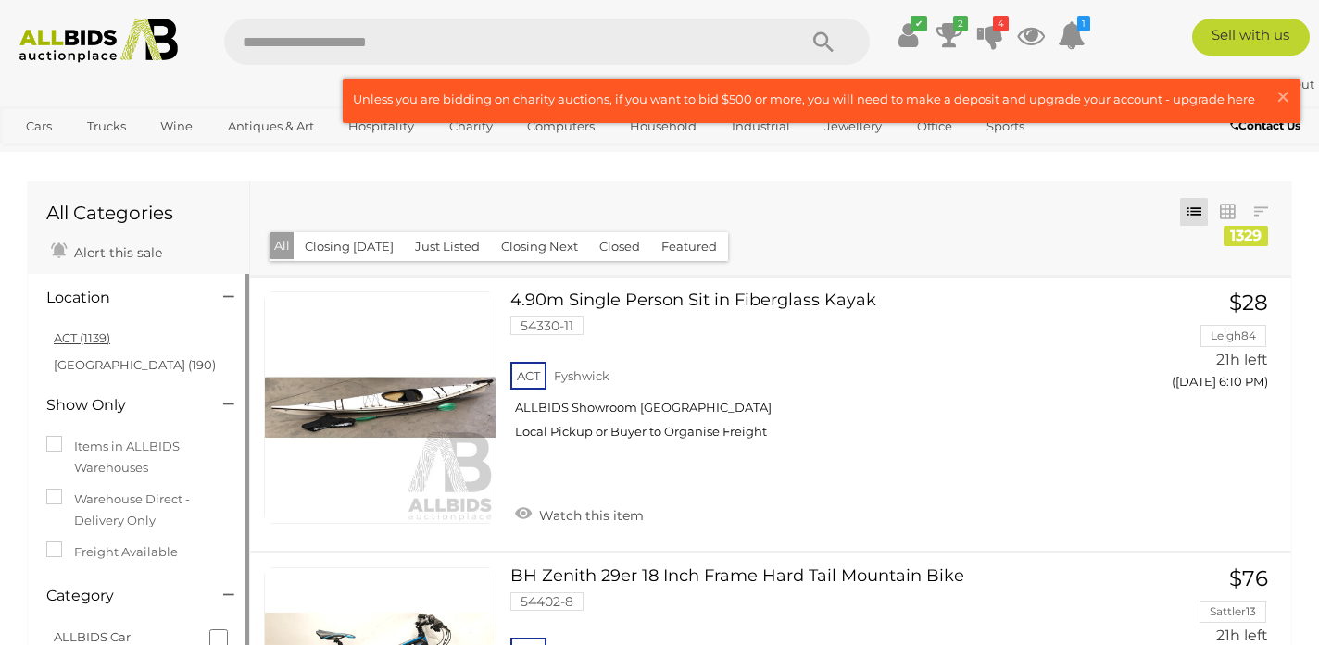
click at [97, 343] on link "ACT (1139)" at bounding box center [82, 338] width 56 height 15
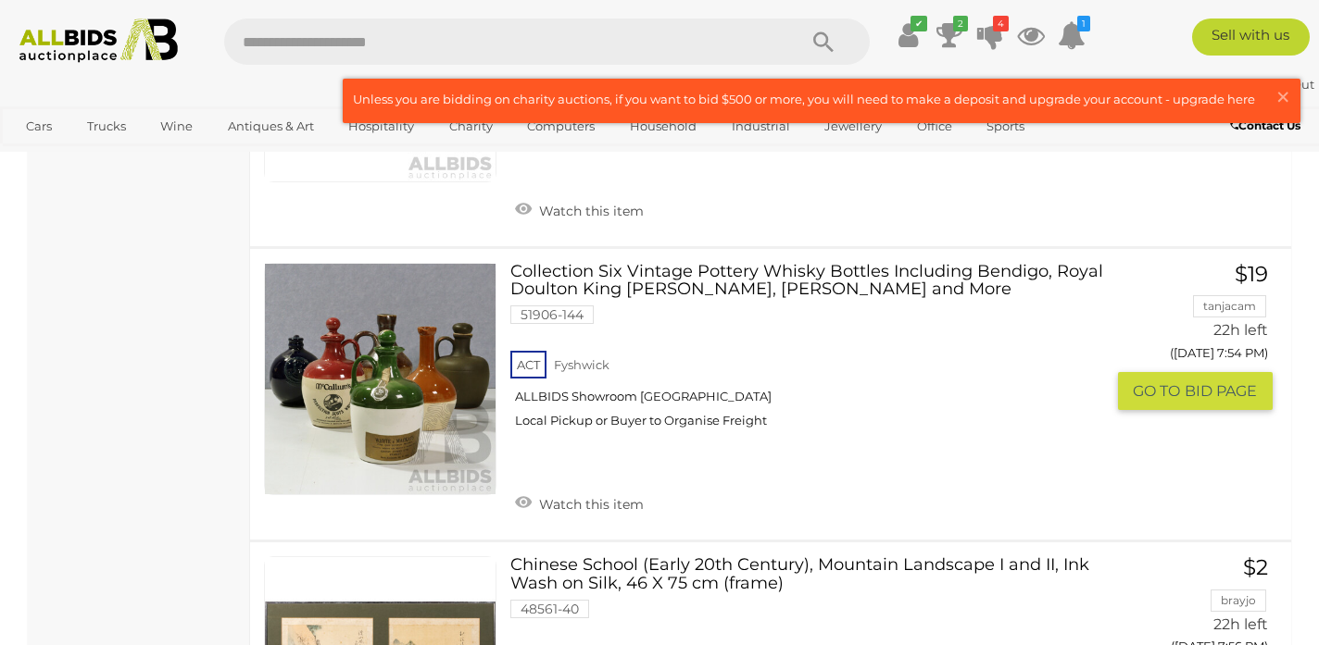
scroll to position [12959, 0]
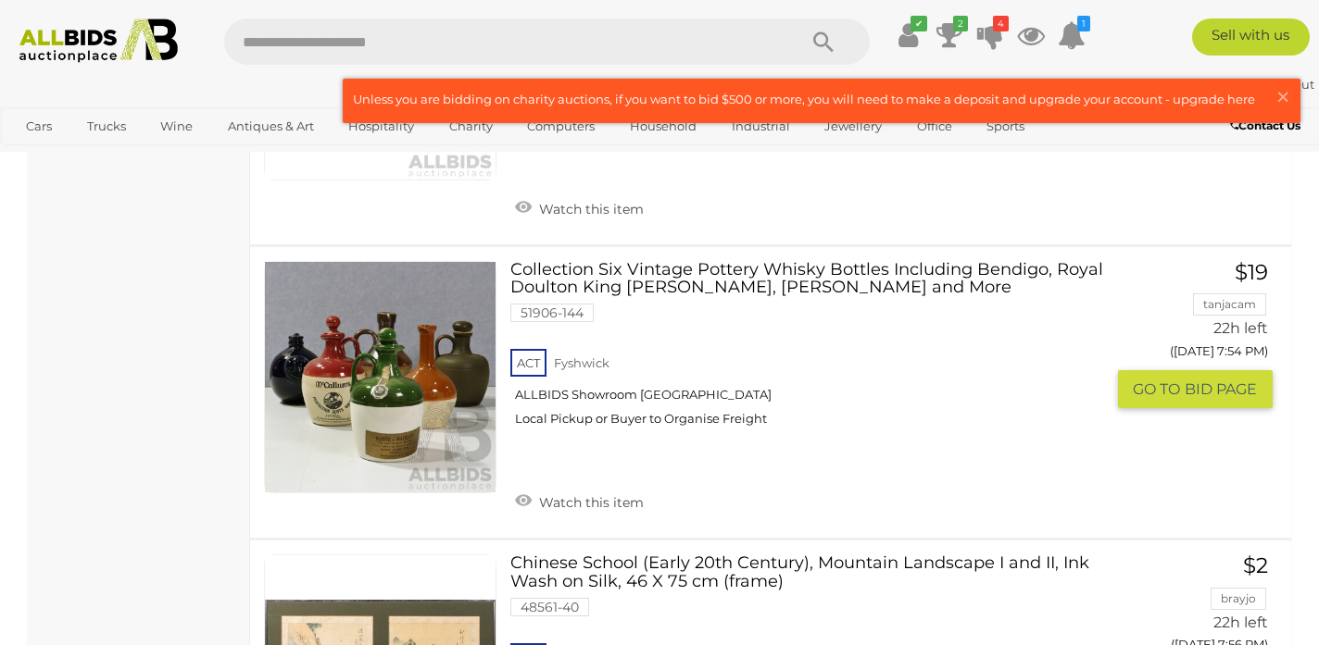
click at [768, 261] on link "Collection Six Vintage Pottery Whisky Bottles Including Bendigo, Royal Doulton …" at bounding box center [814, 351] width 580 height 181
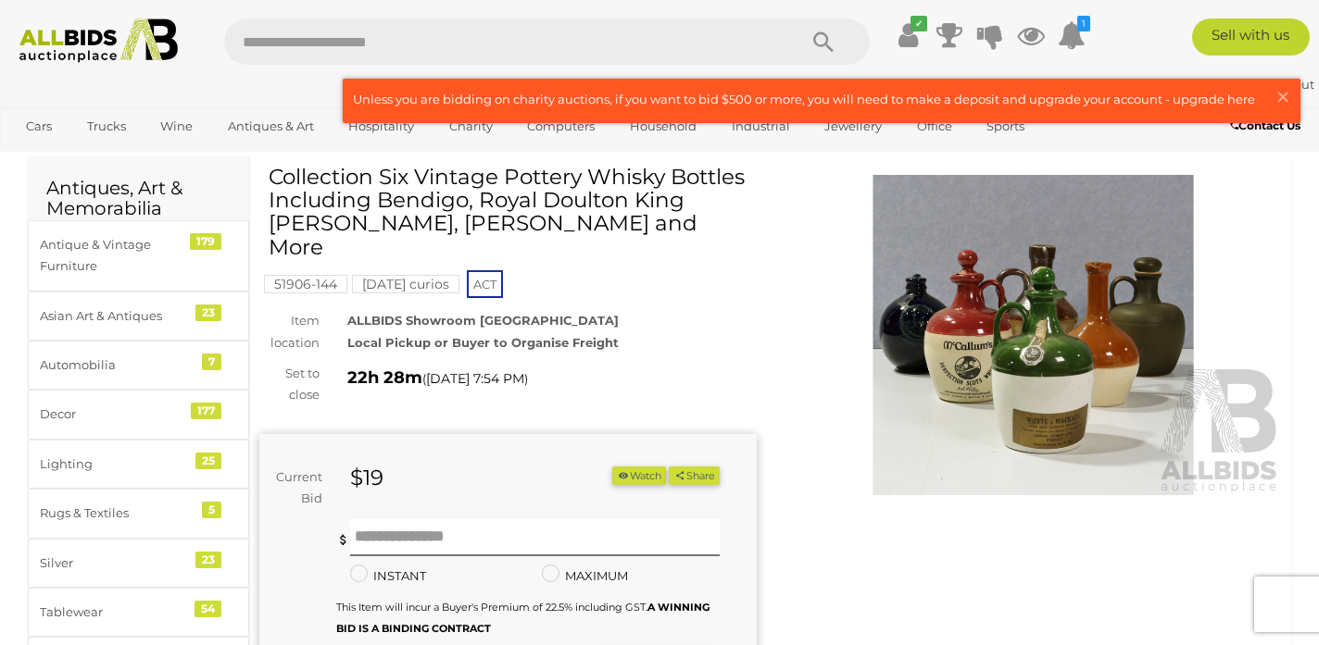
scroll to position [76, 0]
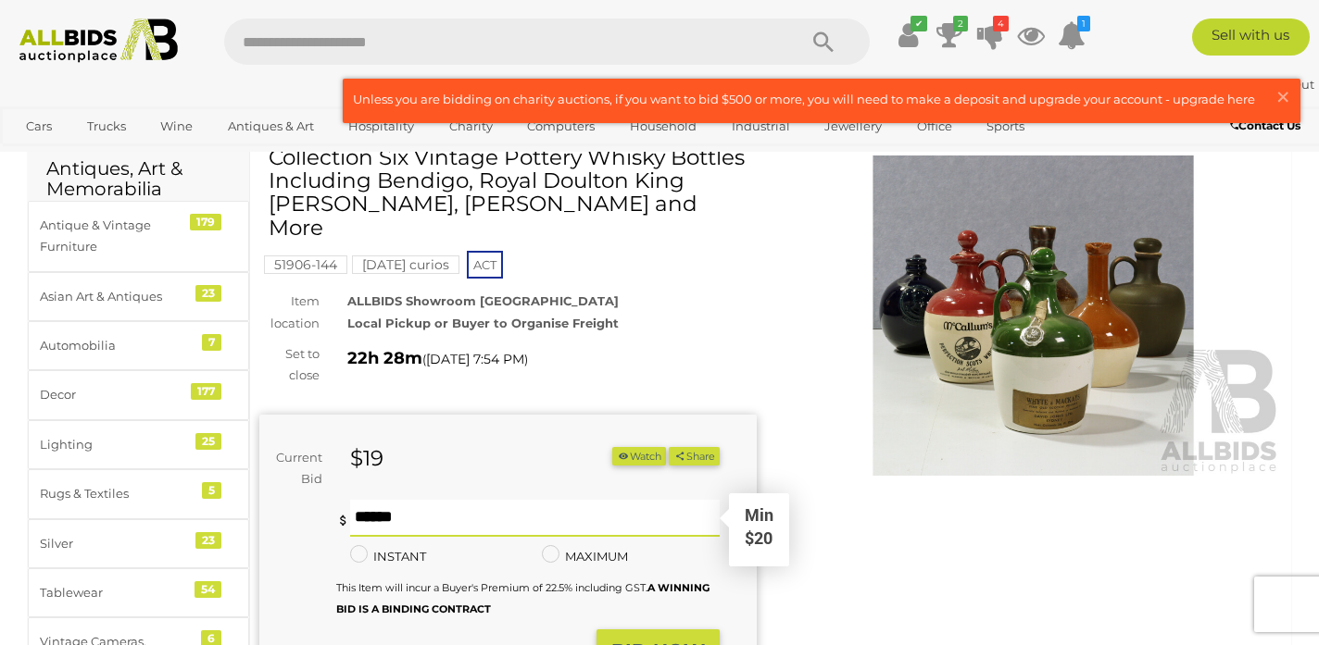
click at [476, 501] on input "text" at bounding box center [534, 518] width 369 height 37
type input "**"
click at [649, 640] on strong "BID NOW" at bounding box center [658, 651] width 94 height 22
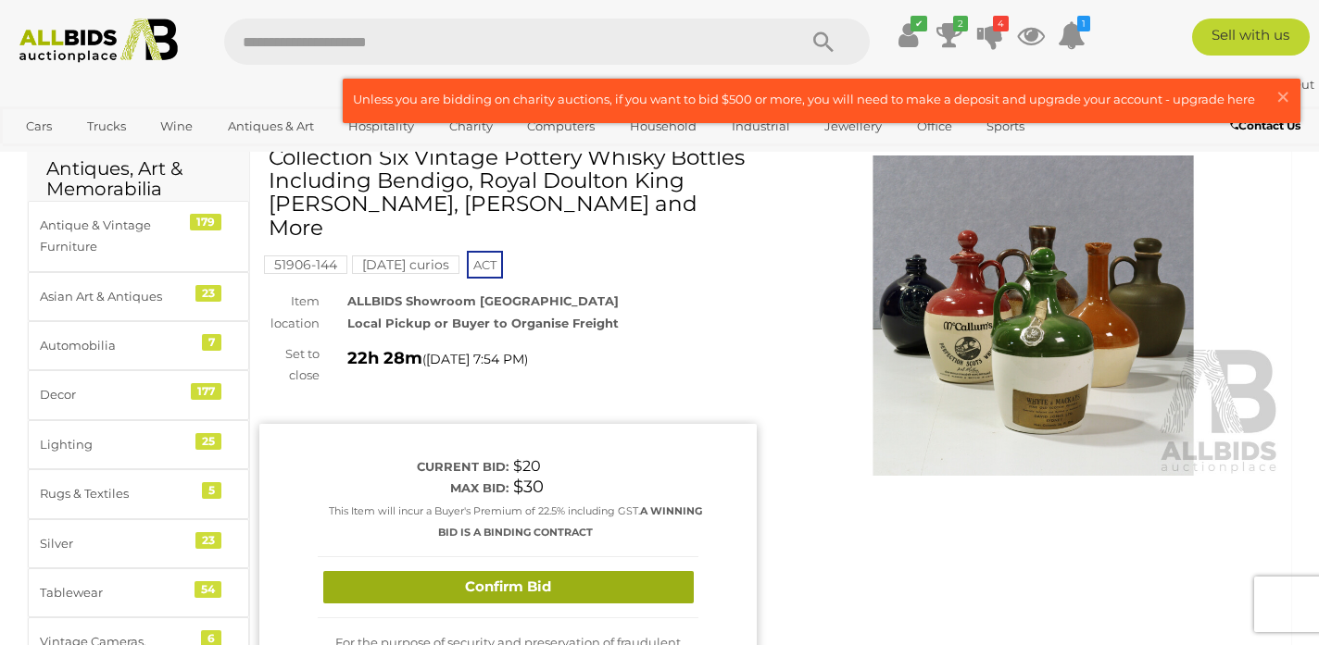
click at [616, 571] on button "Confirm Bid" at bounding box center [508, 587] width 370 height 32
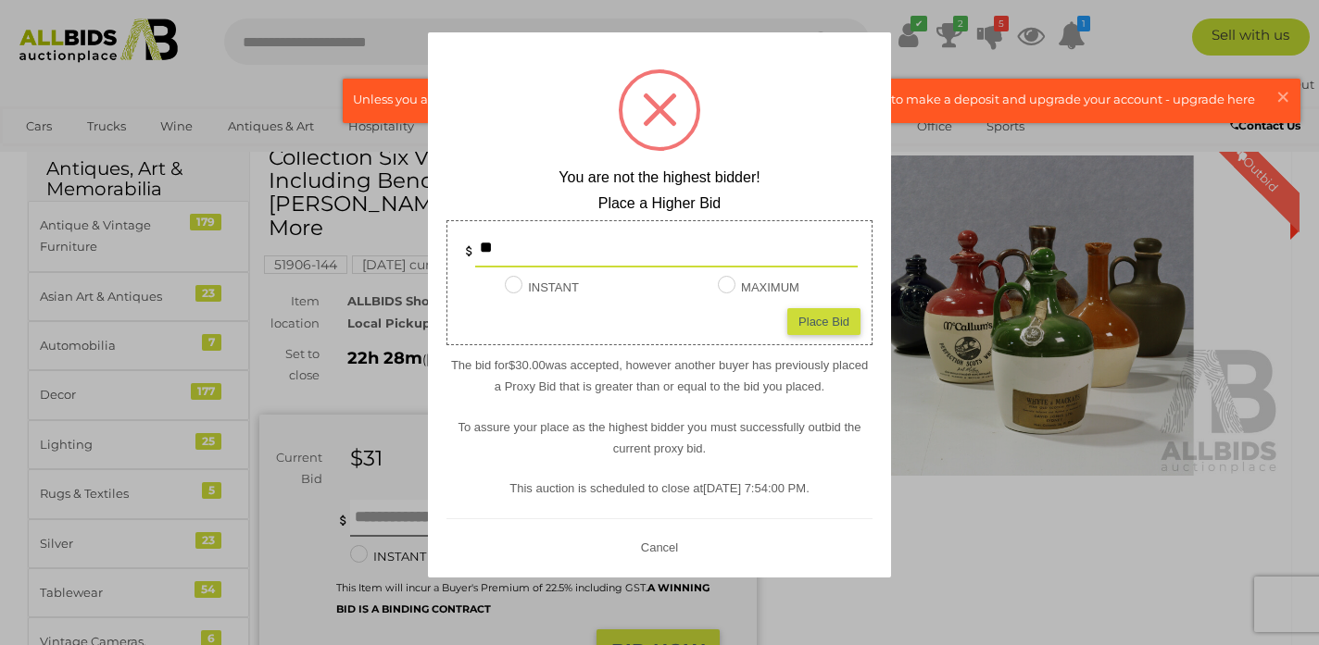
scroll to position [196, 0]
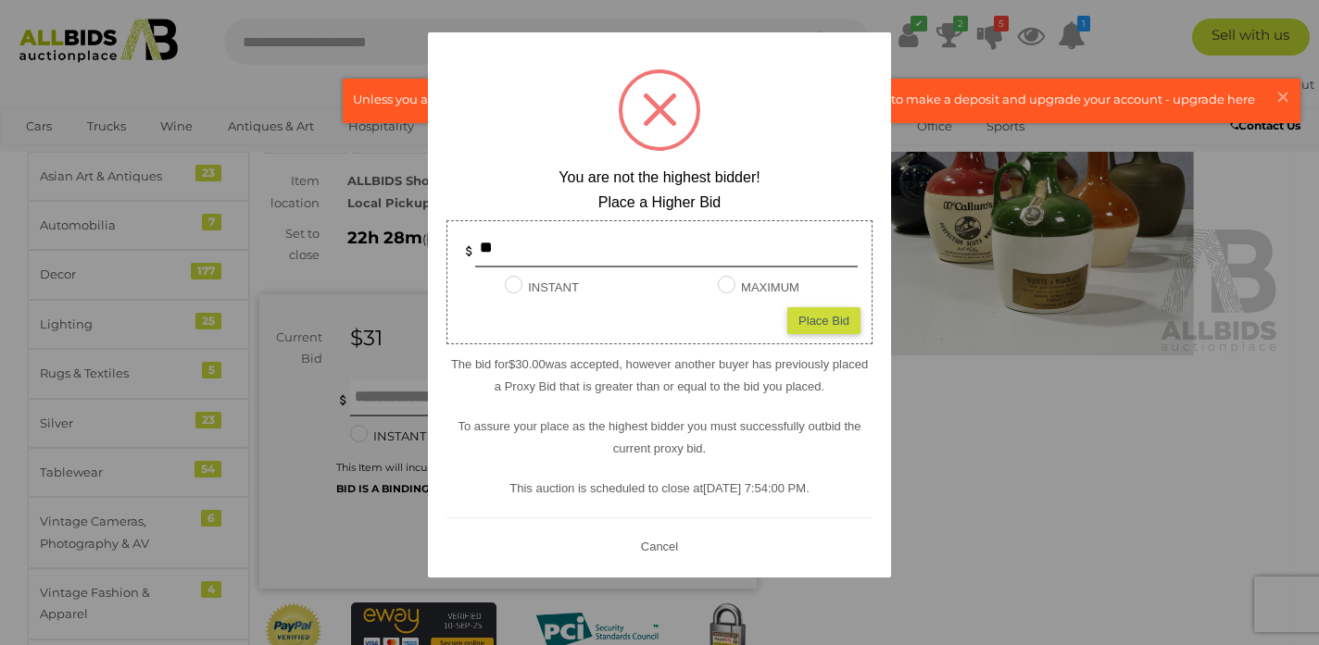
click at [669, 550] on button "Cancel" at bounding box center [659, 546] width 48 height 23
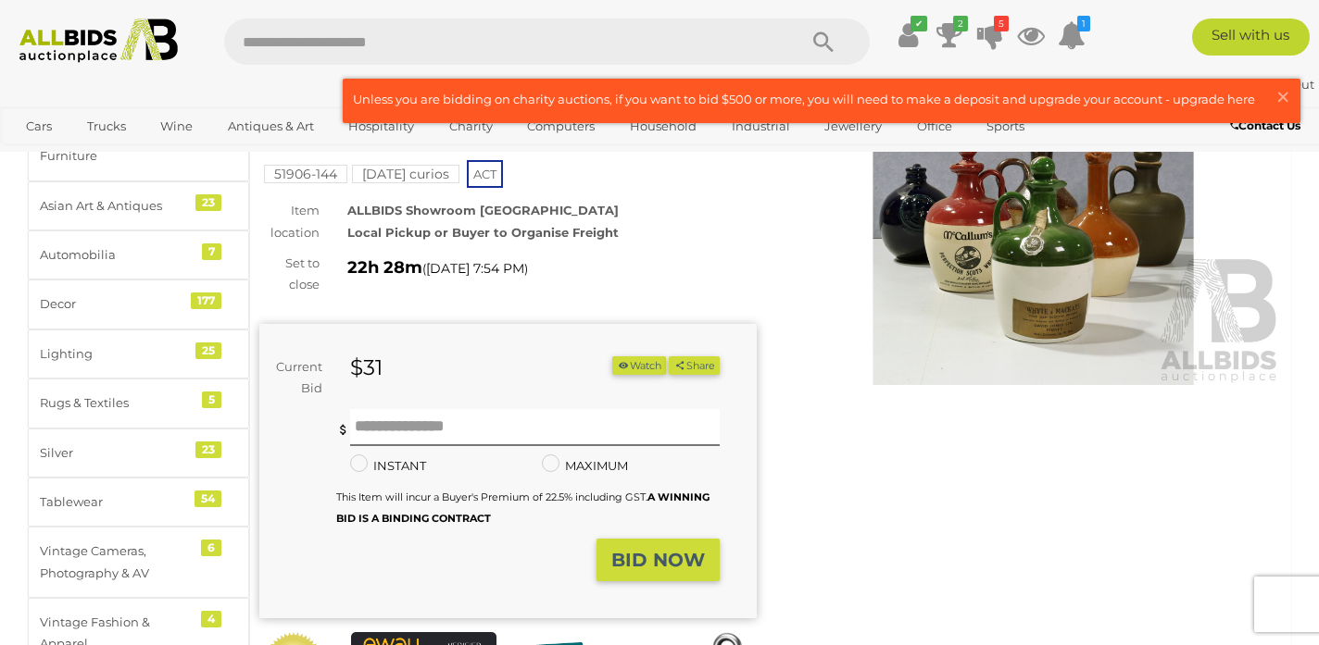
scroll to position [168, 0]
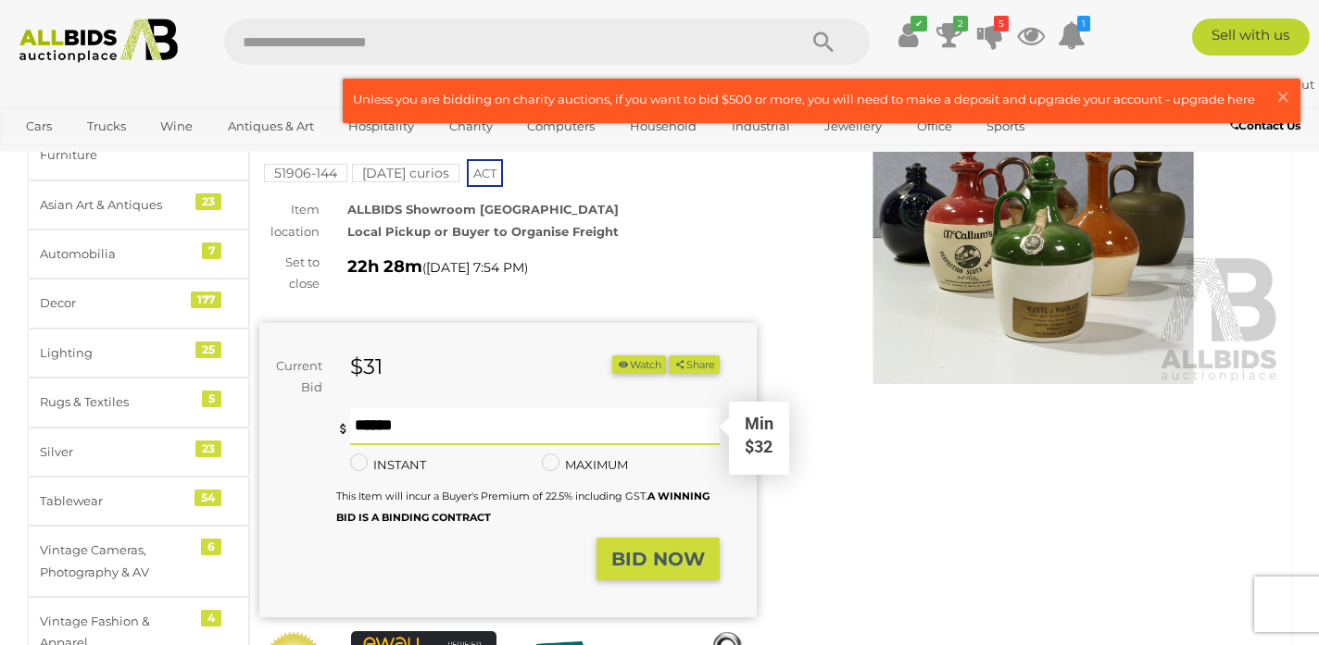
click at [487, 408] on input "text" at bounding box center [534, 426] width 369 height 37
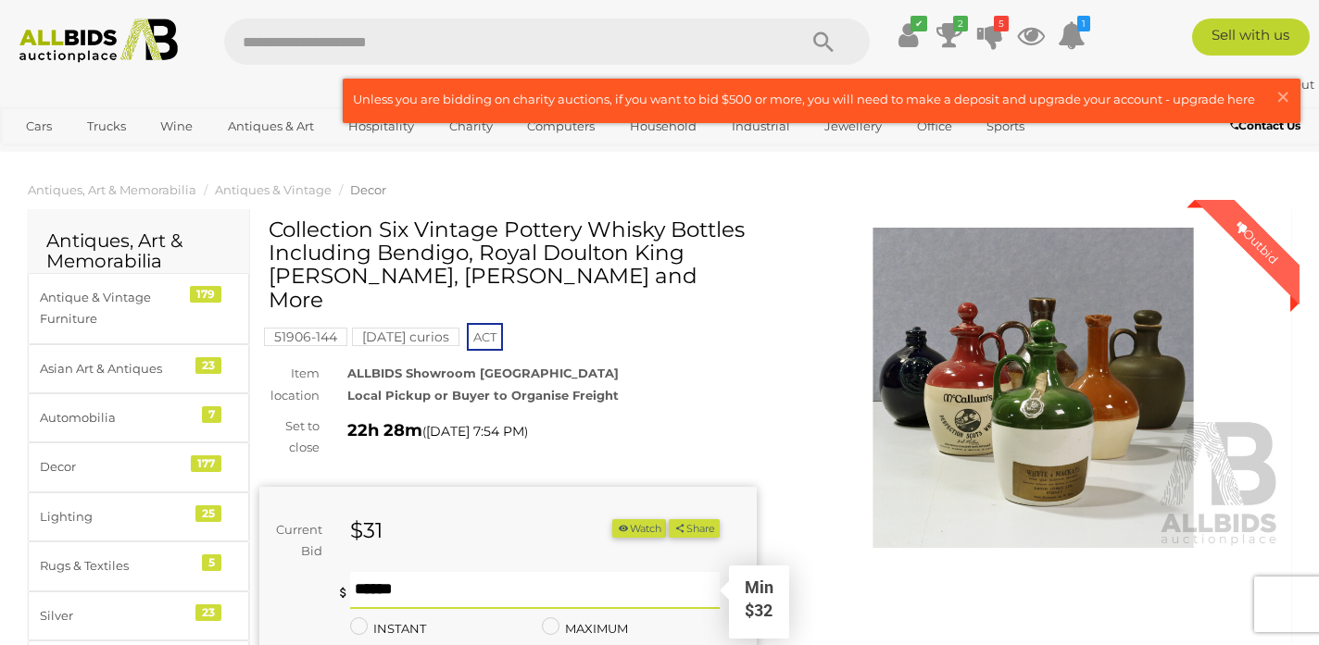
scroll to position [3, 0]
click at [419, 573] on input "text" at bounding box center [534, 591] width 369 height 37
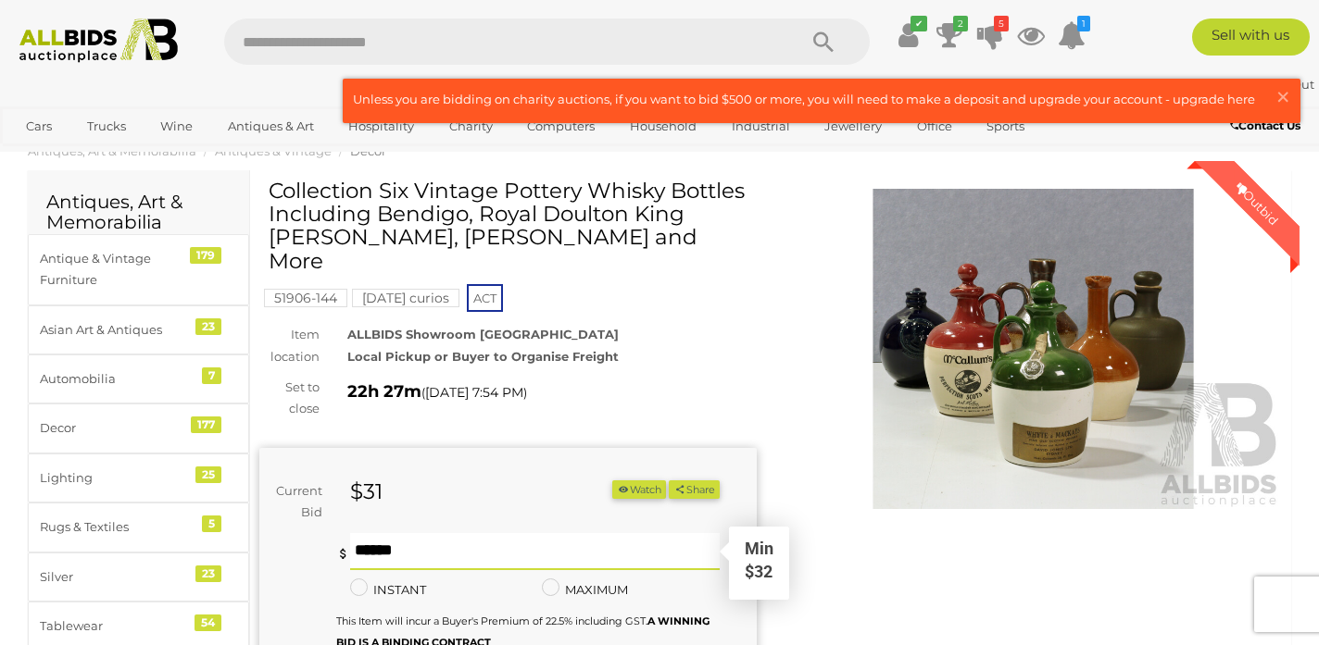
scroll to position [68, 0]
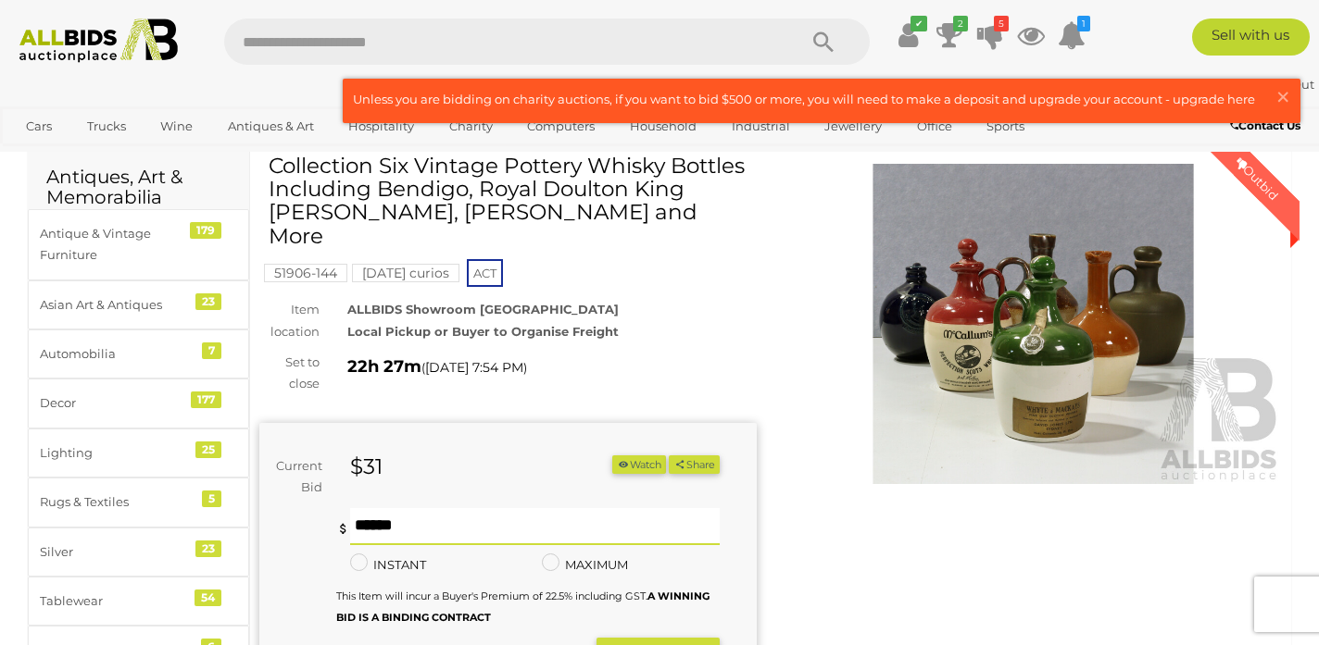
drag, startPoint x: 401, startPoint y: 503, endPoint x: 281, endPoint y: 466, distance: 125.9
click at [281, 466] on form "Current Bid $31 (Min $32) $31 Share Facebook Twitter ** **" at bounding box center [489, 569] width 432 height 226
type input "**"
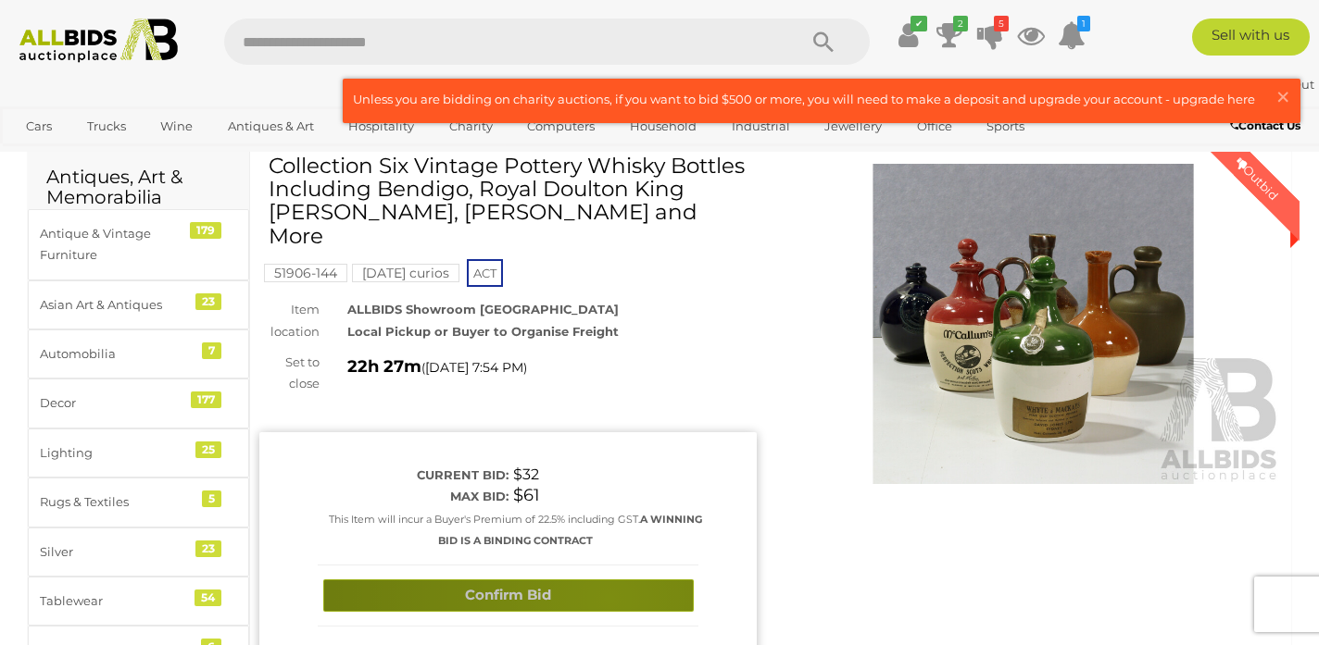
click at [608, 580] on button "Confirm Bid" at bounding box center [508, 596] width 370 height 32
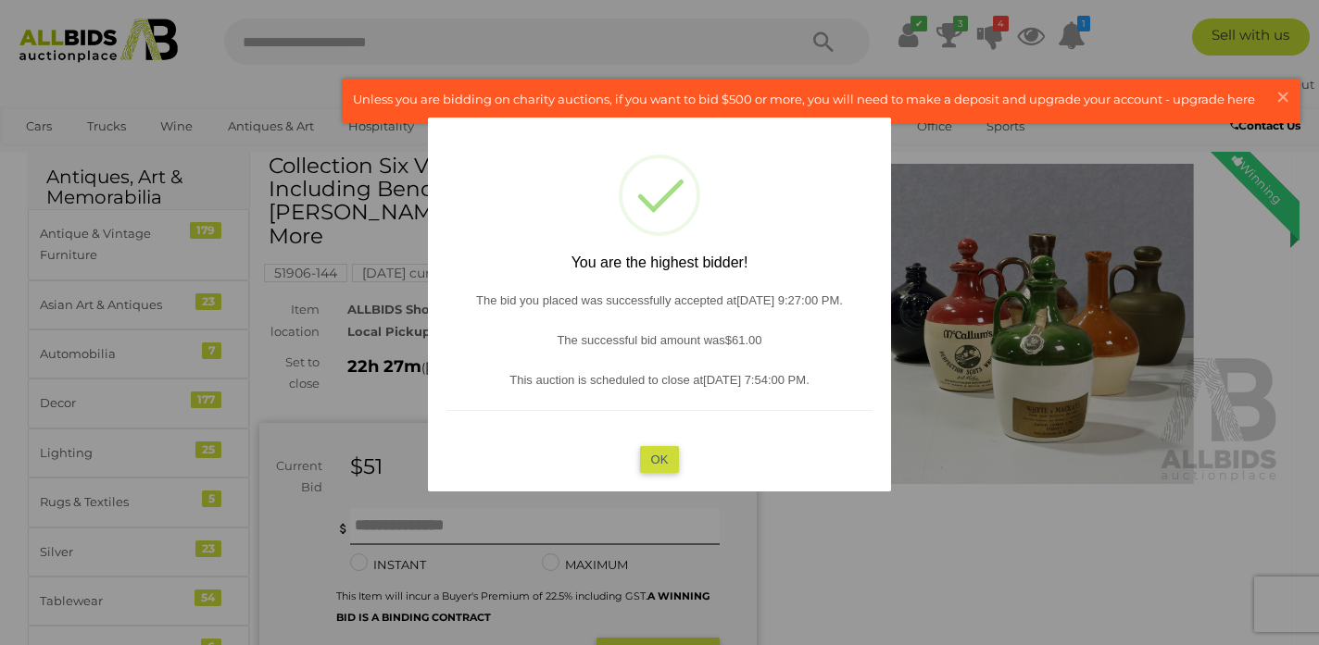
click at [663, 469] on button "OK" at bounding box center [660, 458] width 40 height 27
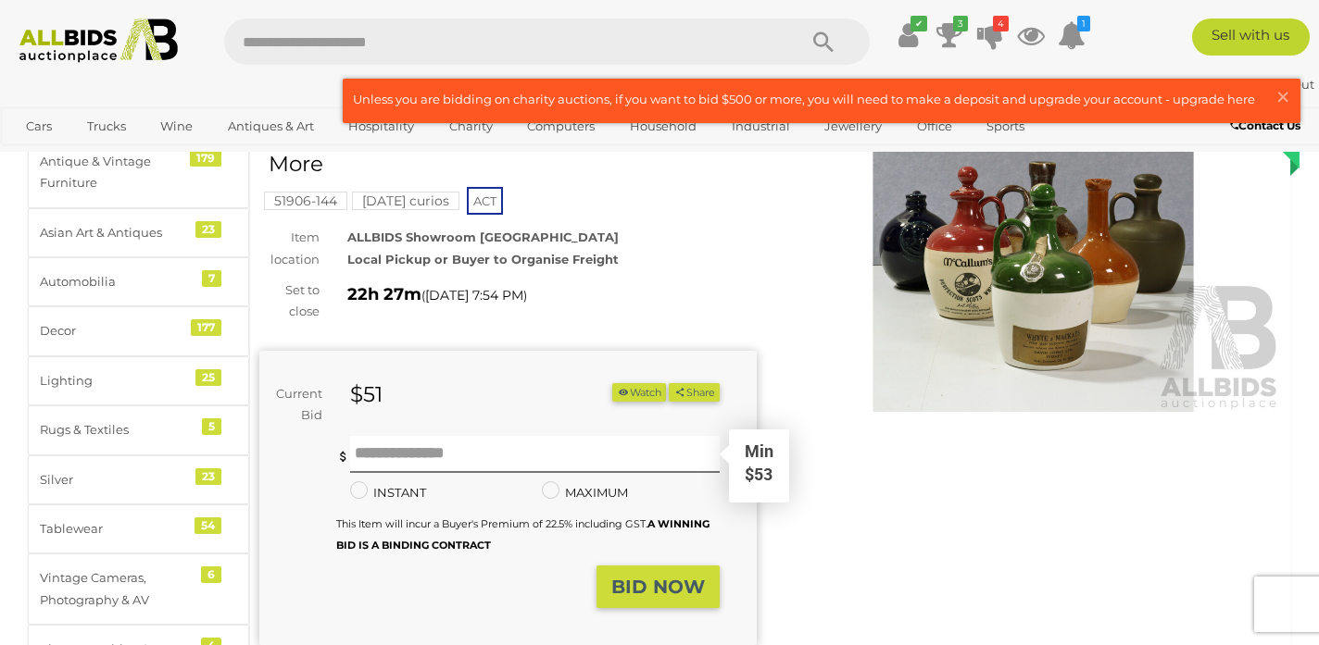
scroll to position [141, 0]
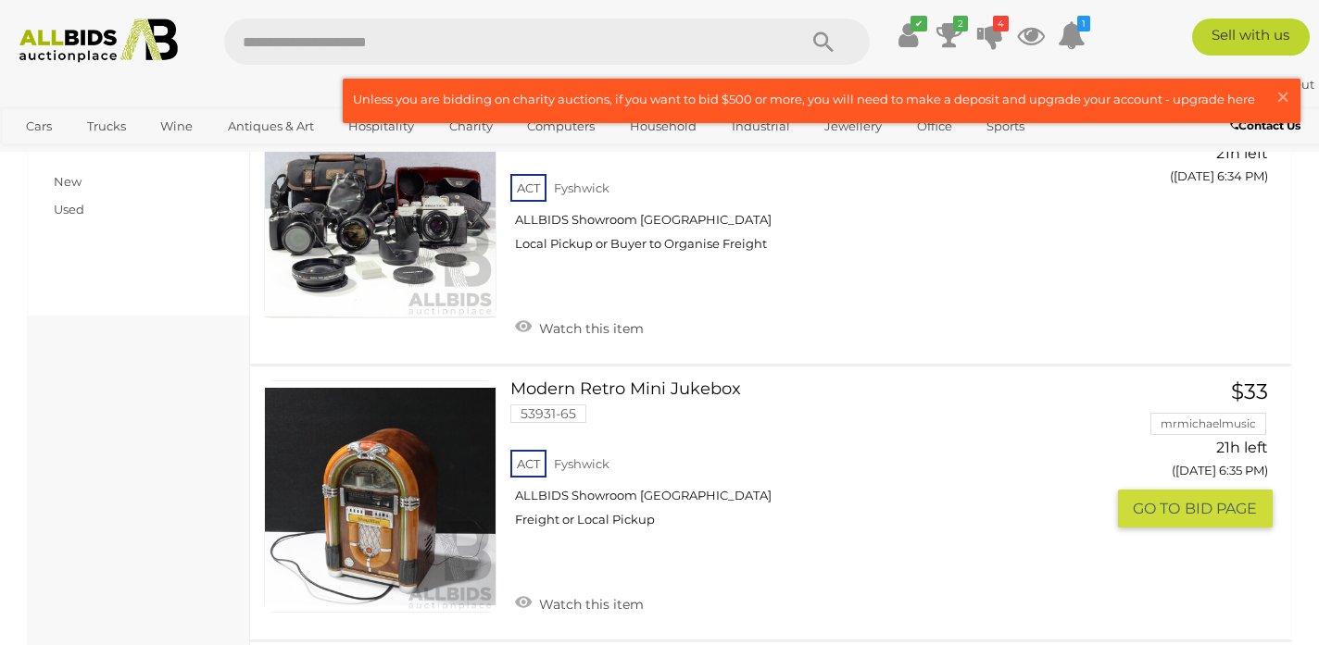
scroll to position [13038, 0]
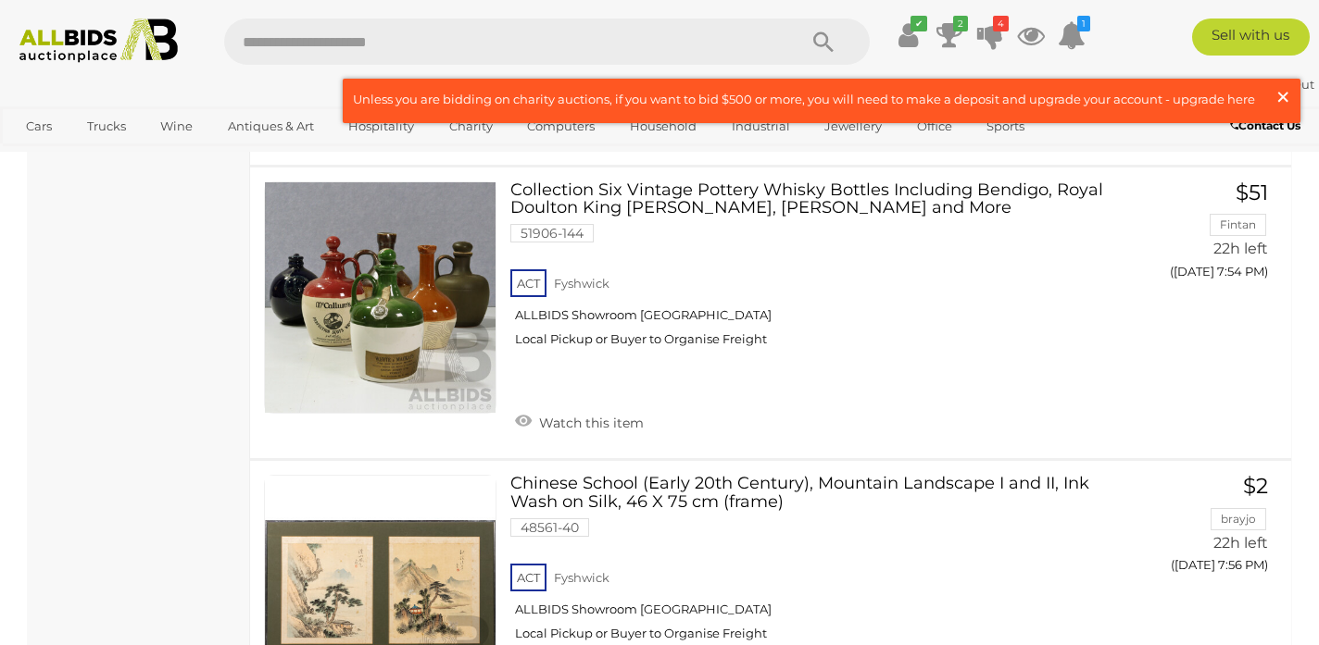
click at [1284, 93] on span "×" at bounding box center [1282, 97] width 17 height 36
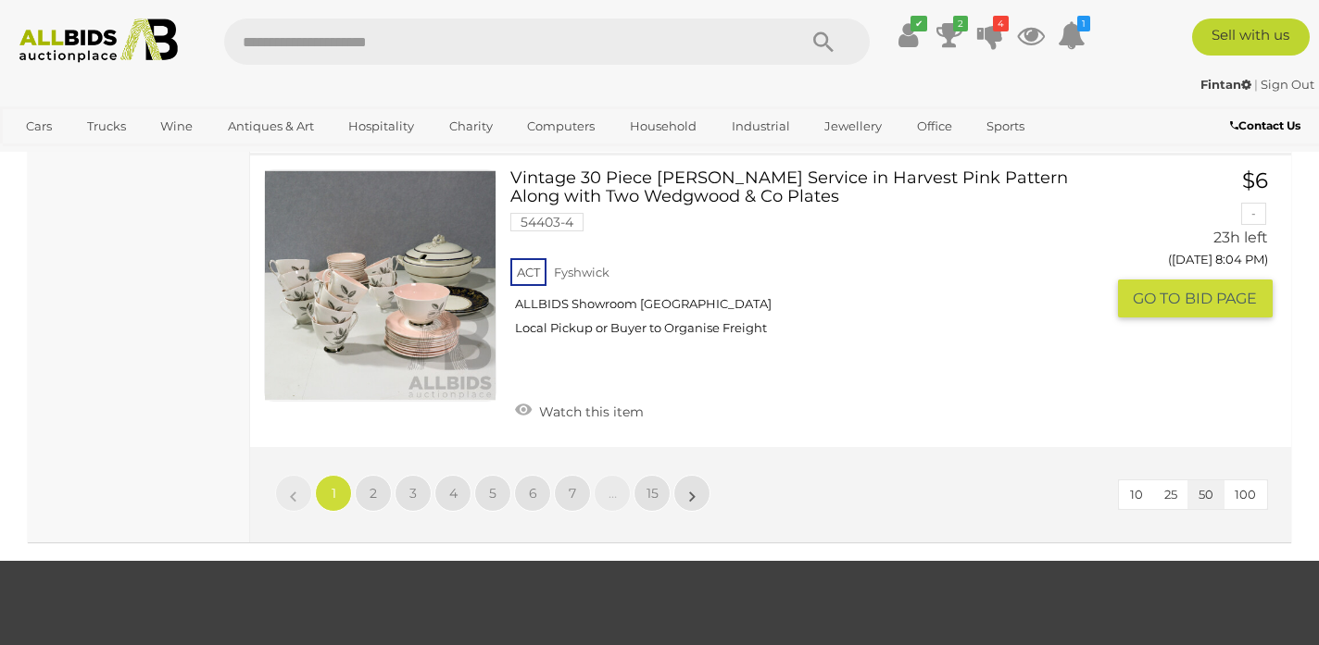
scroll to position [14521, 0]
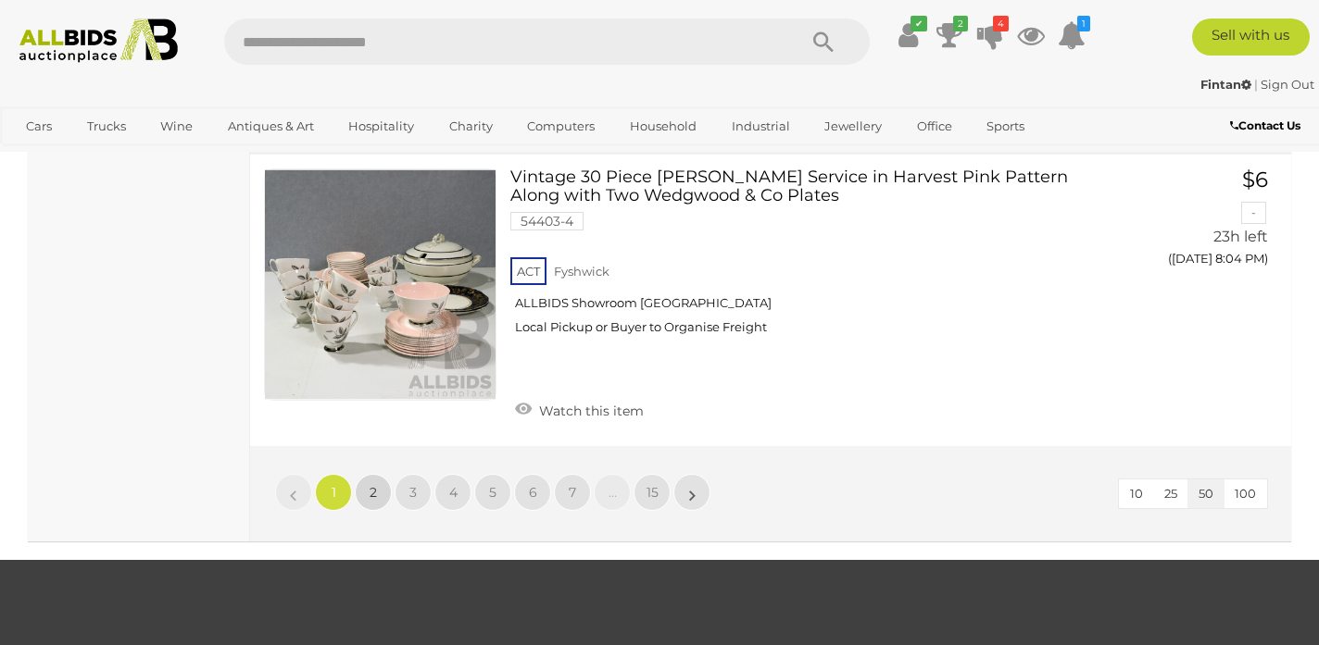
click at [382, 474] on link "2" at bounding box center [373, 492] width 37 height 37
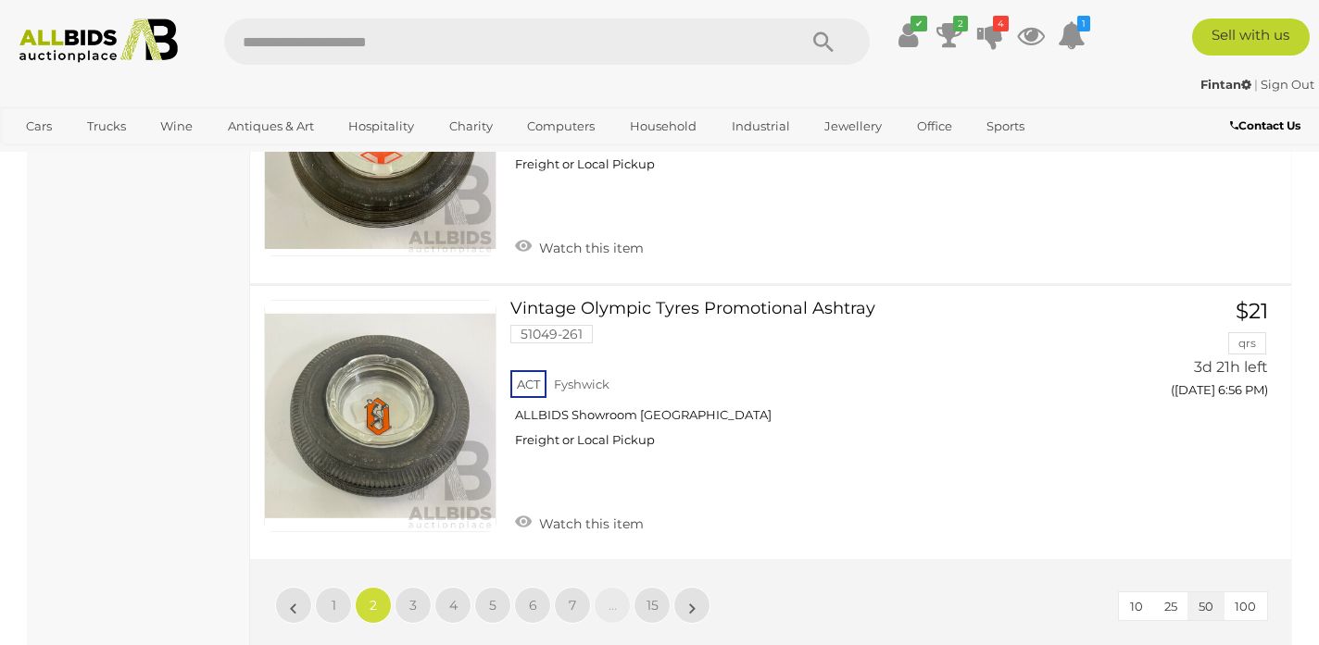
scroll to position [14430, 0]
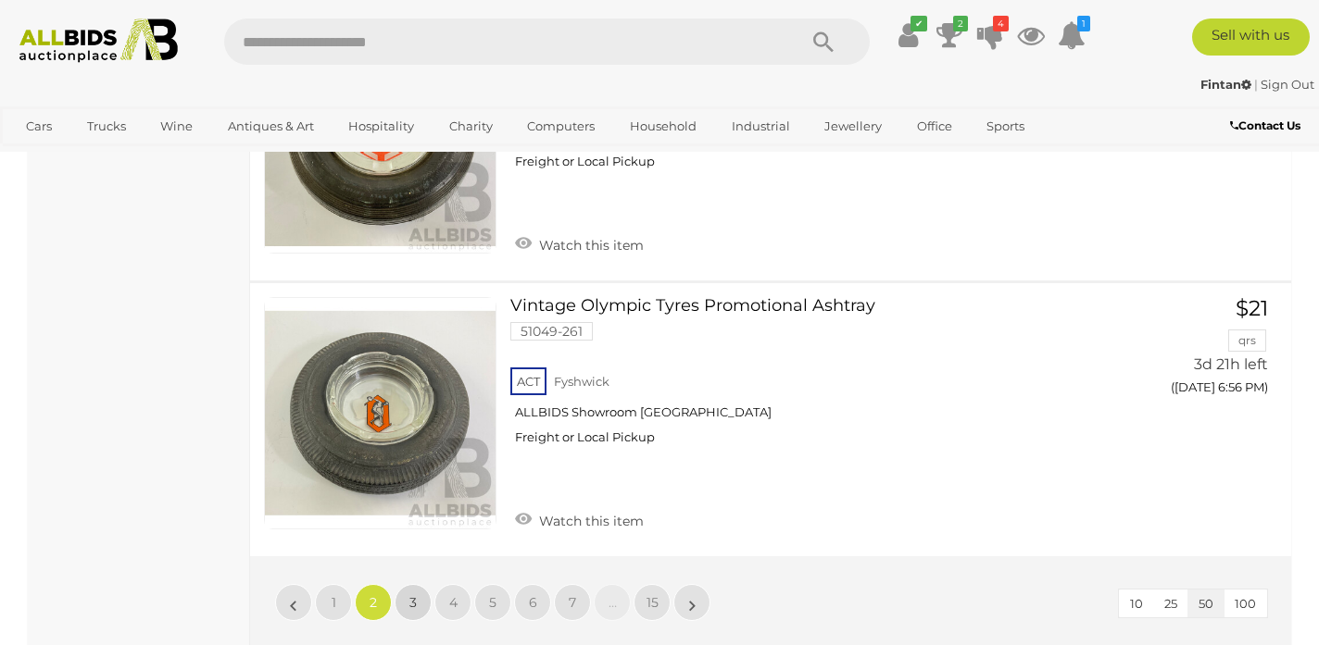
click at [414, 594] on span "3" at bounding box center [412, 602] width 7 height 17
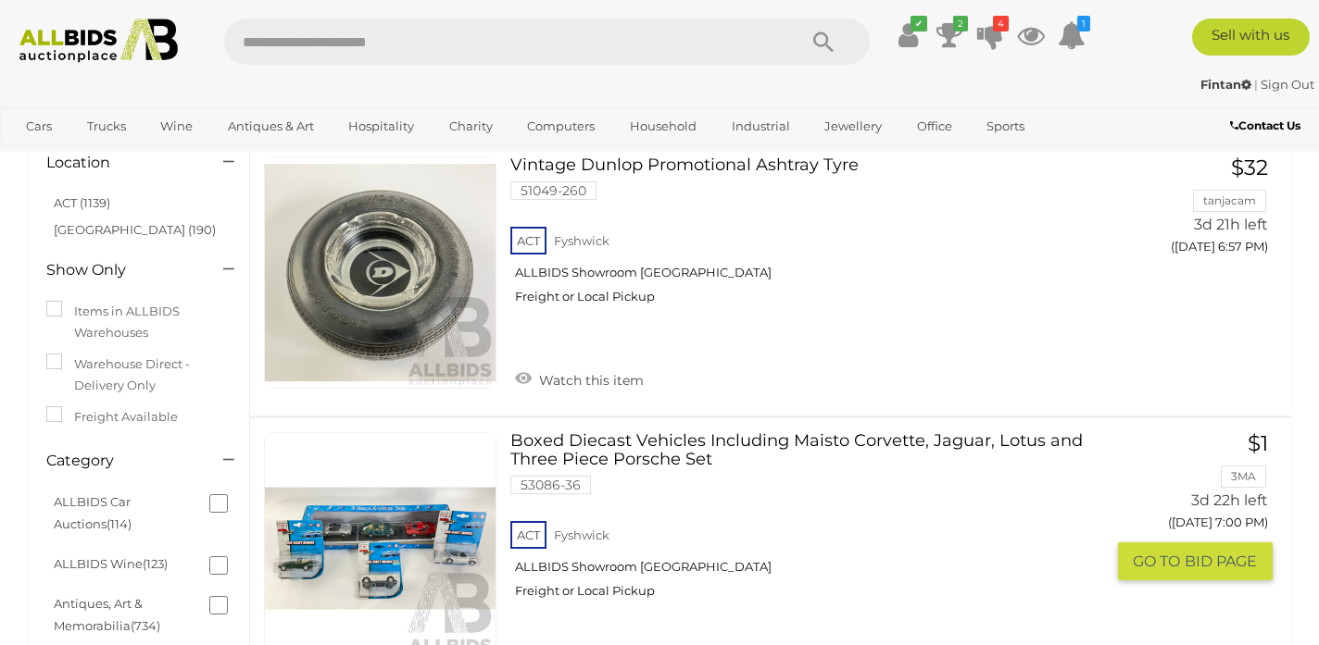
scroll to position [150, 0]
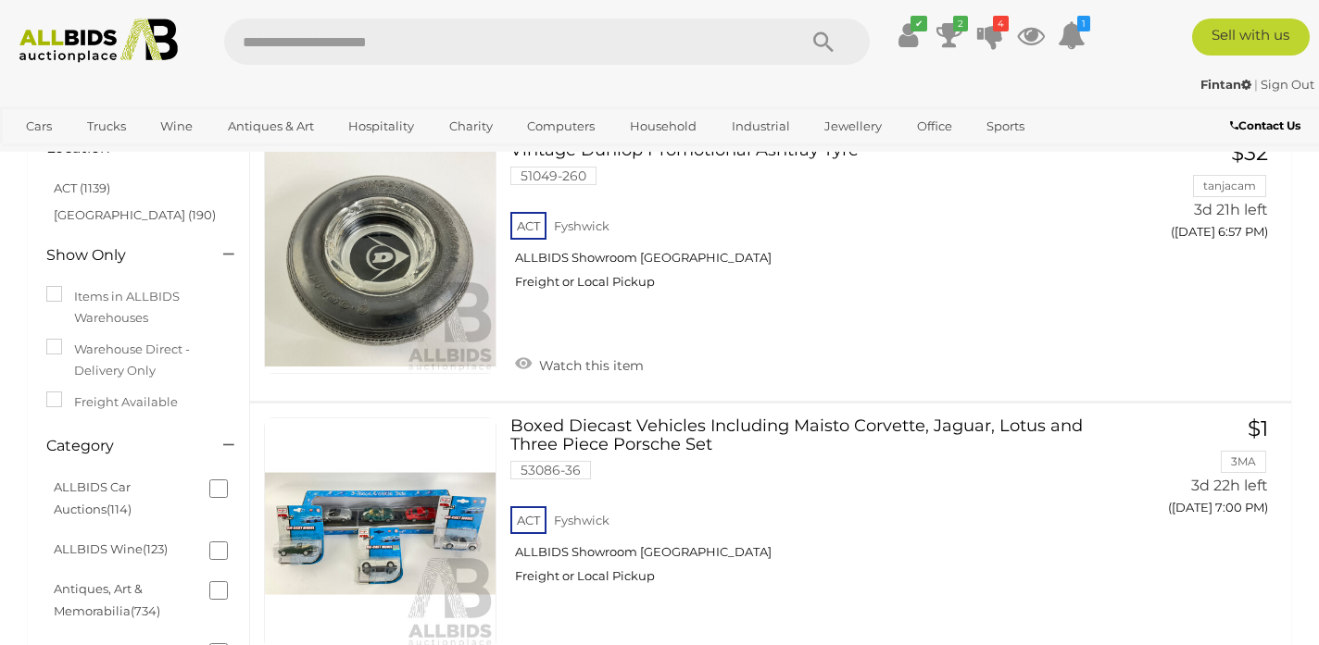
click at [1003, 38] on ul "✔ Your account is up to date Transaction History Current Bids" at bounding box center [988, 35] width 210 height 33
click at [990, 38] on icon at bounding box center [990, 35] width 26 height 33
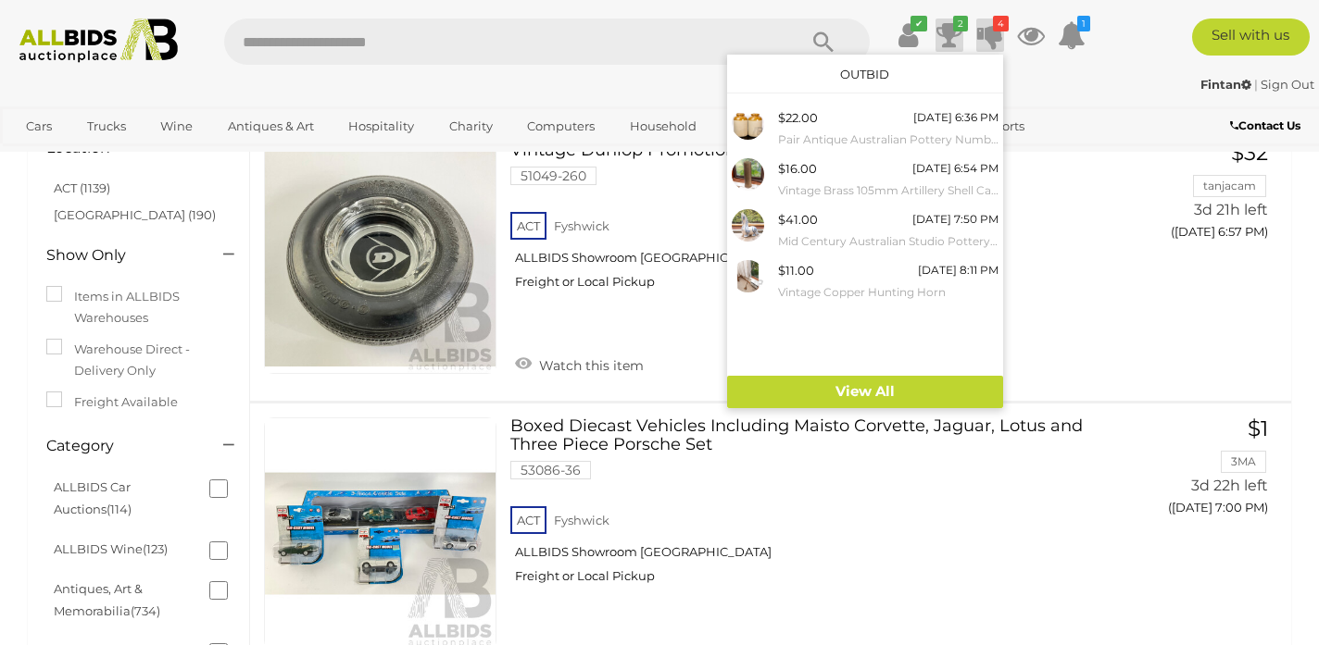
click at [944, 38] on icon at bounding box center [949, 35] width 26 height 33
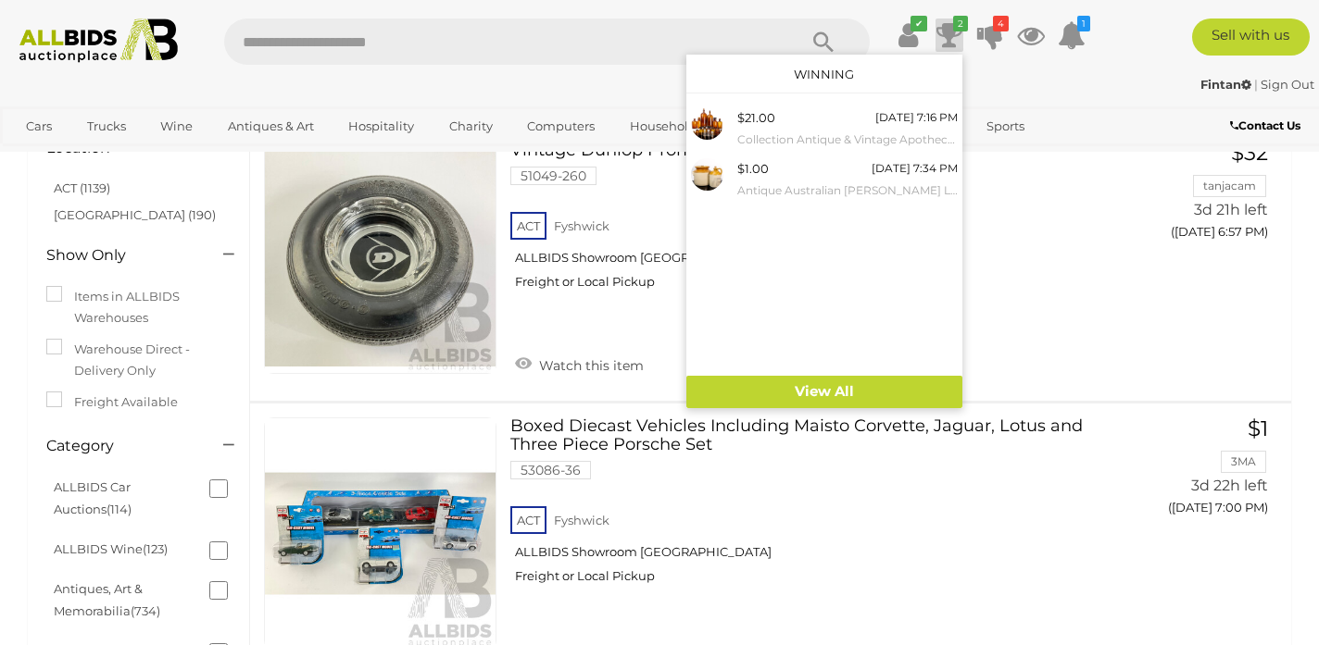
click at [1028, 100] on div "Fintan | Sign Out Fintan | Sign Out" at bounding box center [659, 87] width 1319 height 37
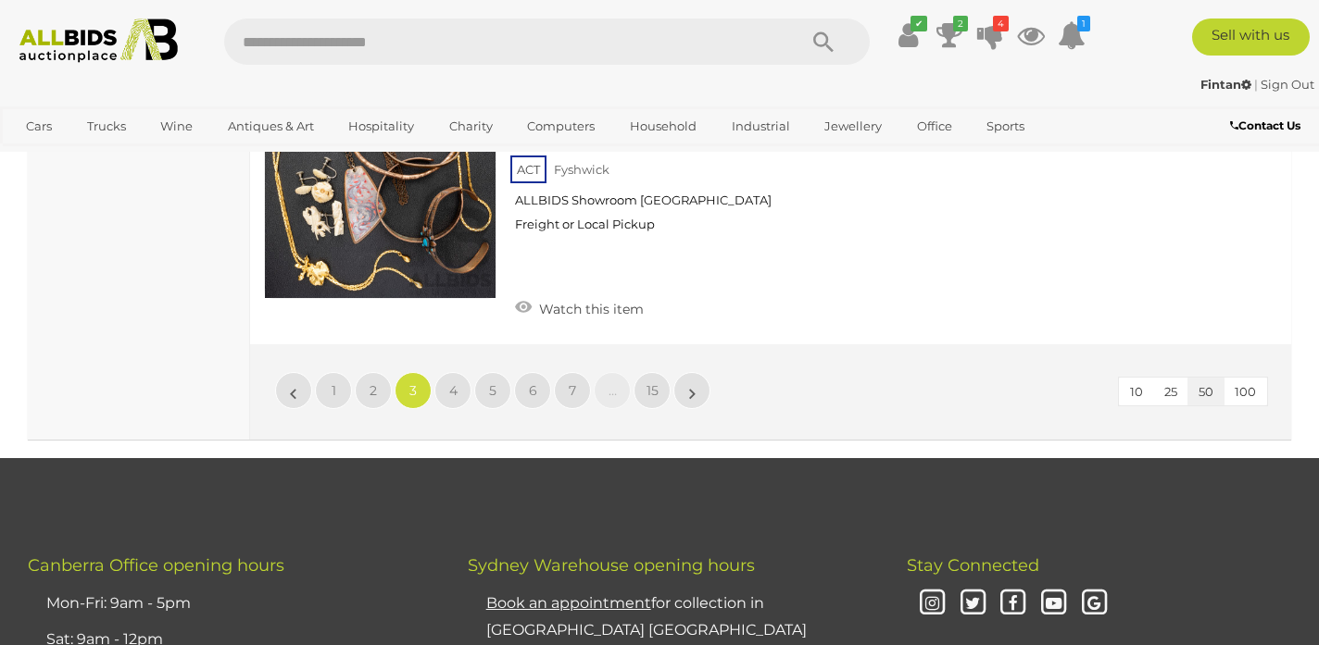
scroll to position [14573, 0]
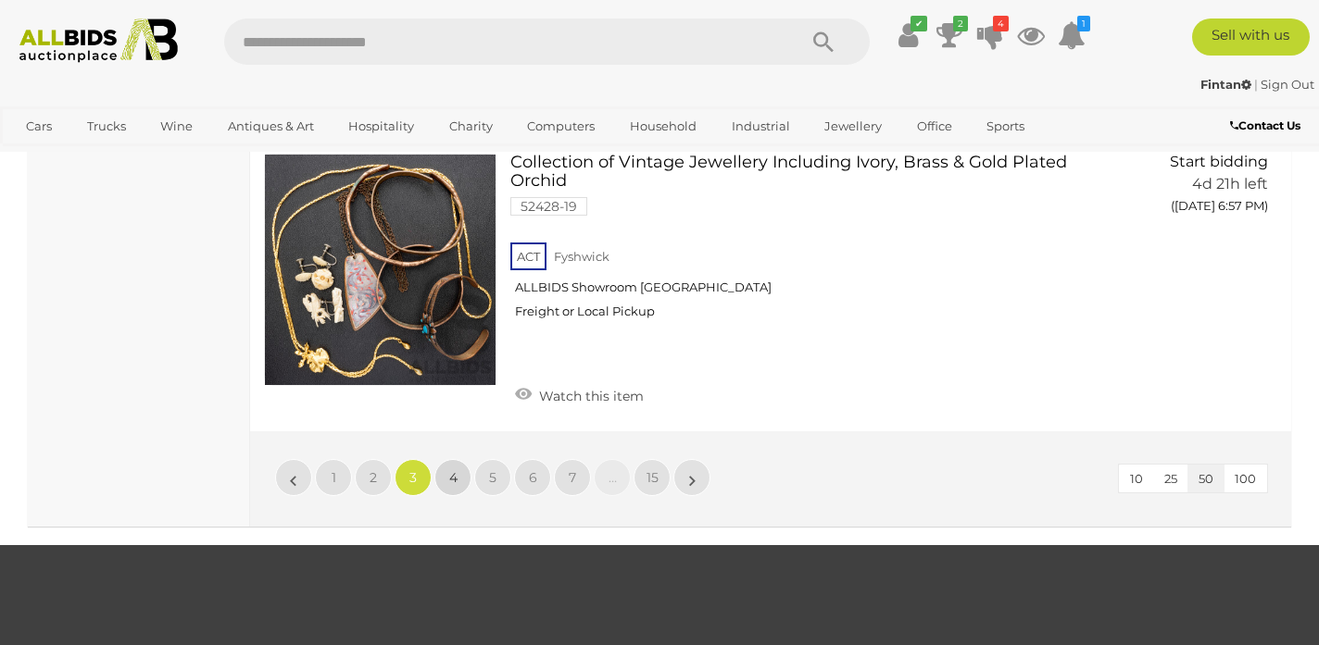
click at [451, 469] on span "4" at bounding box center [453, 477] width 8 height 17
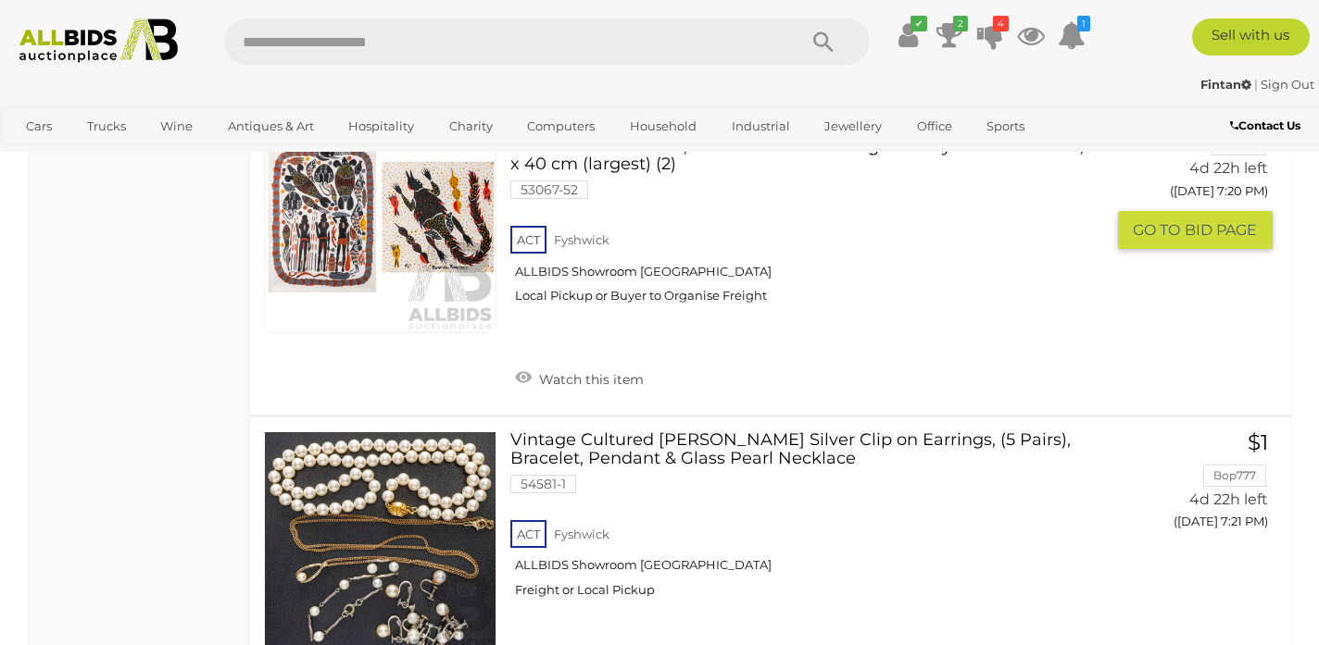
scroll to position [8472, 0]
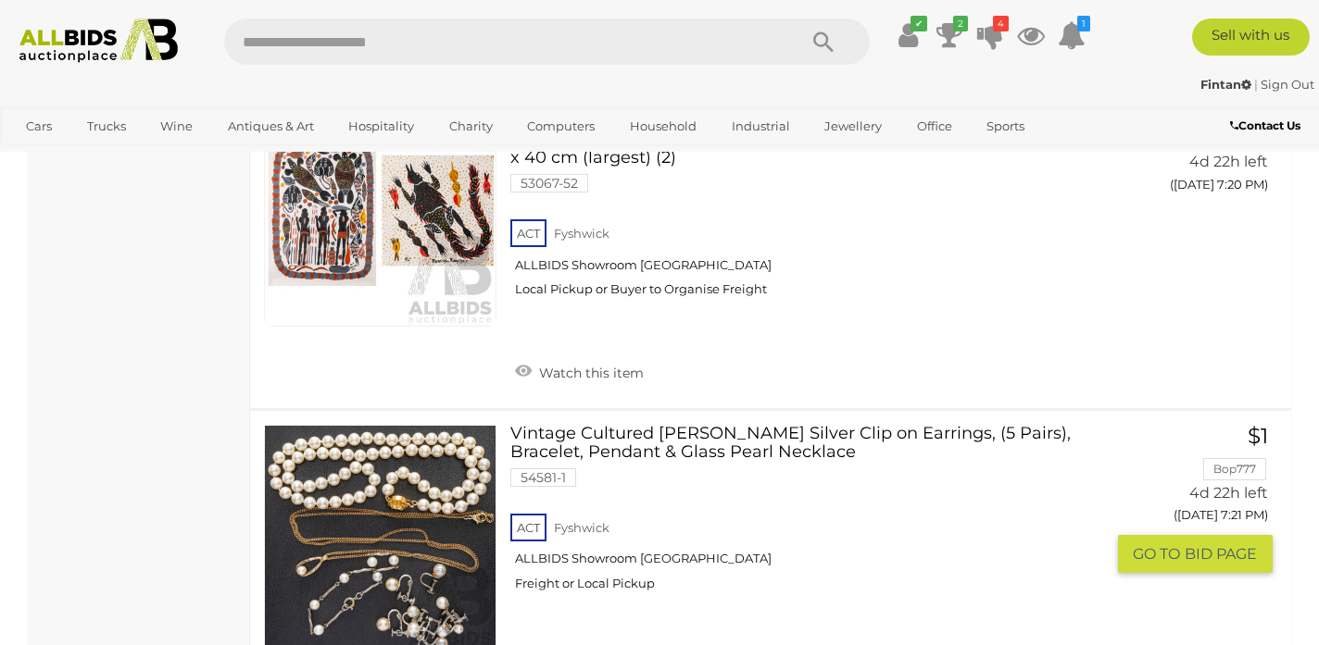
click at [608, 425] on link "Vintage Cultured Pearl Sterling Silver Clip on Earrings, (5 Pairs), Bracelet, P…" at bounding box center [814, 515] width 580 height 181
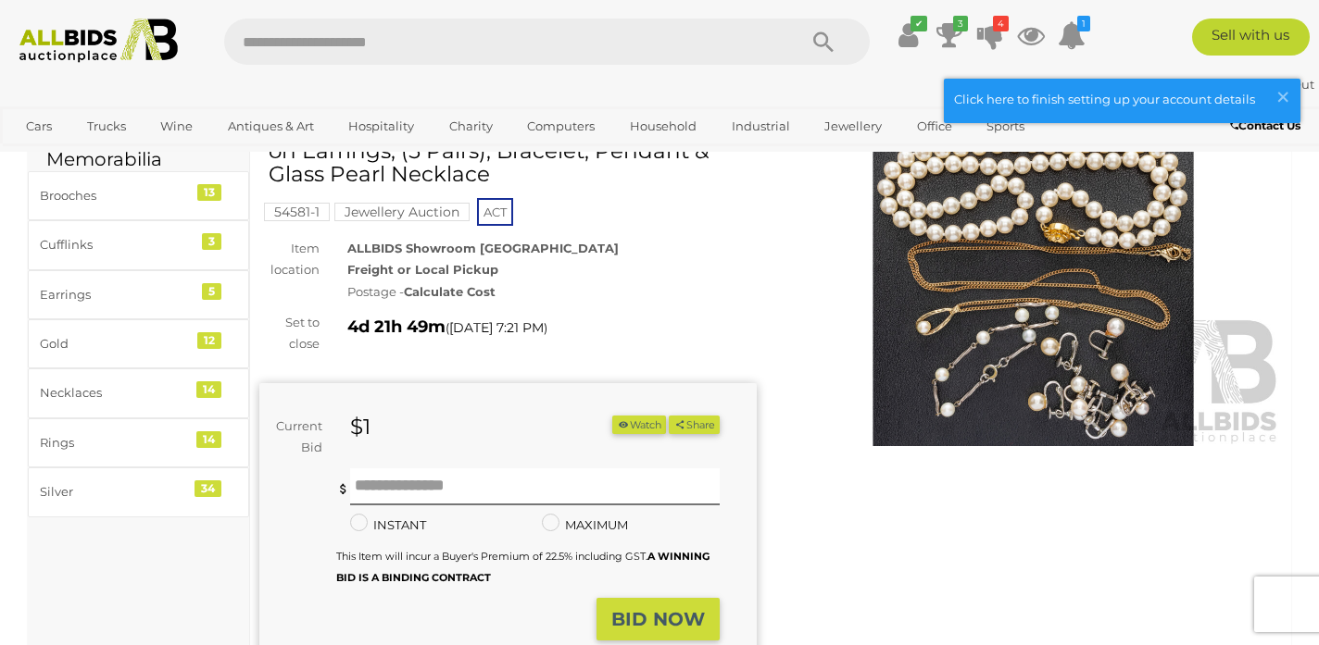
scroll to position [109, 0]
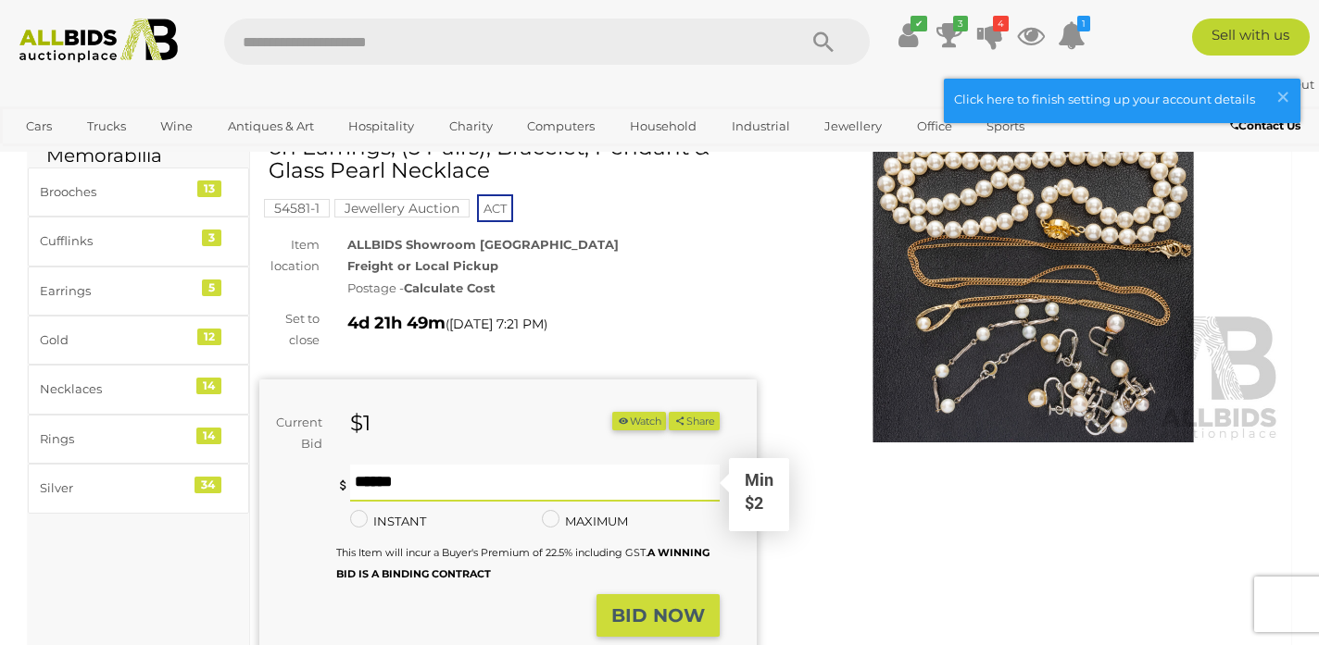
click at [524, 474] on input "text" at bounding box center [534, 483] width 369 height 37
type input "**"
click at [685, 642] on div "Current Bid $1 (Min $2) $1 Share" at bounding box center [507, 527] width 497 height 295
click at [682, 611] on strong "BID NOW" at bounding box center [658, 616] width 94 height 22
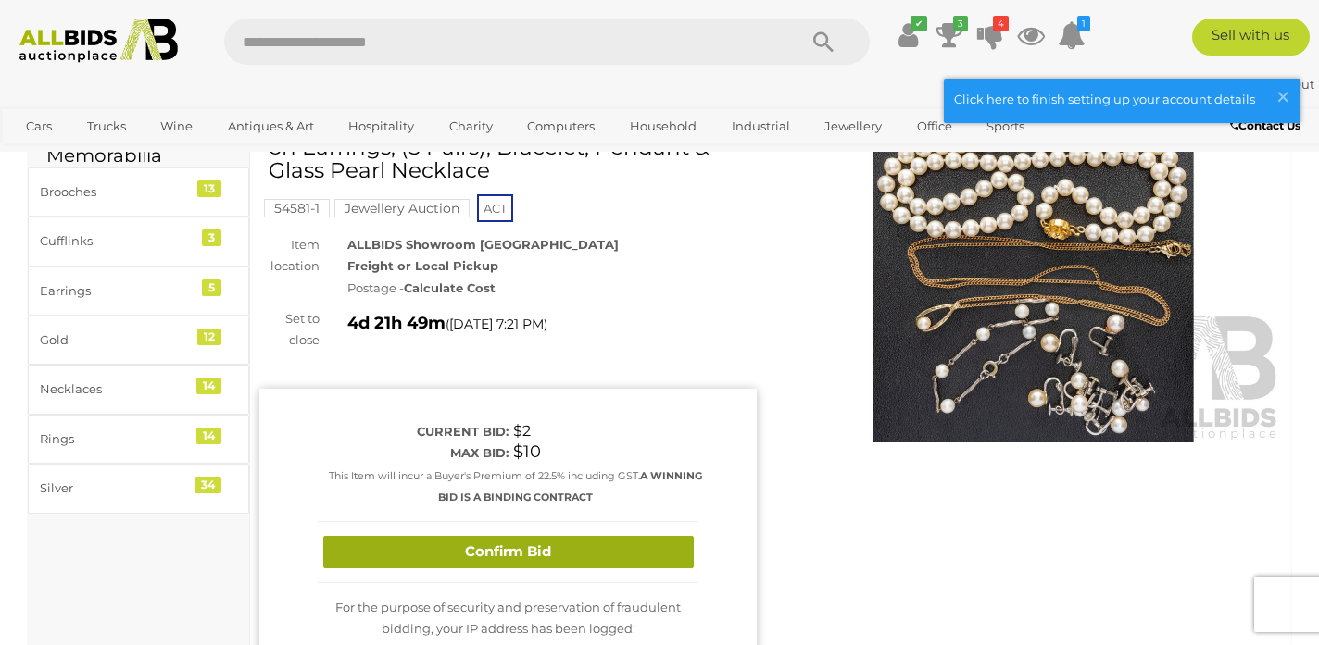
click at [634, 560] on button "Confirm Bid" at bounding box center [508, 552] width 370 height 32
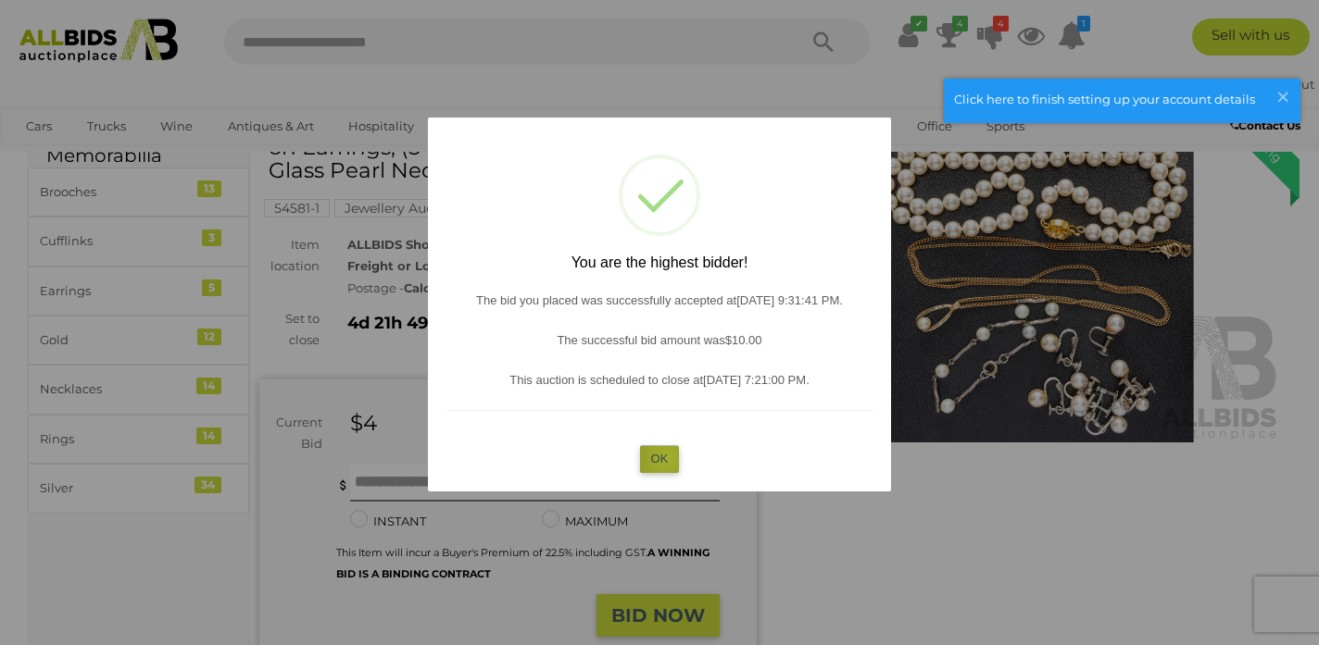
click at [667, 458] on button "OK" at bounding box center [660, 458] width 40 height 27
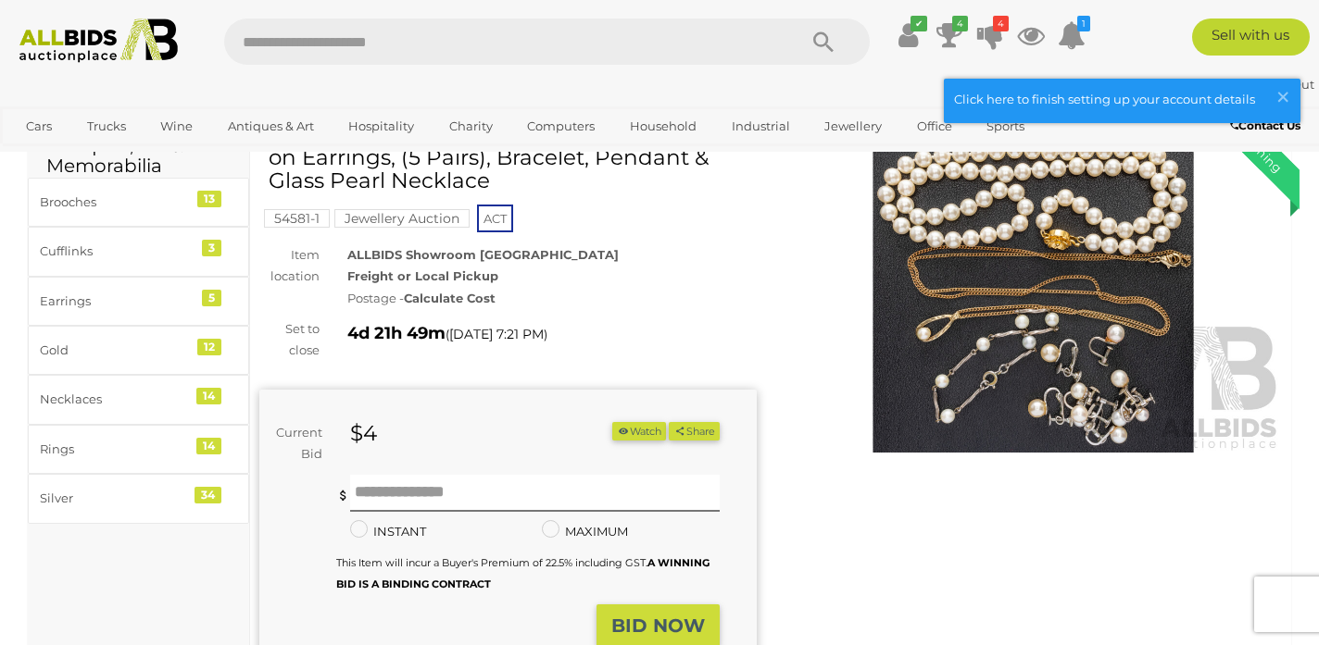
scroll to position [100, 0]
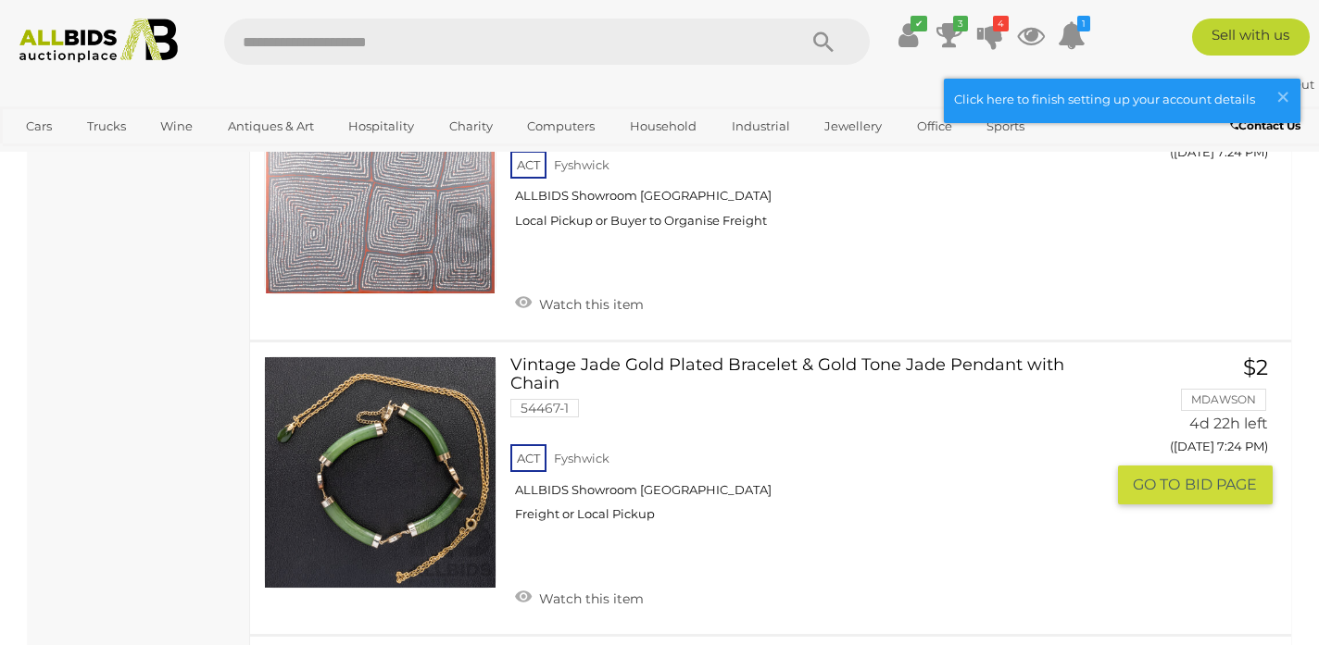
scroll to position [10033, 0]
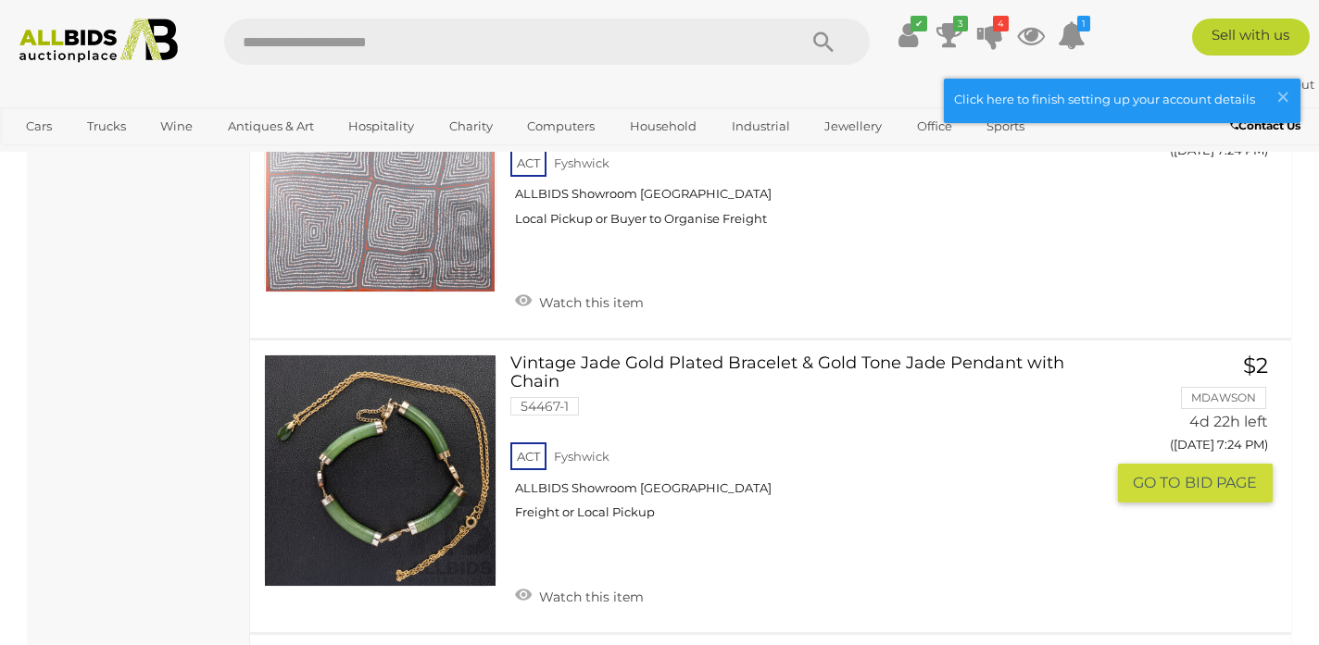
click at [706, 355] on link "Vintage Jade Gold Plated Bracelet & Gold Tone Jade Pendant with Chain 54467-1 A…" at bounding box center [814, 445] width 580 height 181
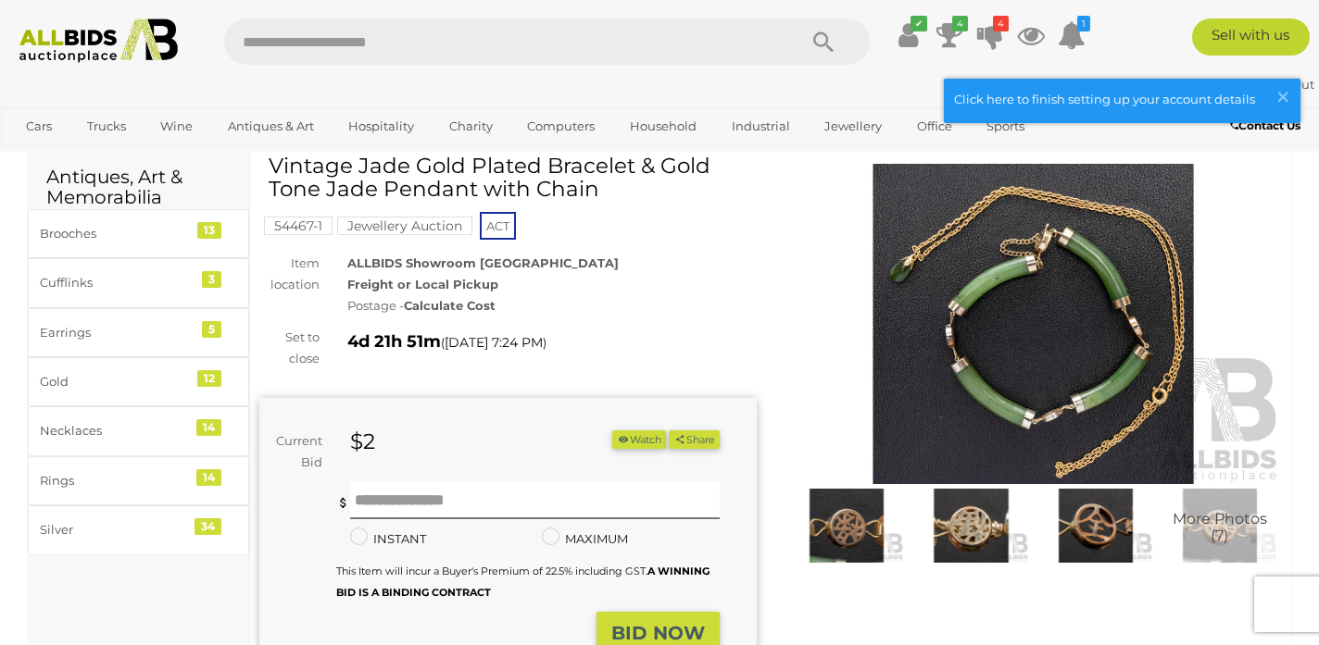
scroll to position [69, 0]
click at [608, 479] on form "Current Bid $2 (Min $3) $2 Share Facebook Twitter" at bounding box center [489, 543] width 432 height 226
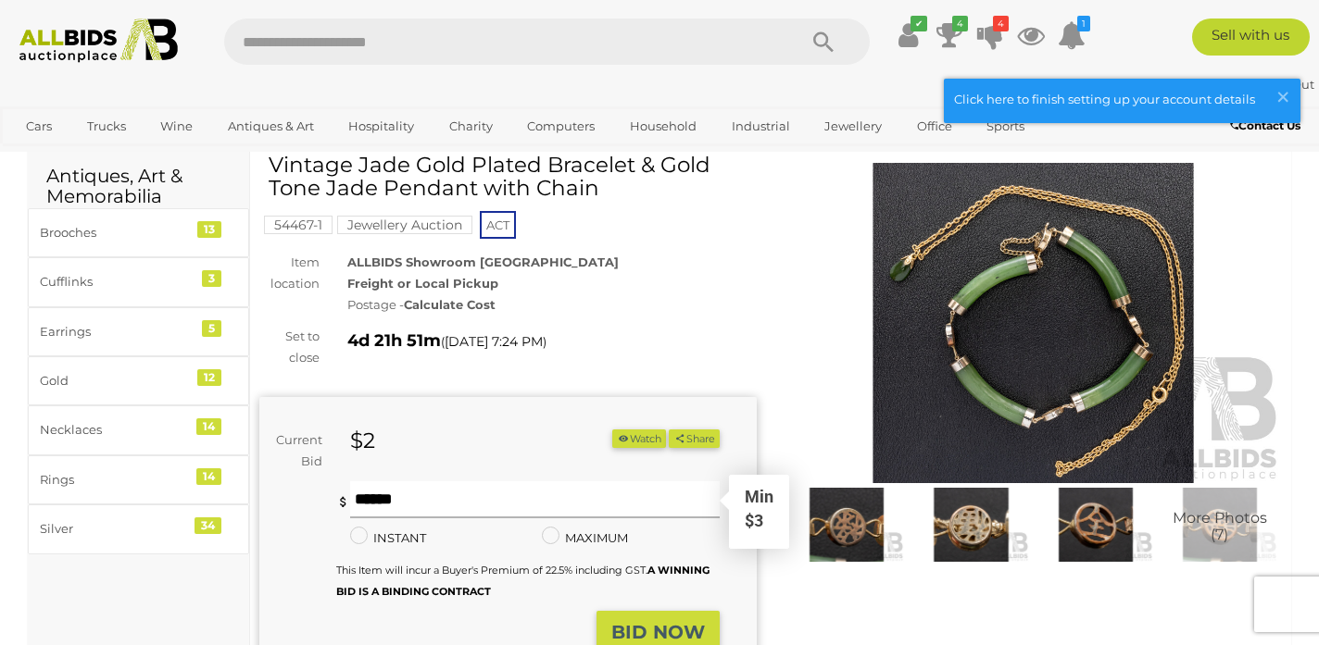
click at [485, 489] on input "text" at bounding box center [534, 499] width 369 height 37
type input "**"
click at [631, 614] on button "BID NOW" at bounding box center [657, 633] width 123 height 44
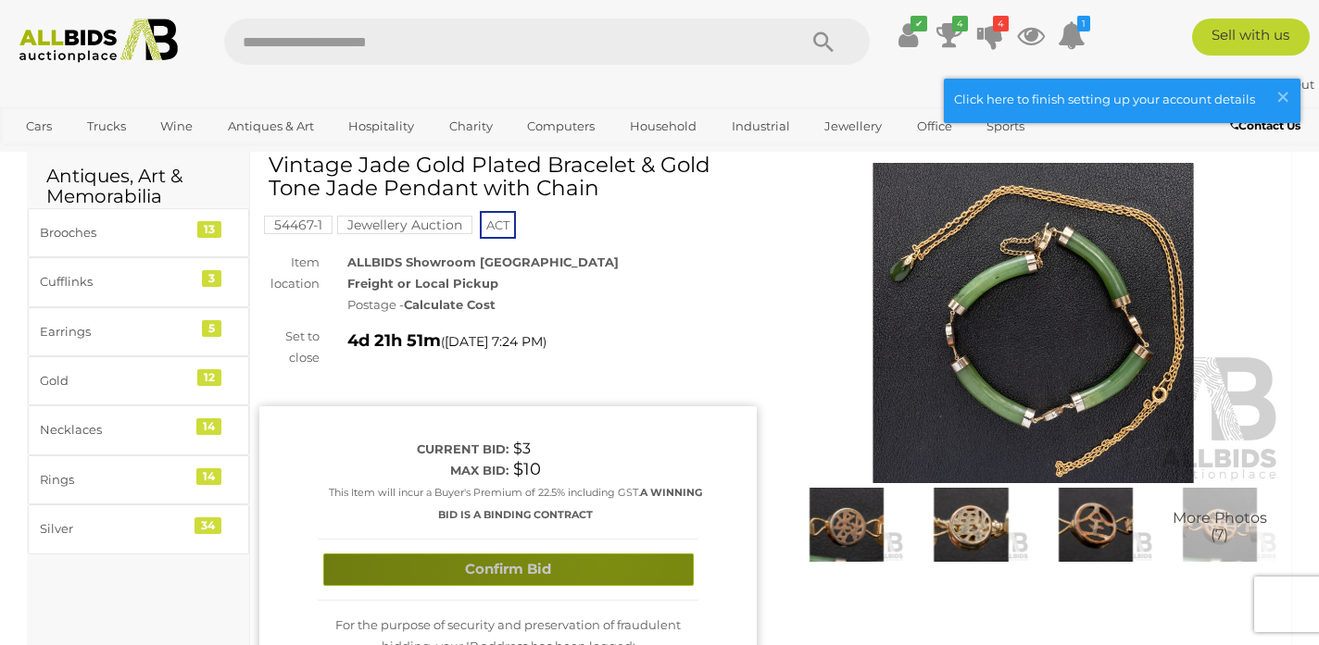
click at [600, 564] on button "Confirm Bid" at bounding box center [508, 570] width 370 height 32
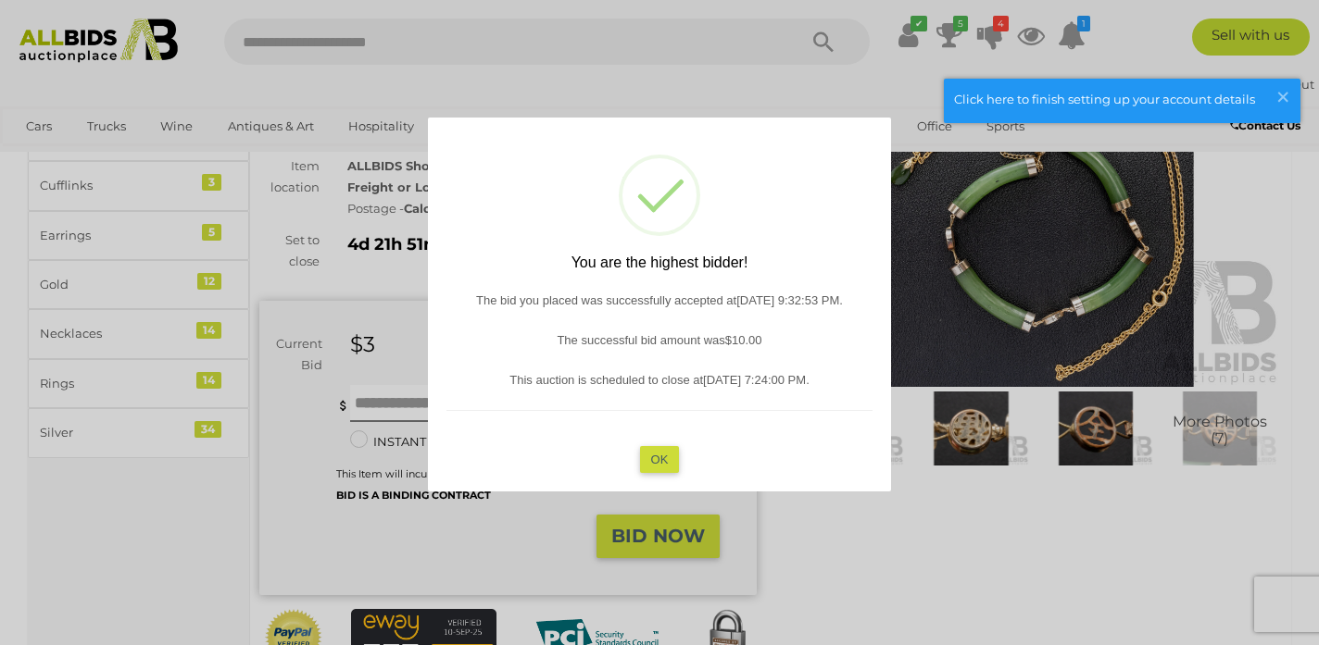
scroll to position [169, 0]
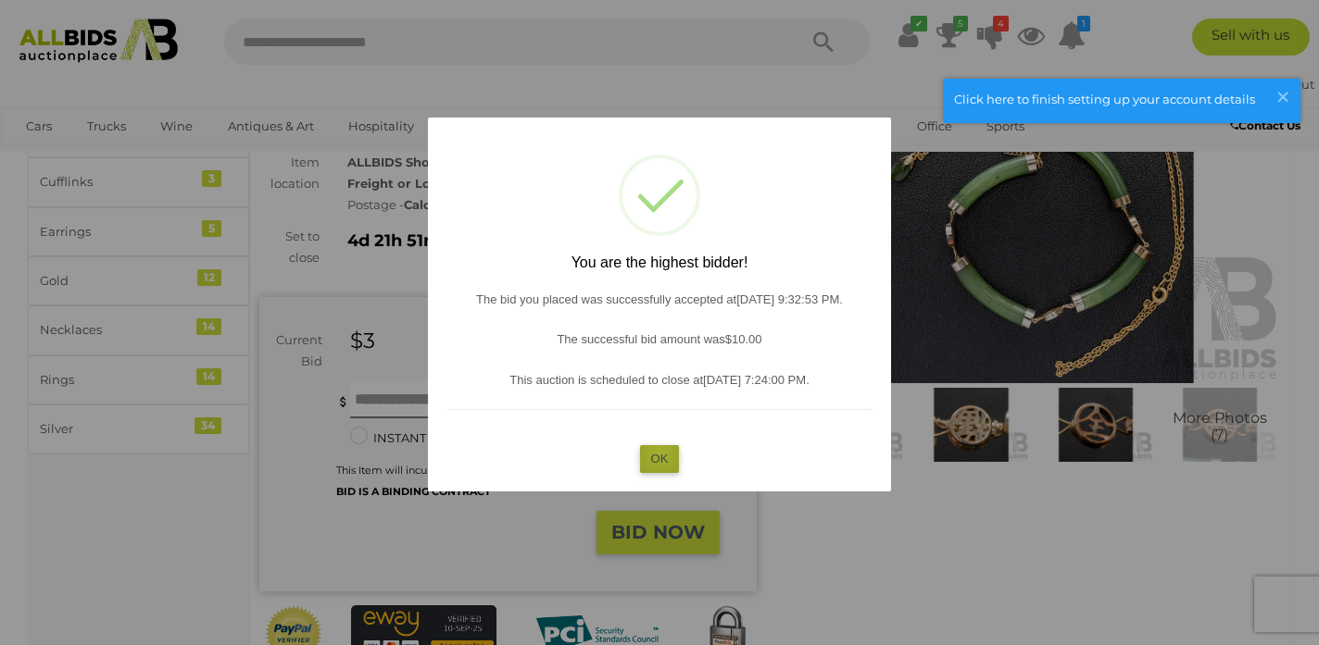
click at [659, 453] on button "OK" at bounding box center [660, 458] width 40 height 27
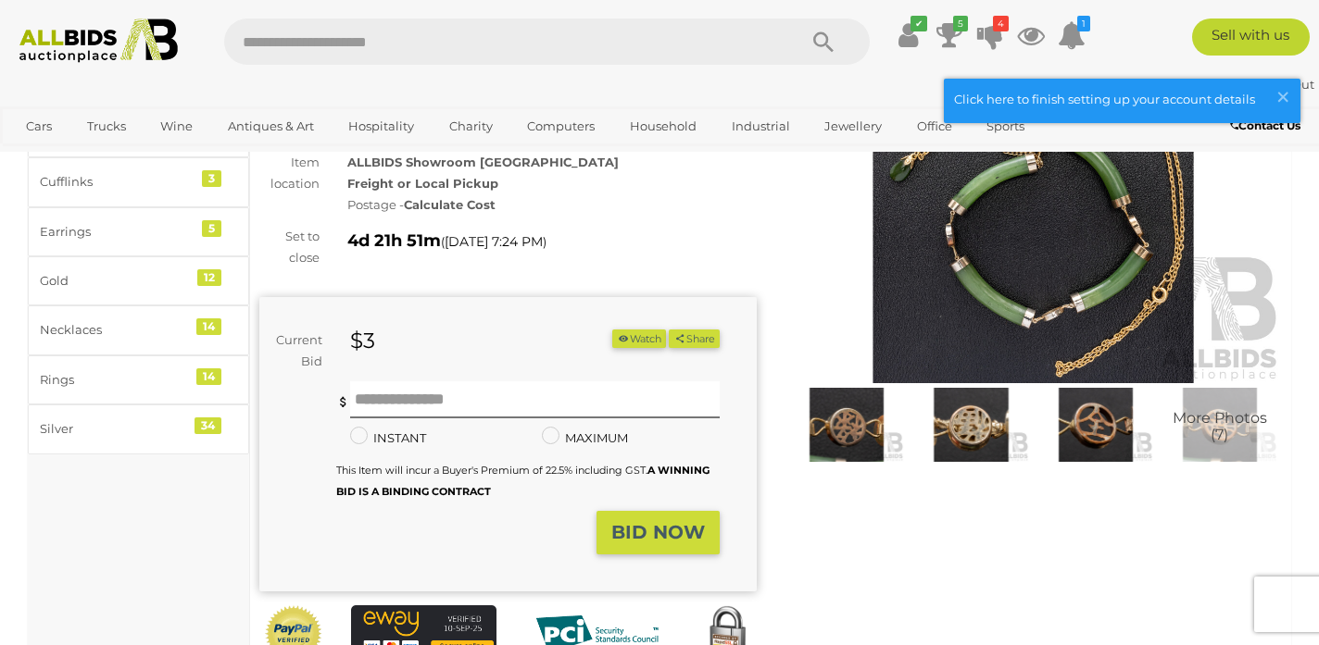
click at [1116, 299] on img at bounding box center [1032, 223] width 497 height 320
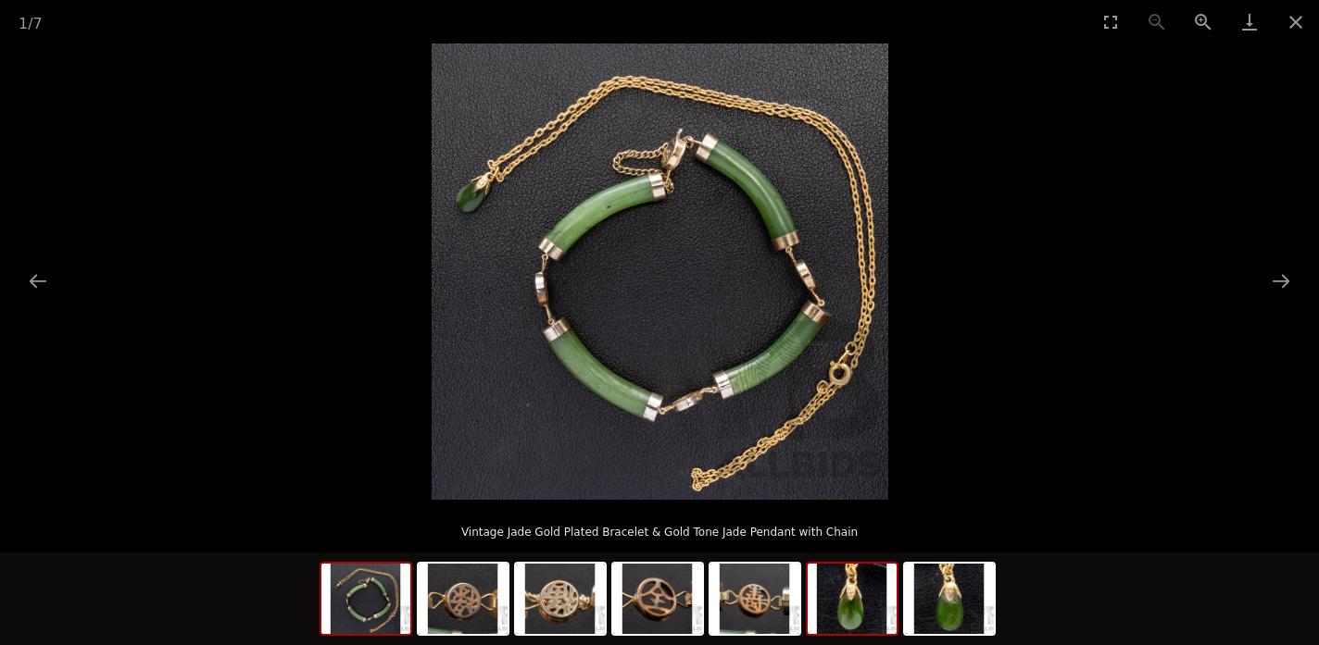
click at [859, 598] on img at bounding box center [851, 599] width 89 height 70
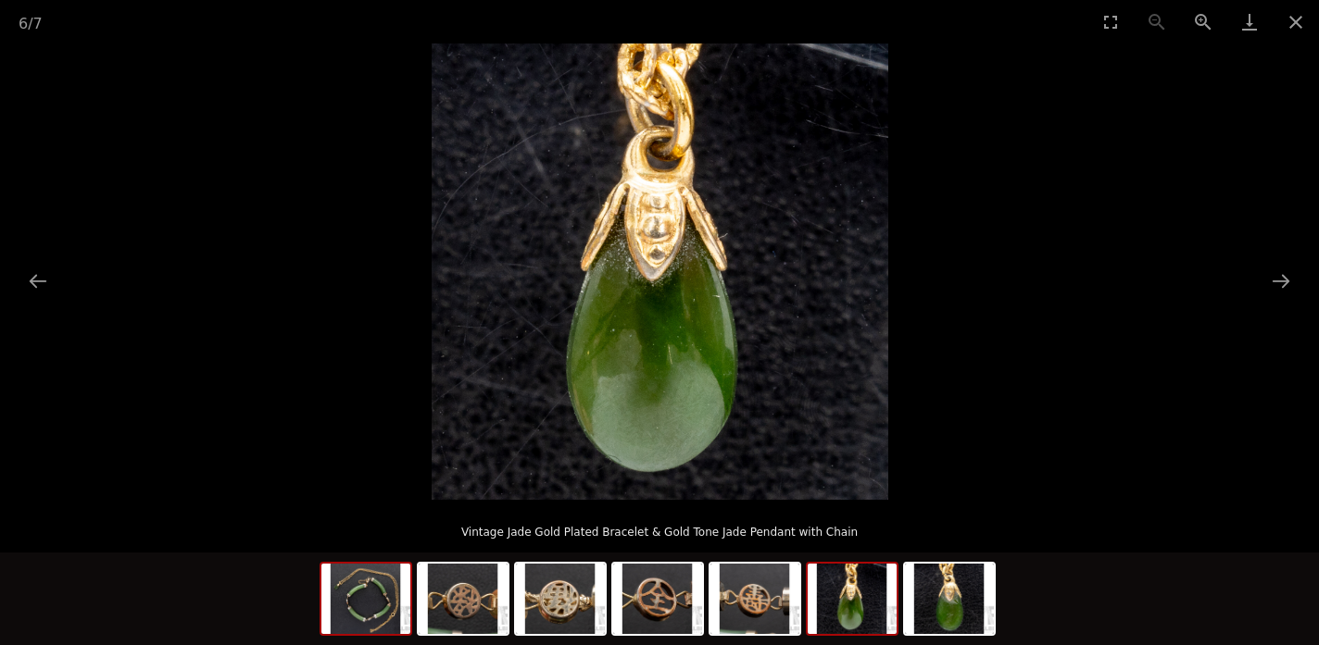
click at [387, 610] on img at bounding box center [365, 599] width 89 height 70
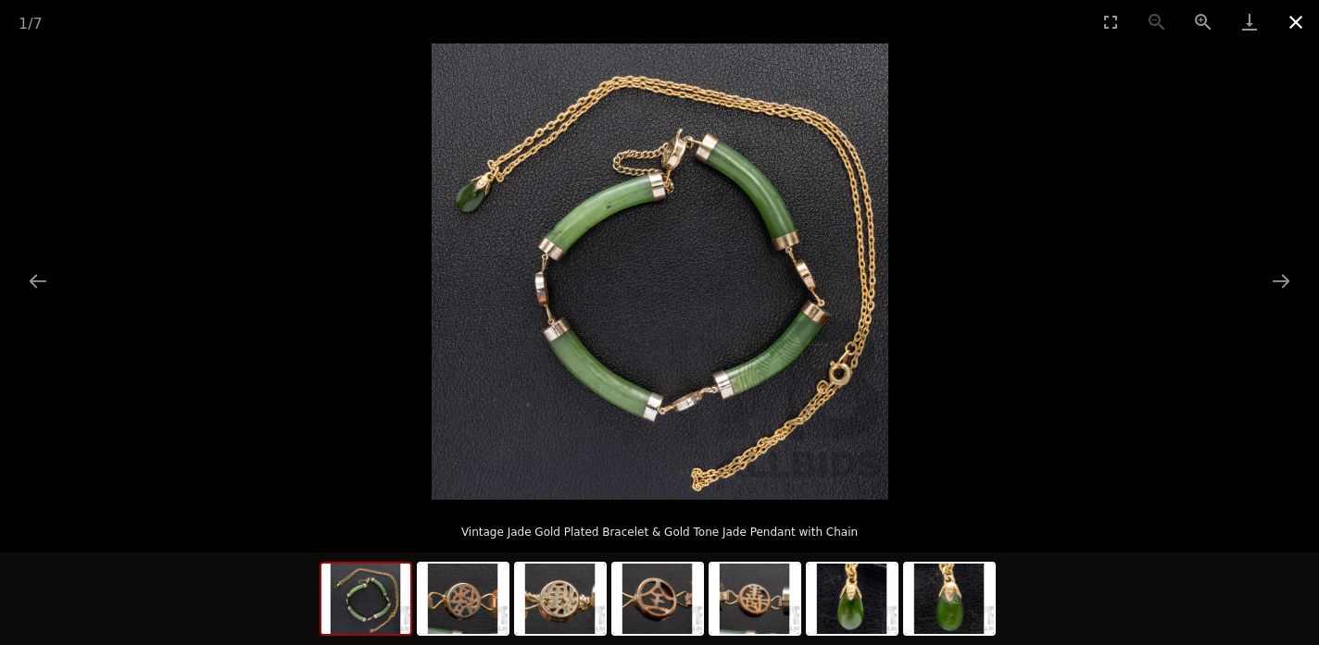
click at [1304, 26] on button "Close gallery" at bounding box center [1295, 22] width 46 height 44
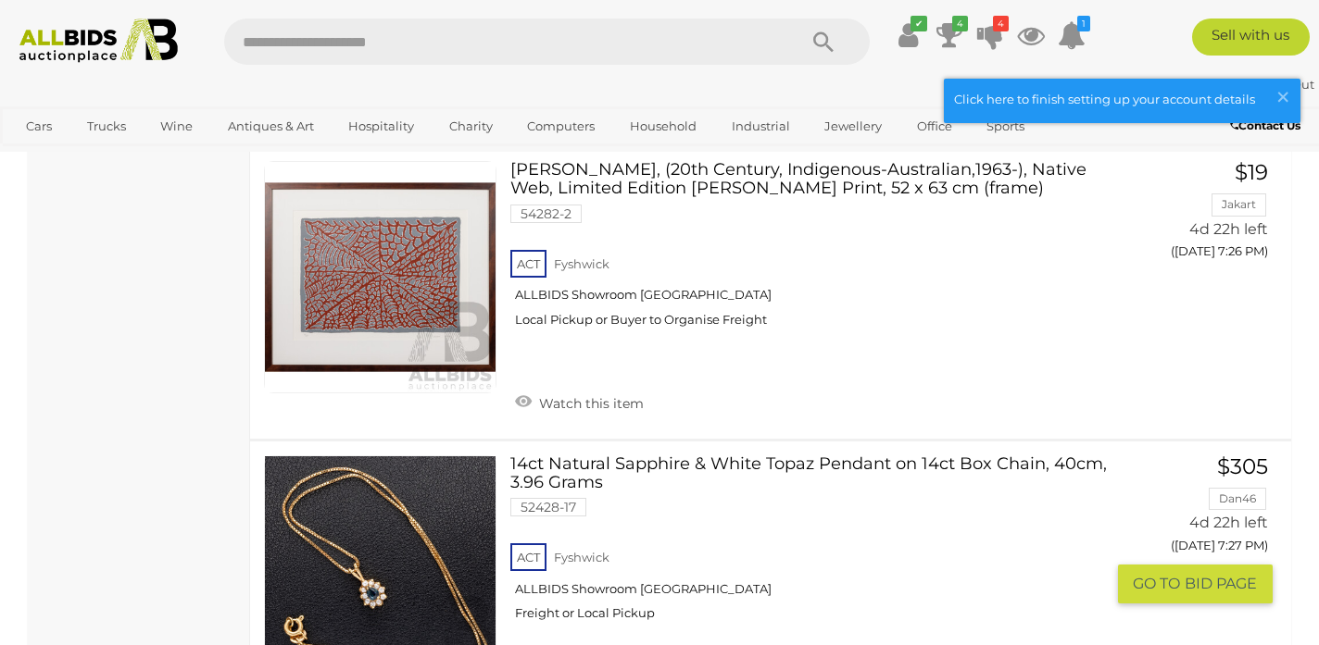
scroll to position [11108, 0]
click at [590, 456] on link "14ct Natural Sapphire & White Topaz Pendant on 14ct Box Chain, 40cm, 3.96 Grams…" at bounding box center [814, 546] width 580 height 181
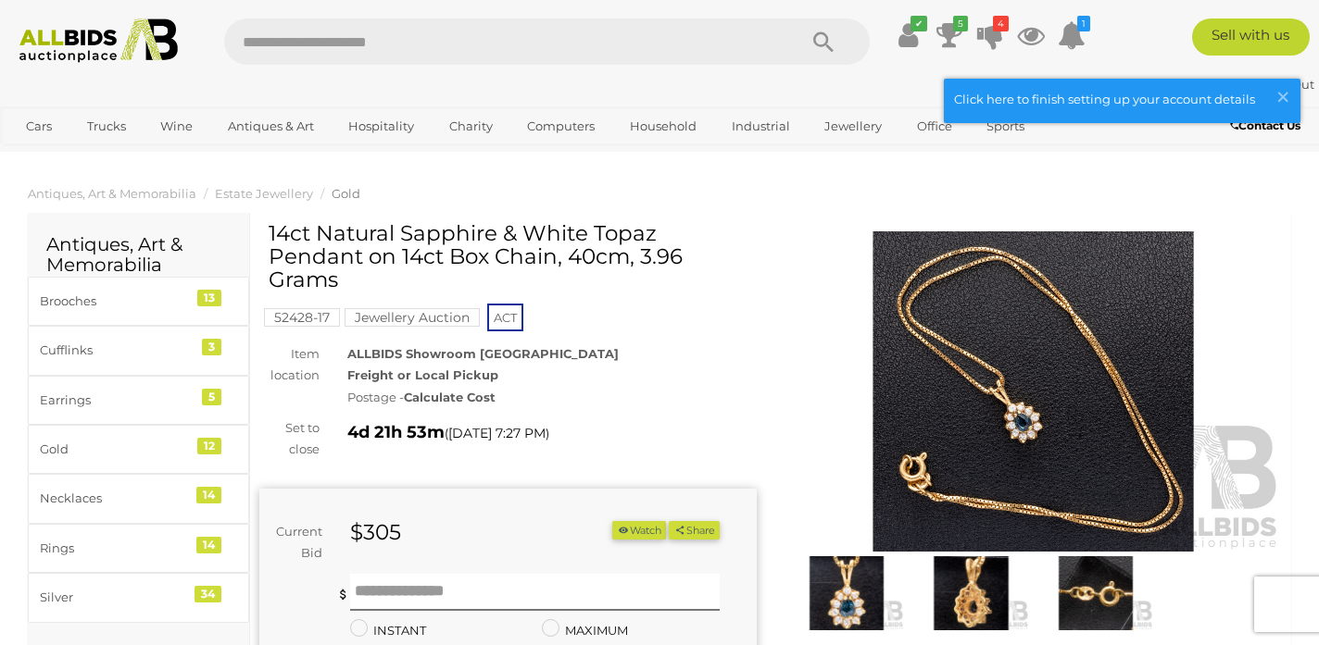
click at [972, 457] on img at bounding box center [1032, 391] width 497 height 320
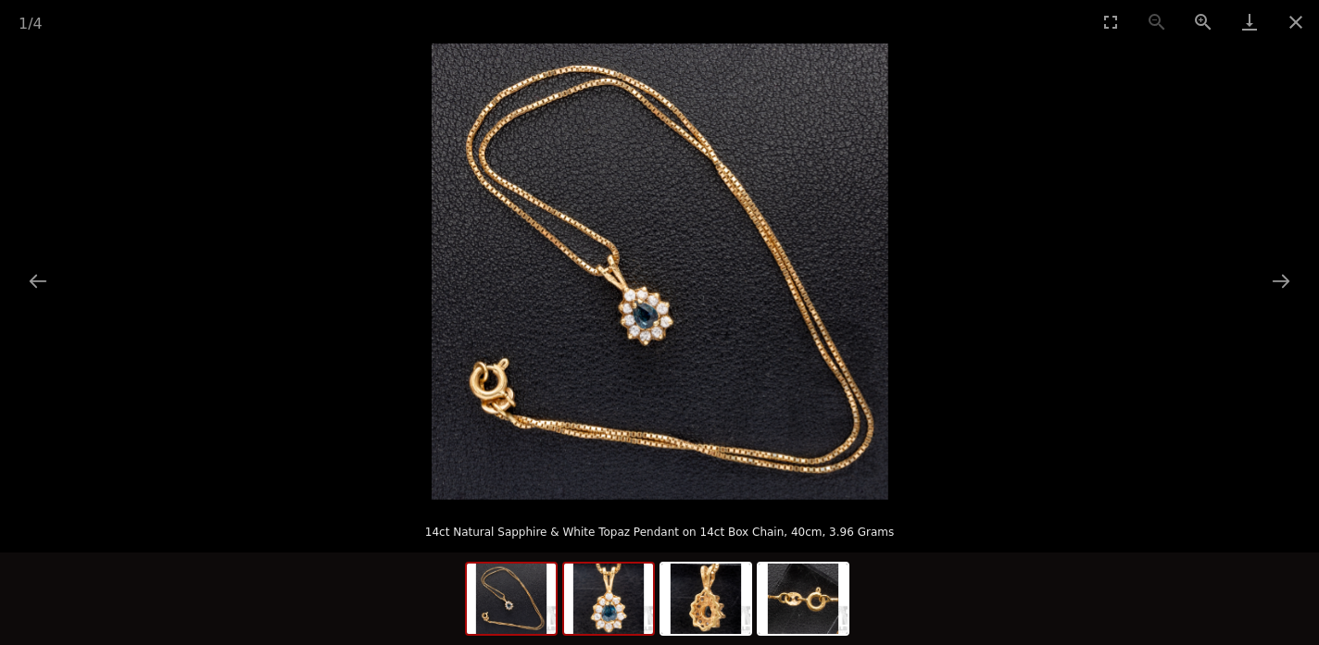
click at [618, 615] on img at bounding box center [608, 599] width 89 height 70
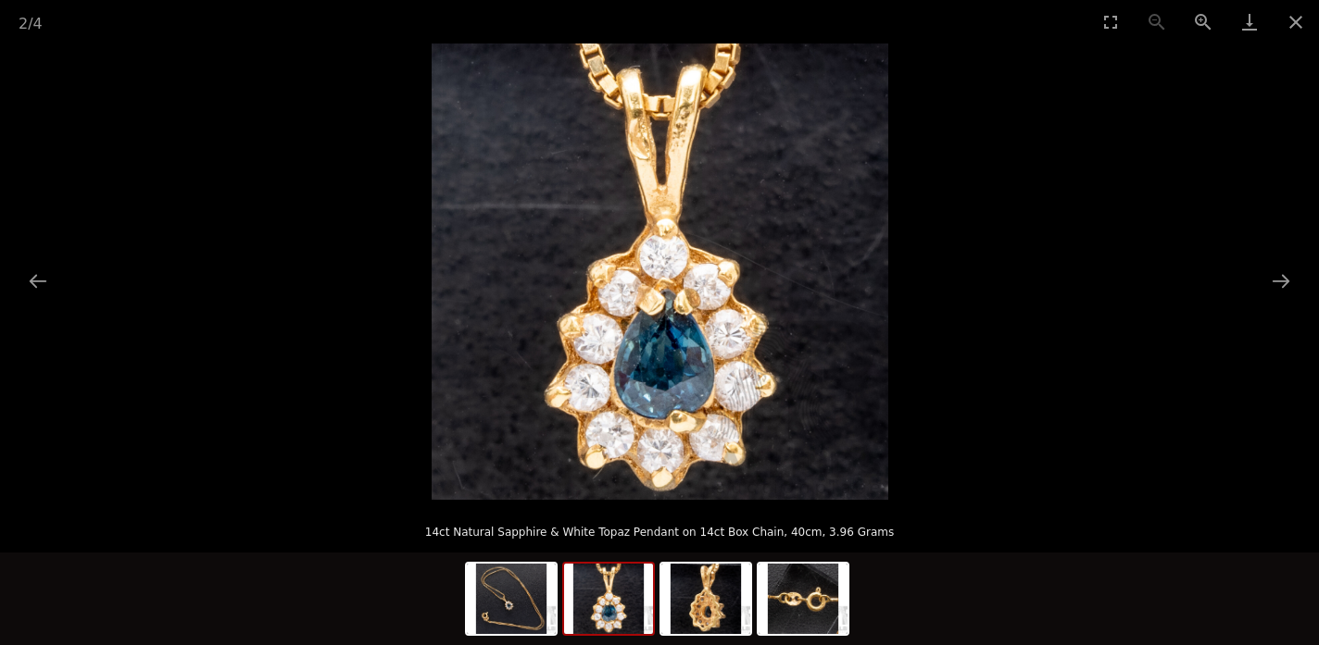
click at [989, 263] on picture at bounding box center [659, 272] width 1319 height 456
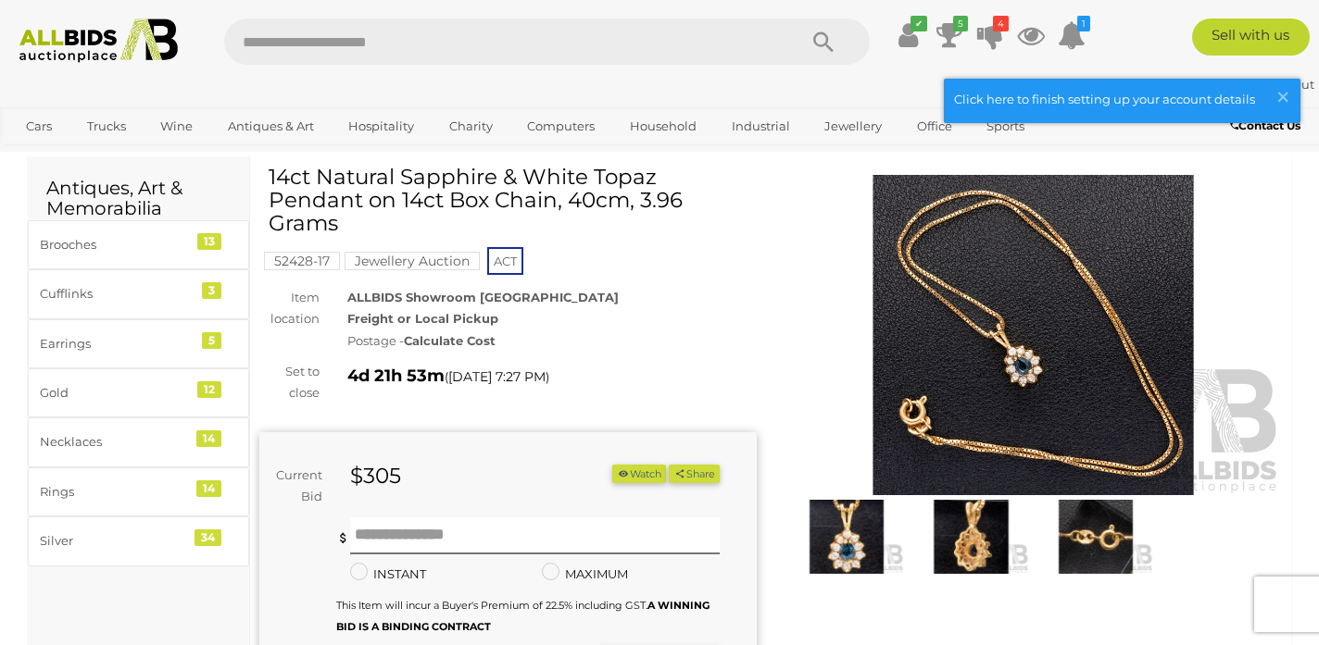
scroll to position [60, 0]
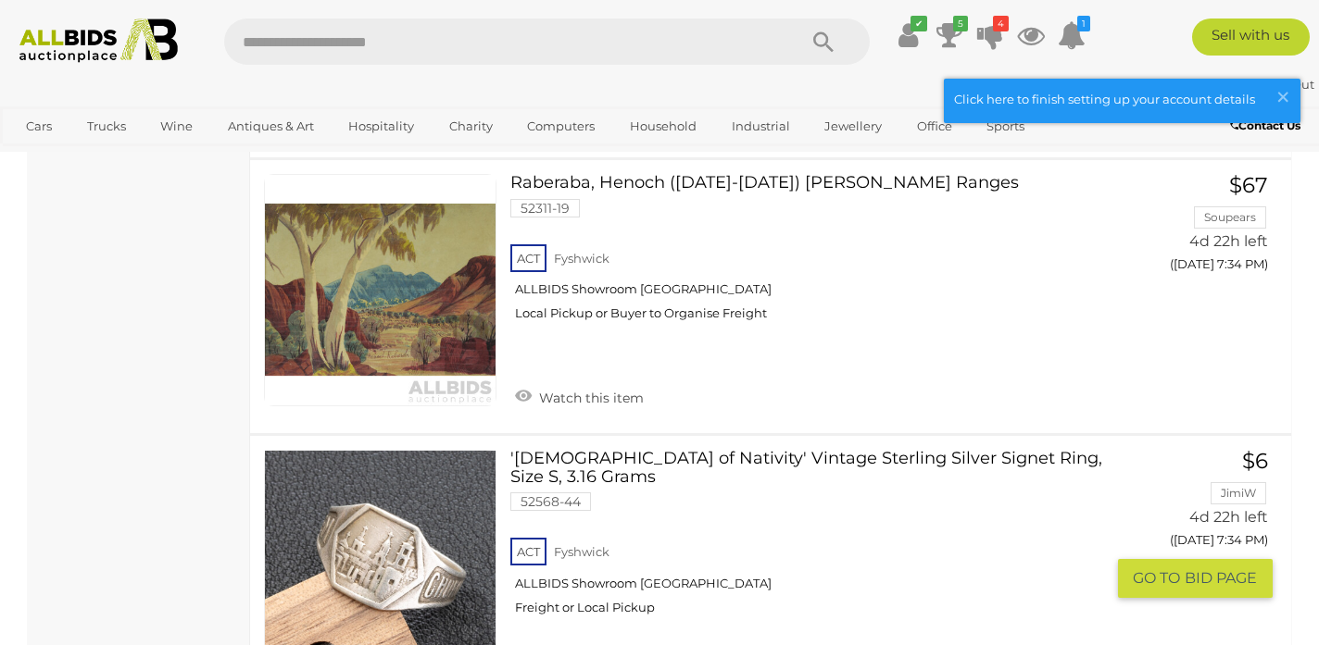
scroll to position [14022, 0]
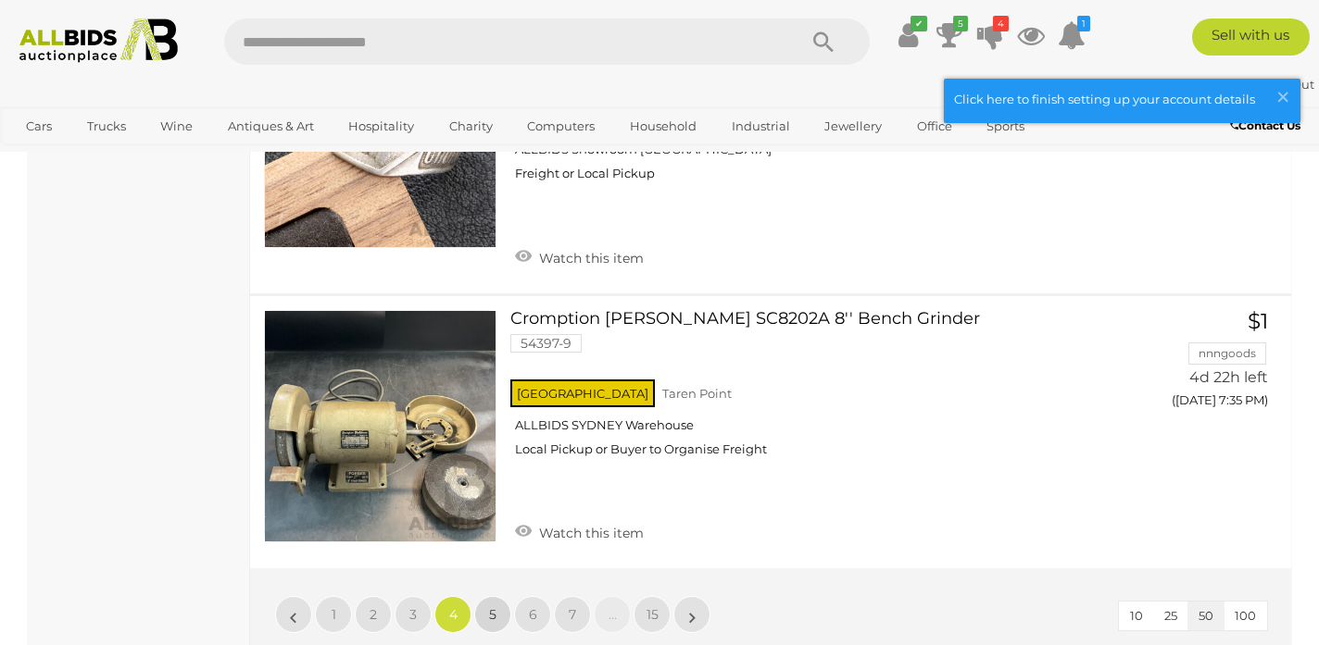
click at [497, 596] on link "5" at bounding box center [492, 614] width 37 height 37
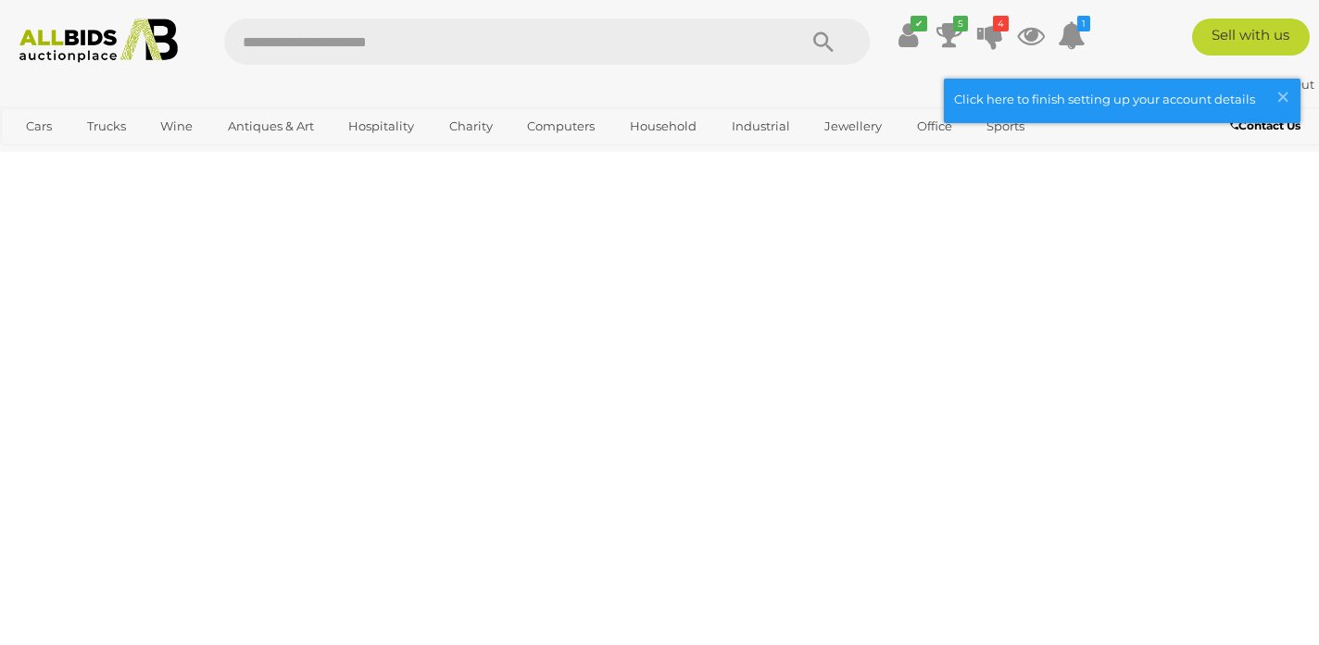
scroll to position [90, 0]
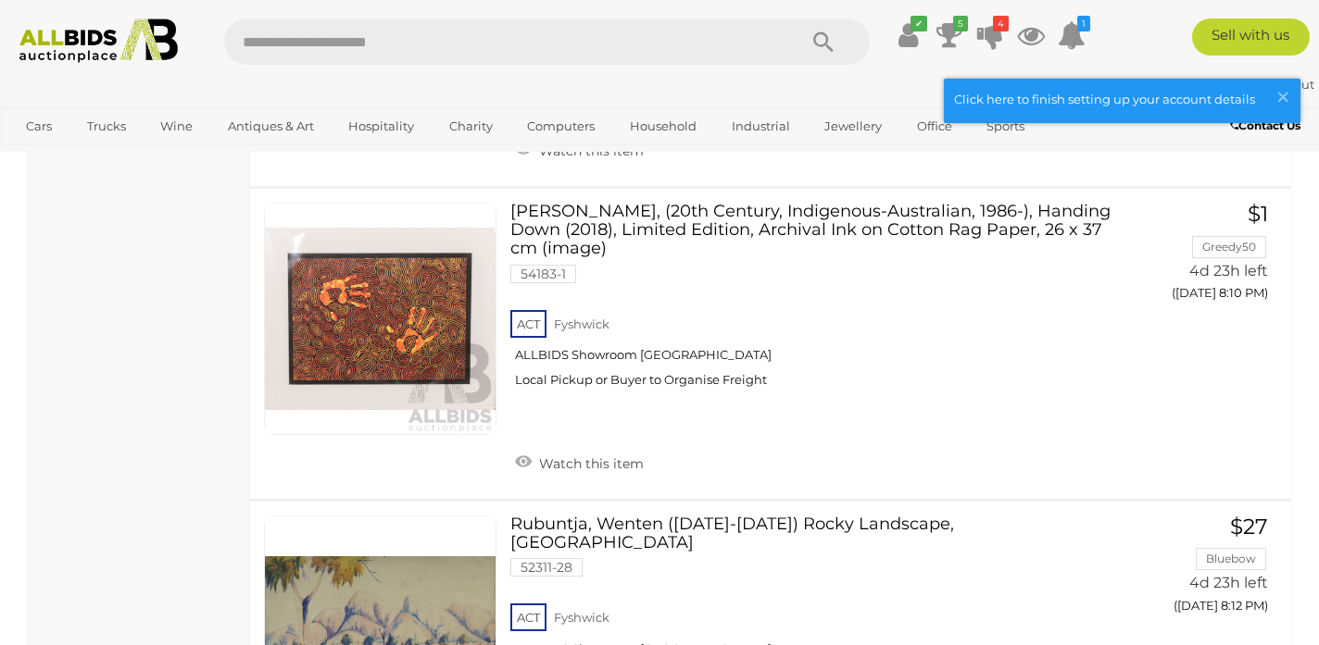
scroll to position [11325, 0]
